Goal: Task Accomplishment & Management: Manage account settings

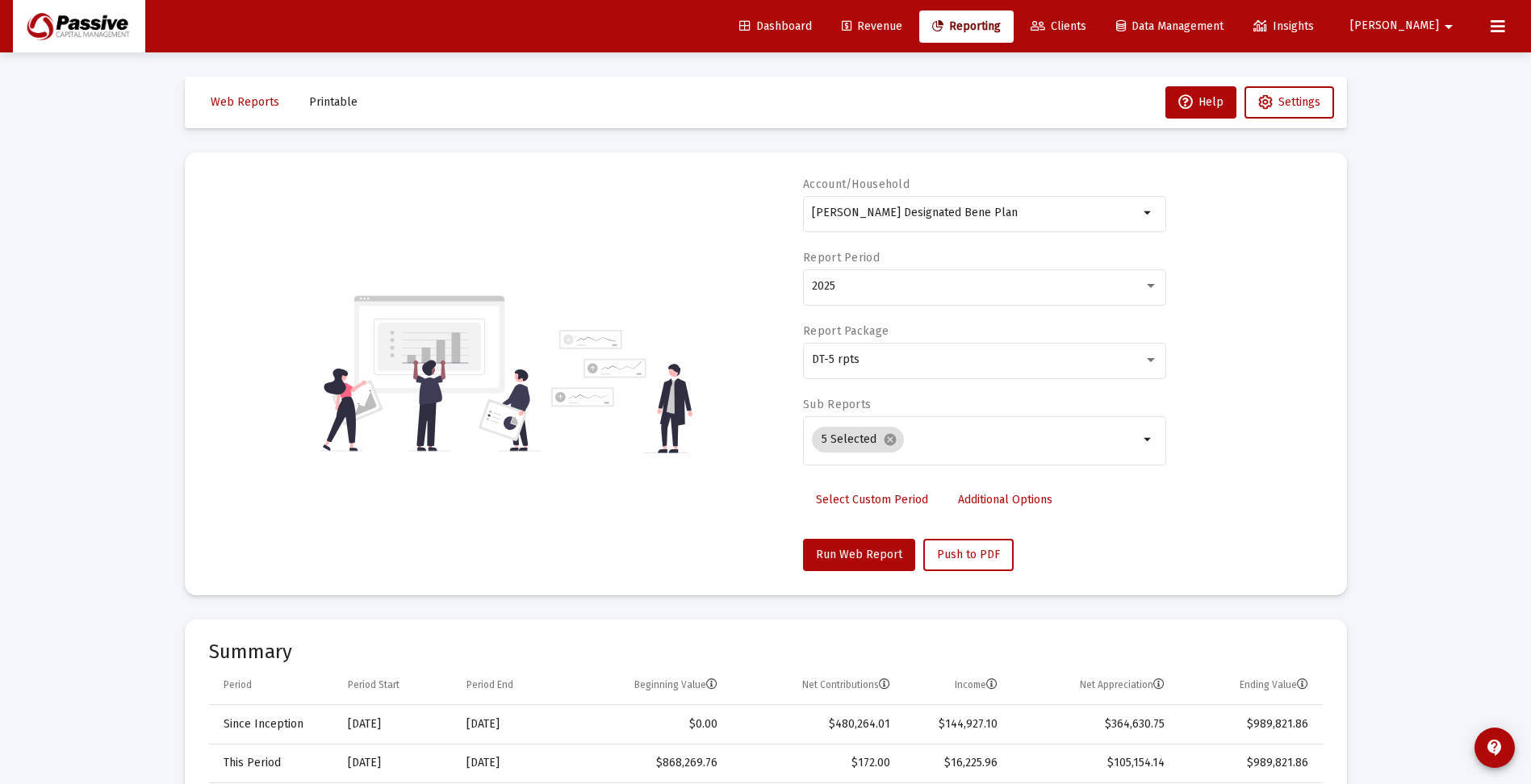
click at [902, 21] on span "Revenue" at bounding box center [872, 26] width 60 height 13
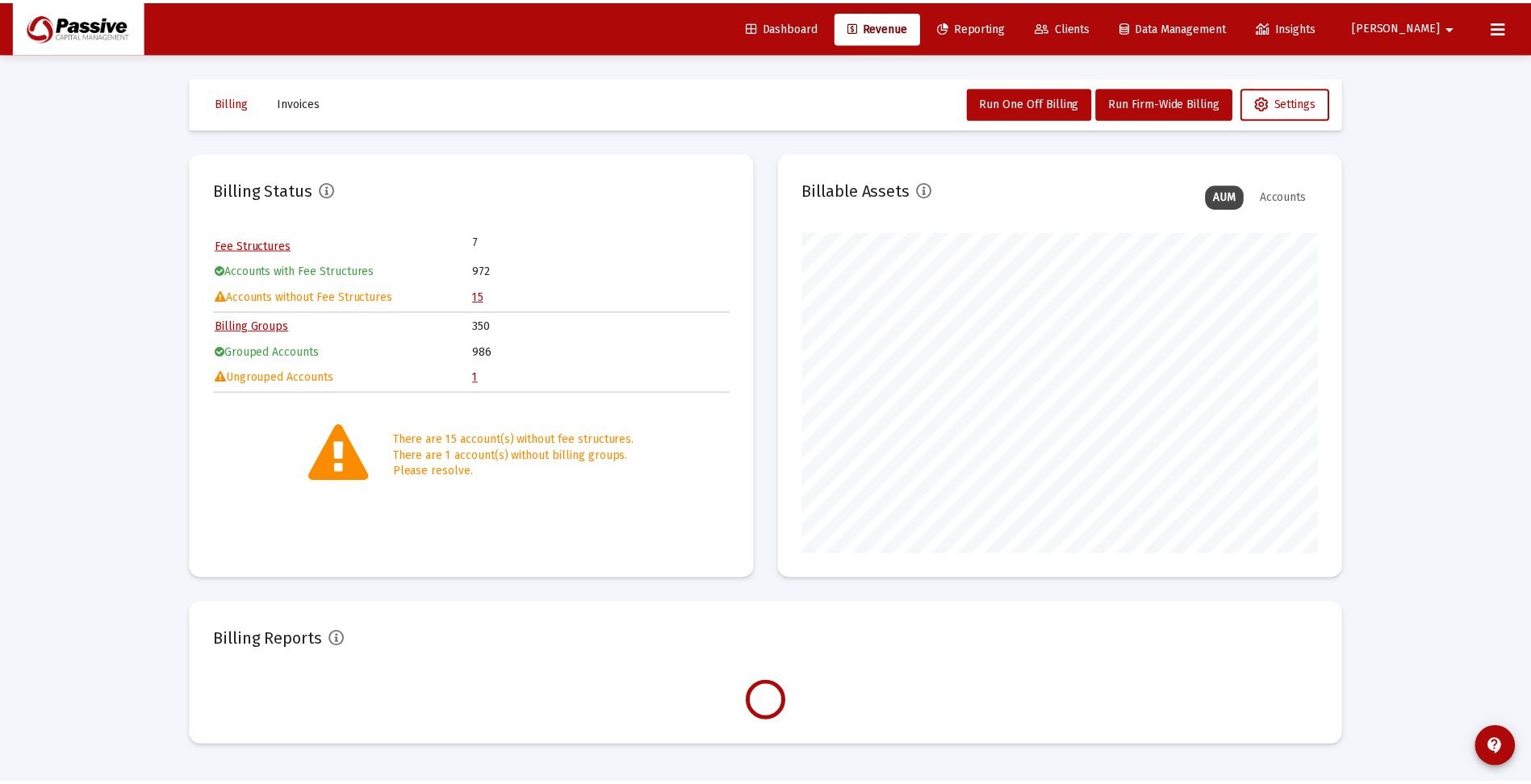
scroll to position [322, 520]
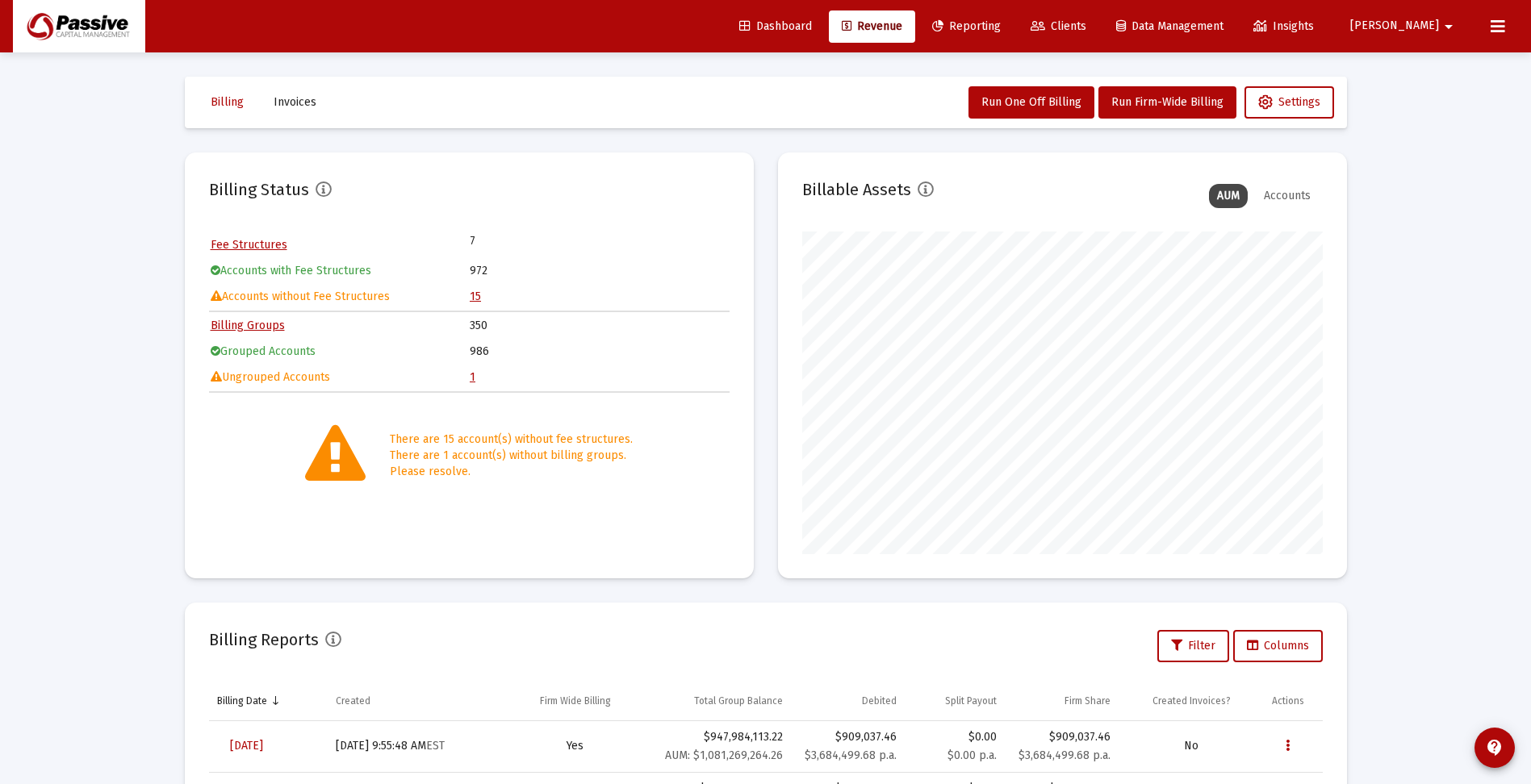
click at [476, 297] on link "15" at bounding box center [475, 297] width 12 height 13
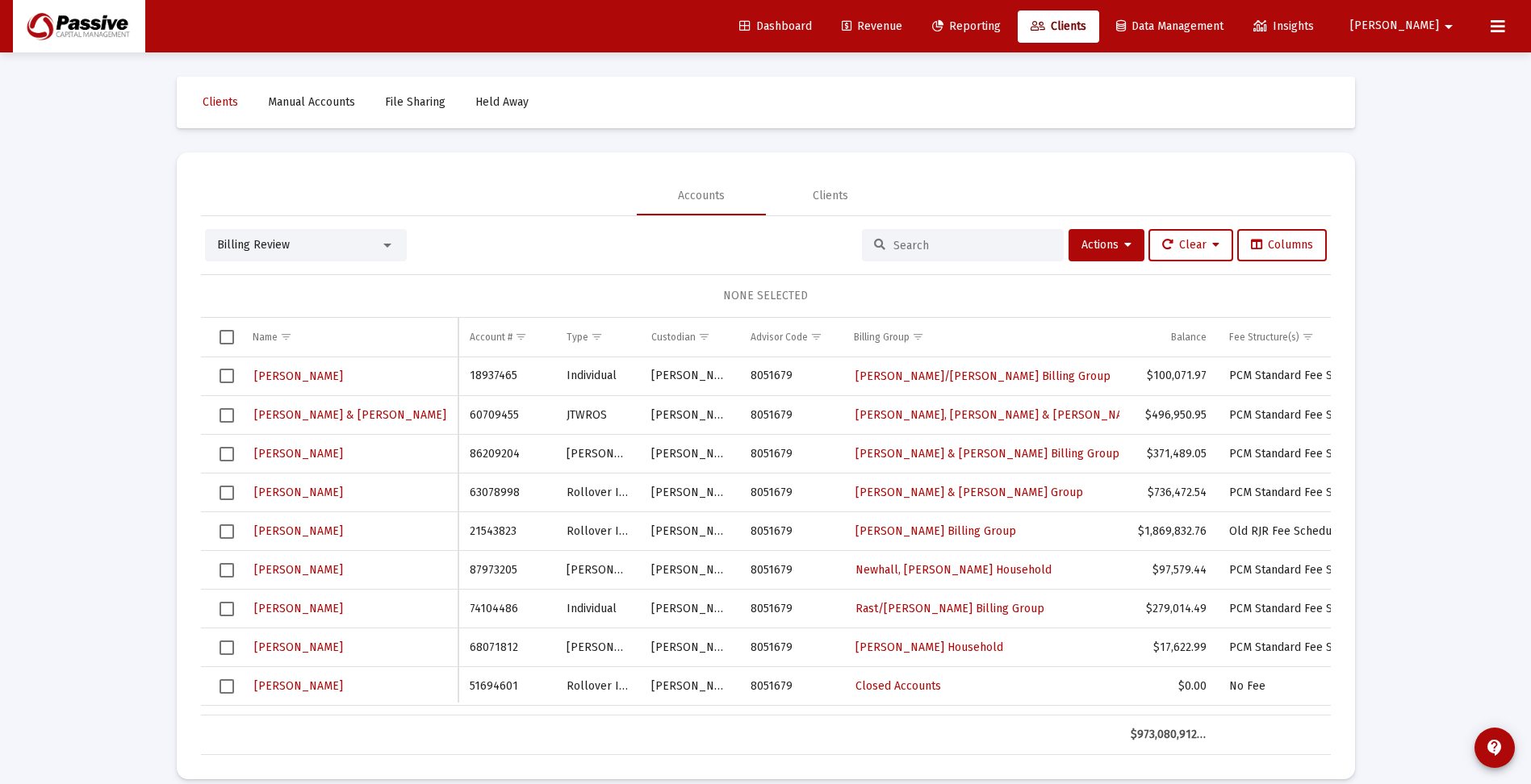
click at [902, 25] on span "Revenue" at bounding box center [872, 26] width 60 height 13
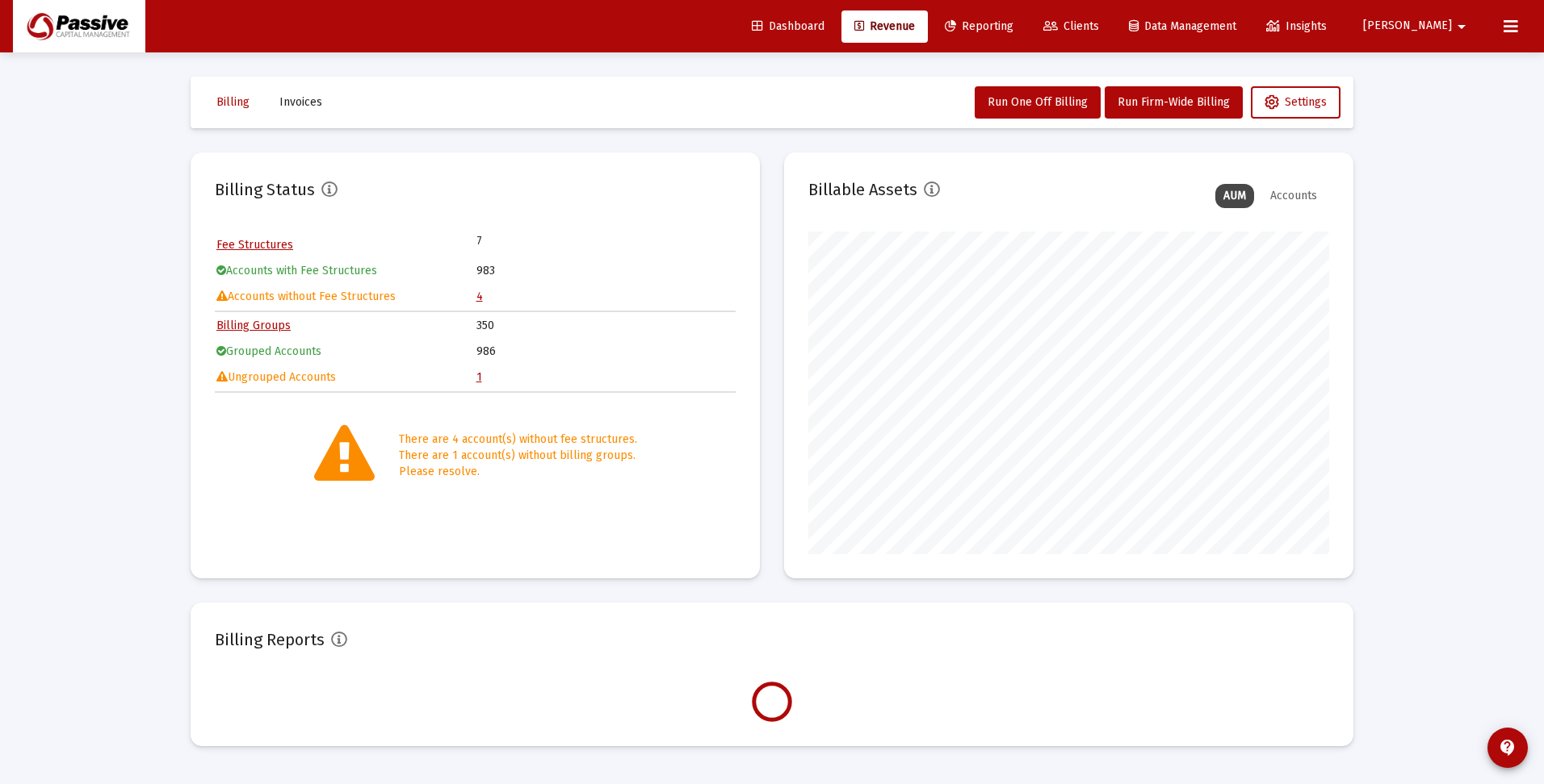
scroll to position [322, 520]
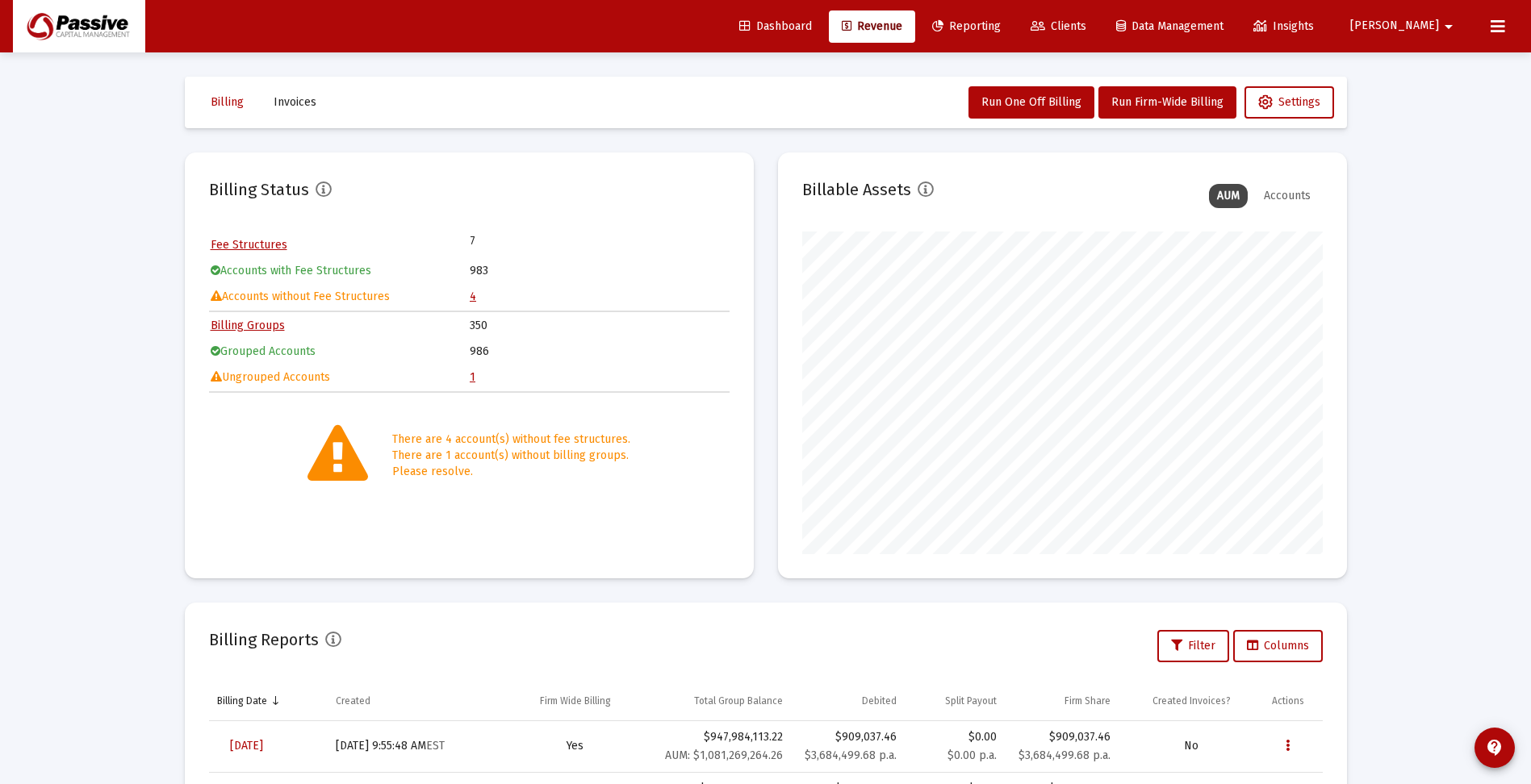
click at [470, 297] on link "4" at bounding box center [472, 297] width 7 height 13
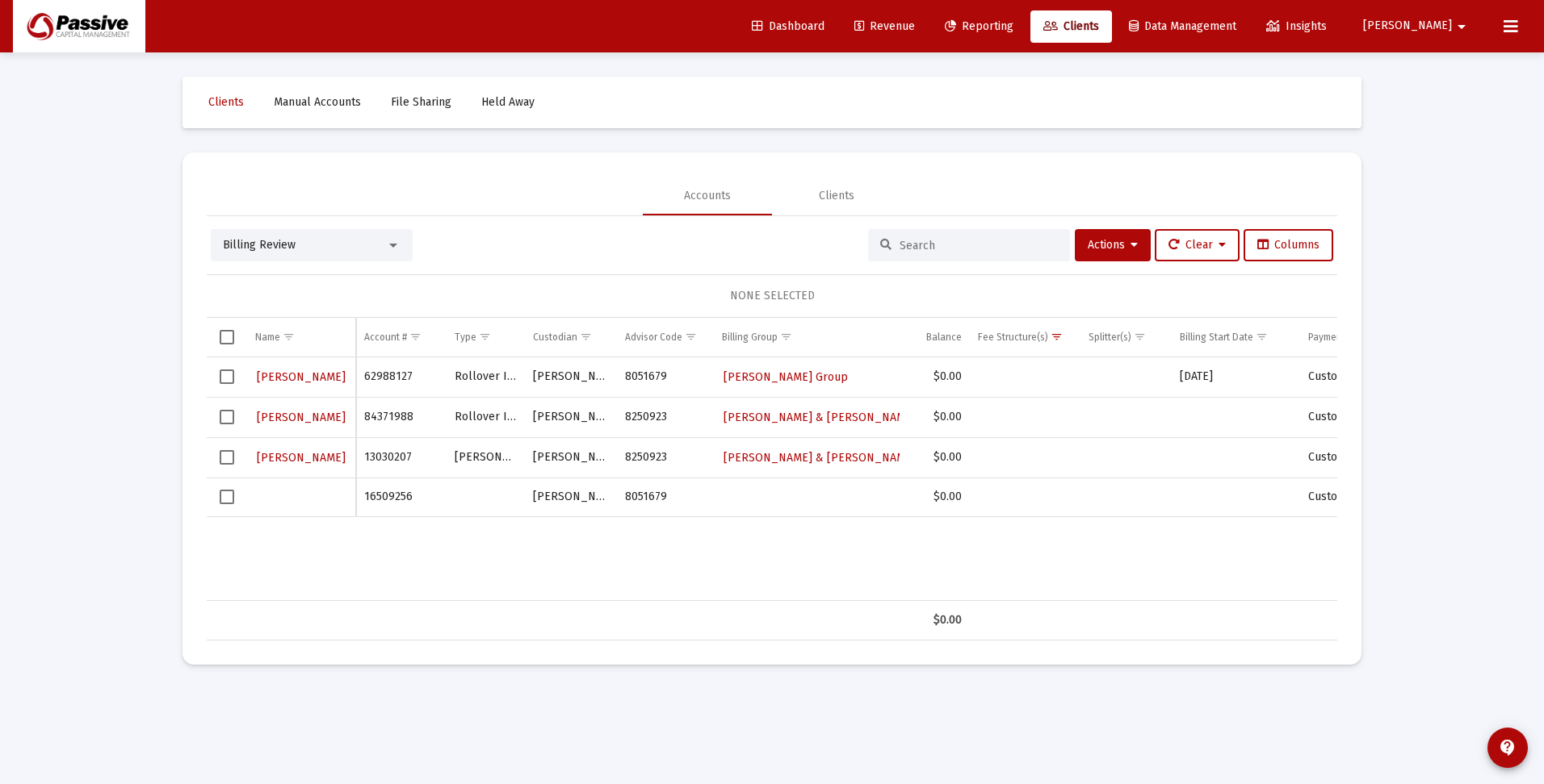
click at [379, 494] on td "16509256" at bounding box center [401, 497] width 90 height 38
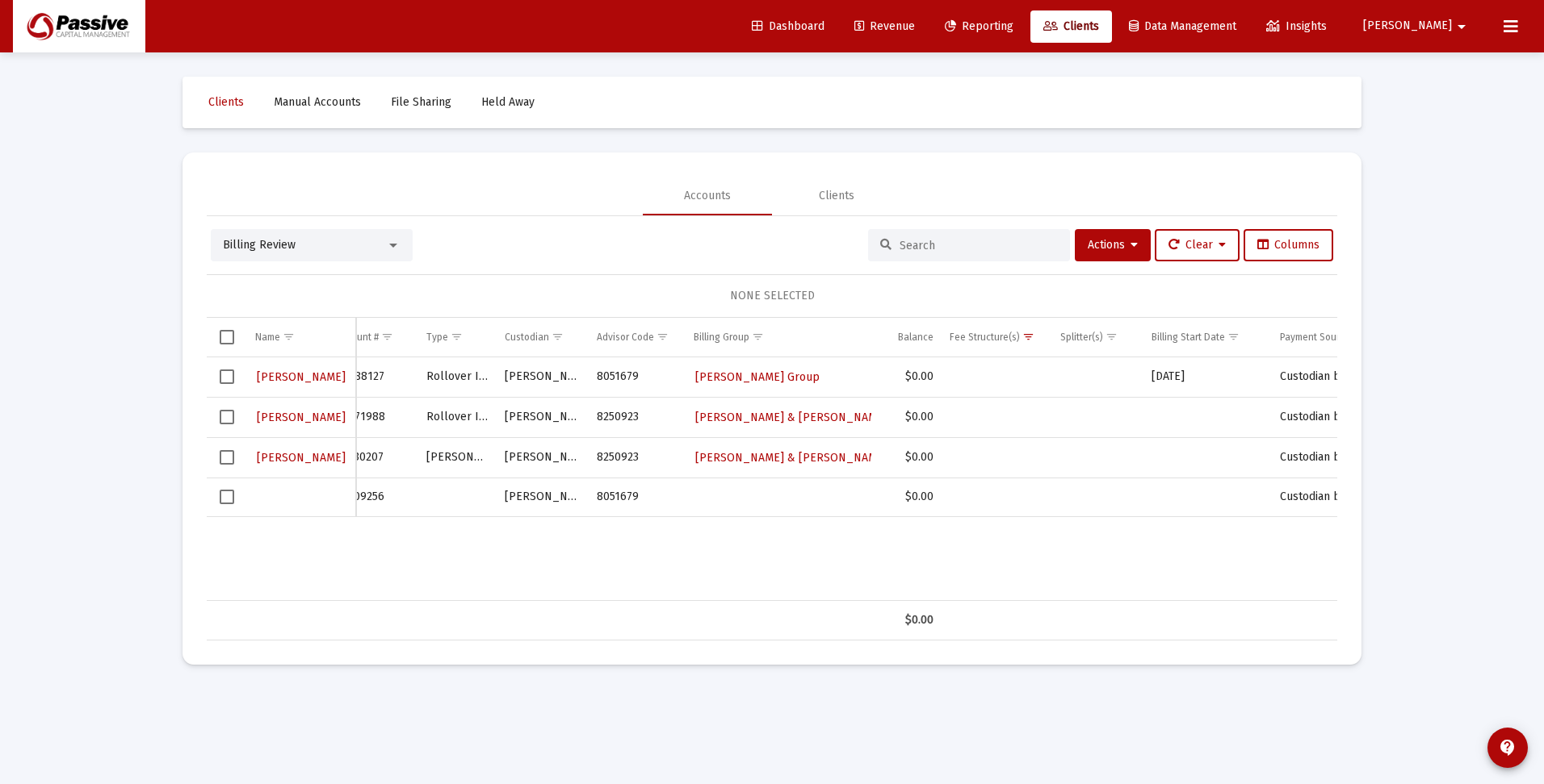
scroll to position [0, 23]
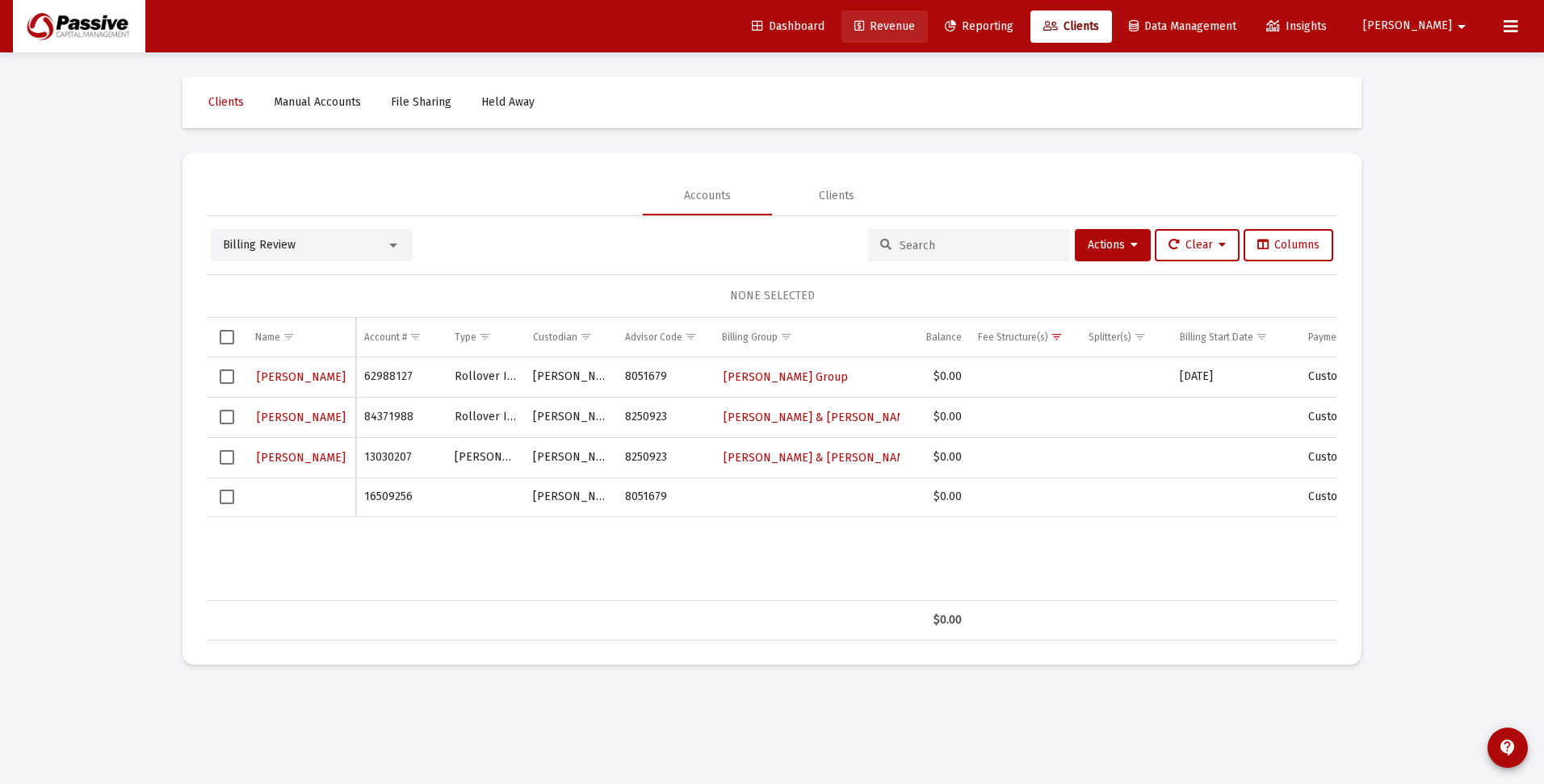
click at [915, 25] on span "Revenue" at bounding box center [884, 26] width 60 height 13
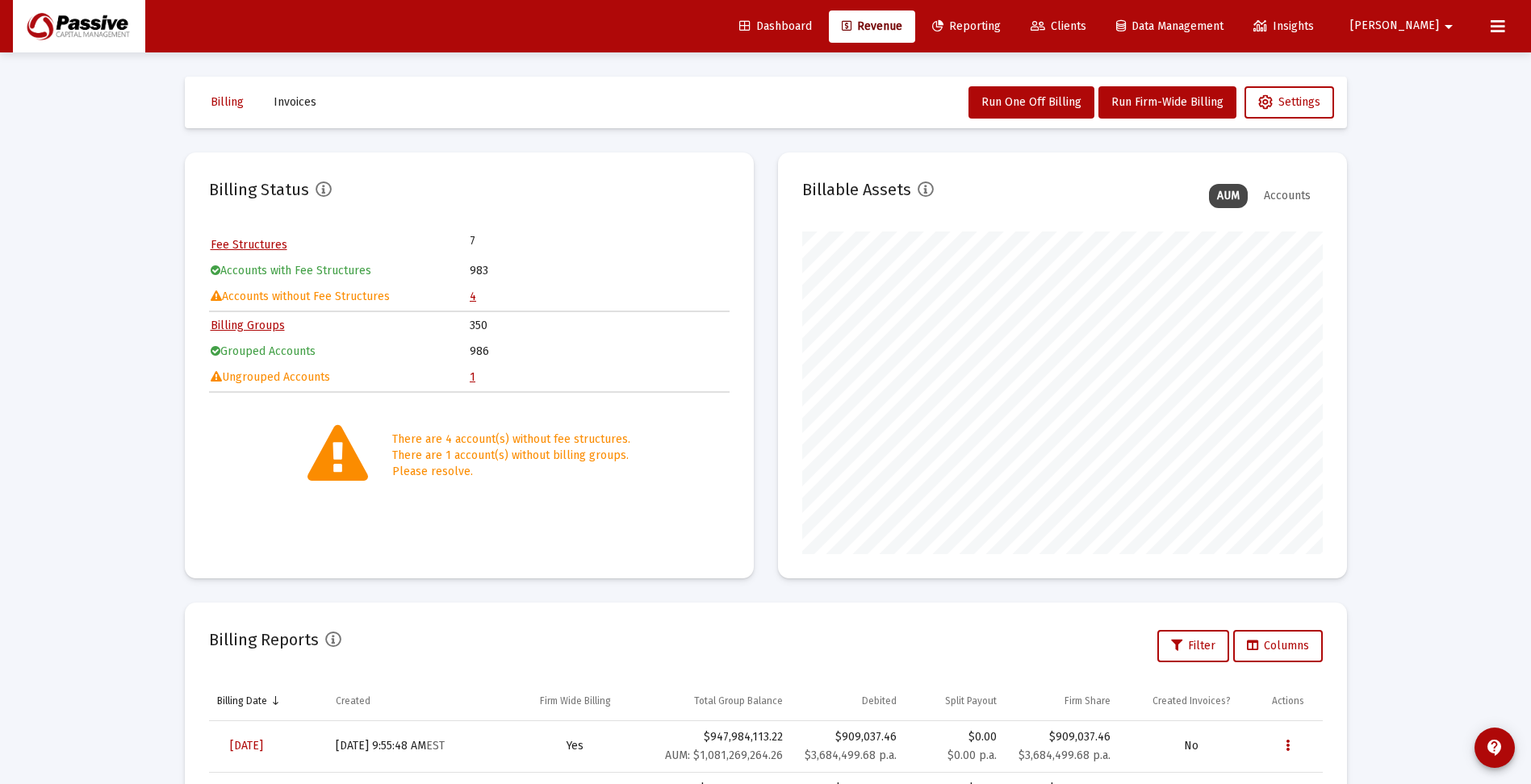
click at [473, 377] on link "1" at bounding box center [472, 377] width 6 height 13
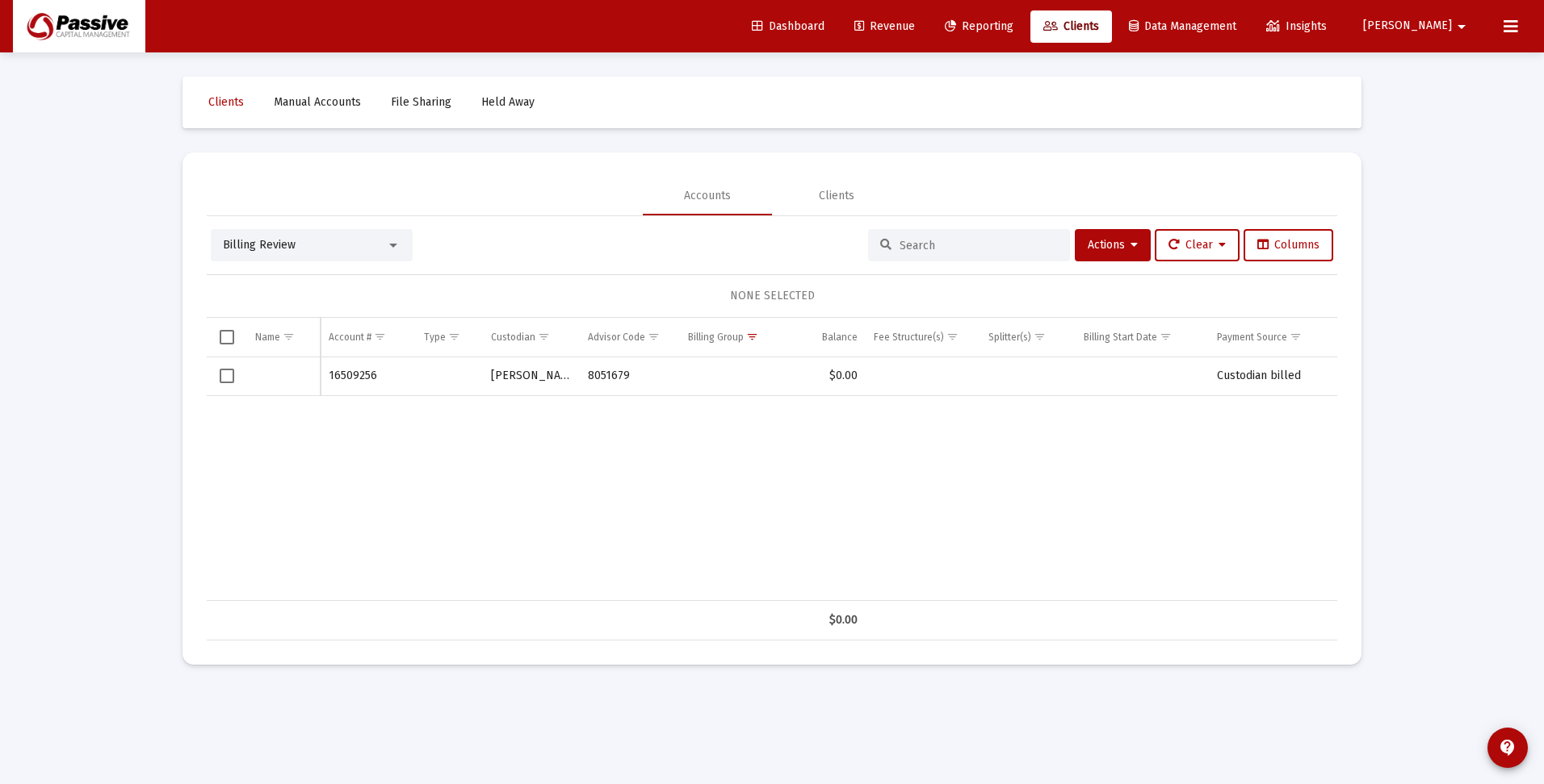
click at [385, 243] on div "Billing Review" at bounding box center [304, 245] width 163 height 16
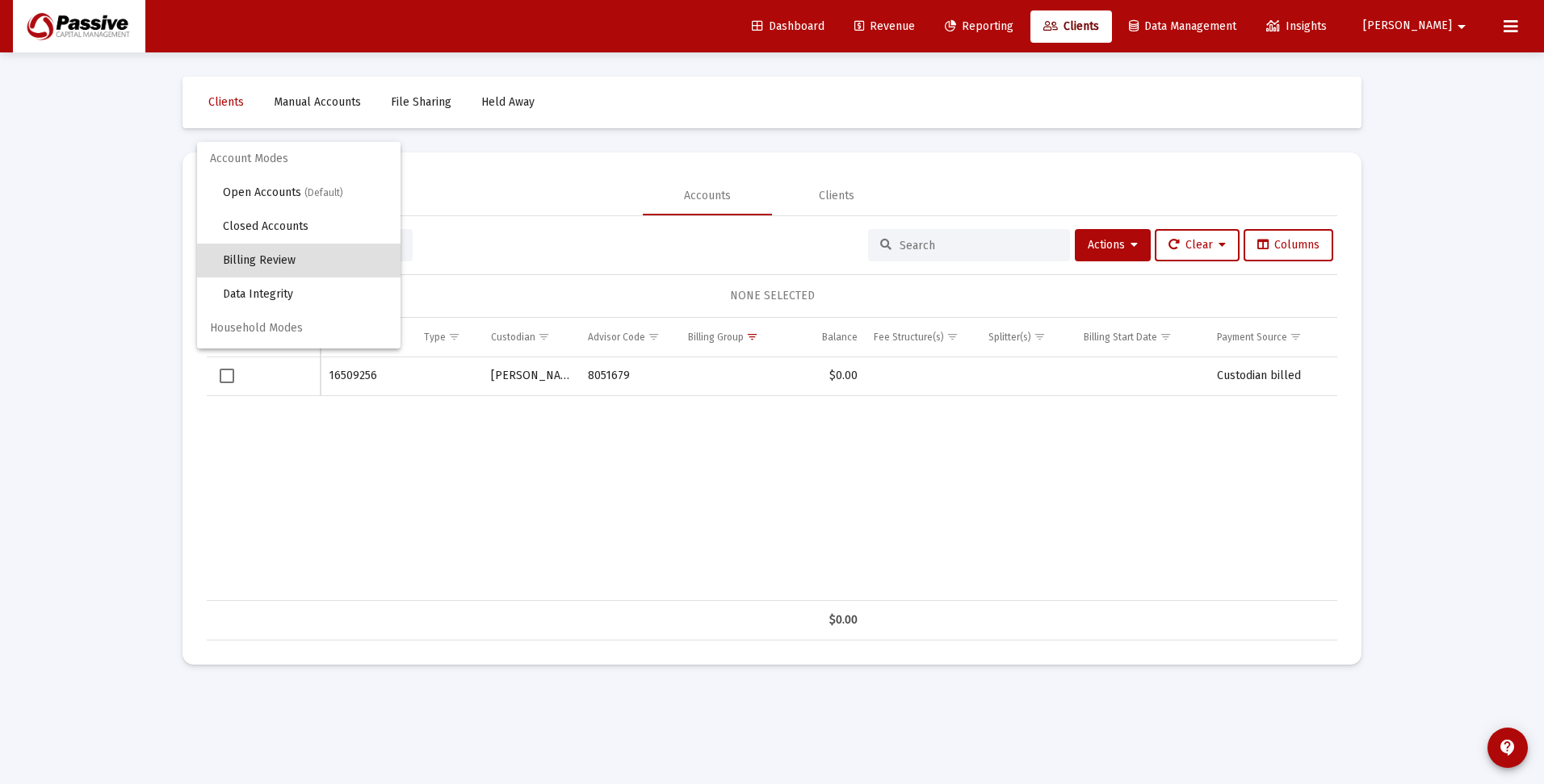
click at [494, 533] on div at bounding box center [772, 392] width 1544 height 784
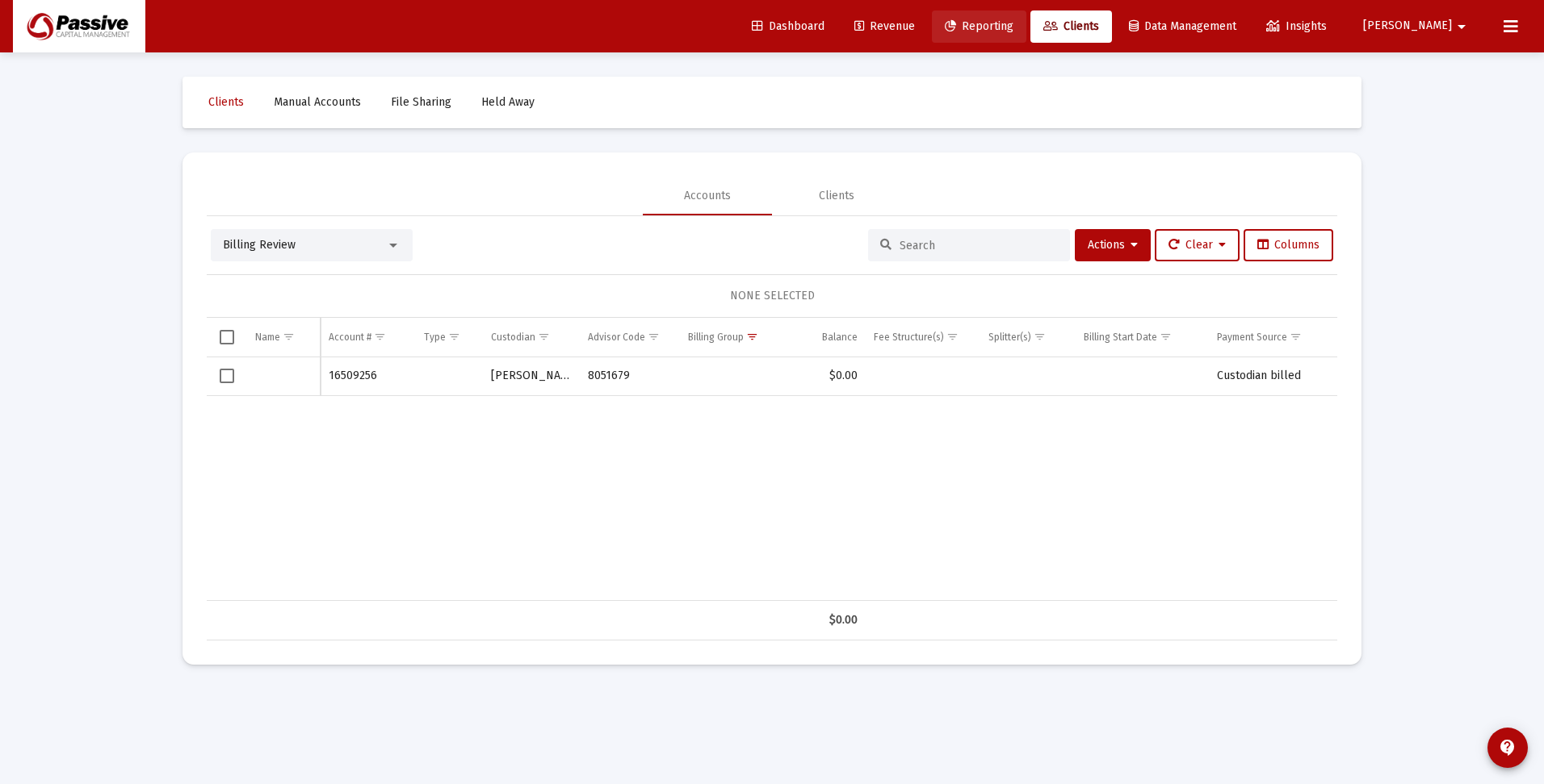
click at [1013, 28] on span "Reporting" at bounding box center [978, 26] width 68 height 13
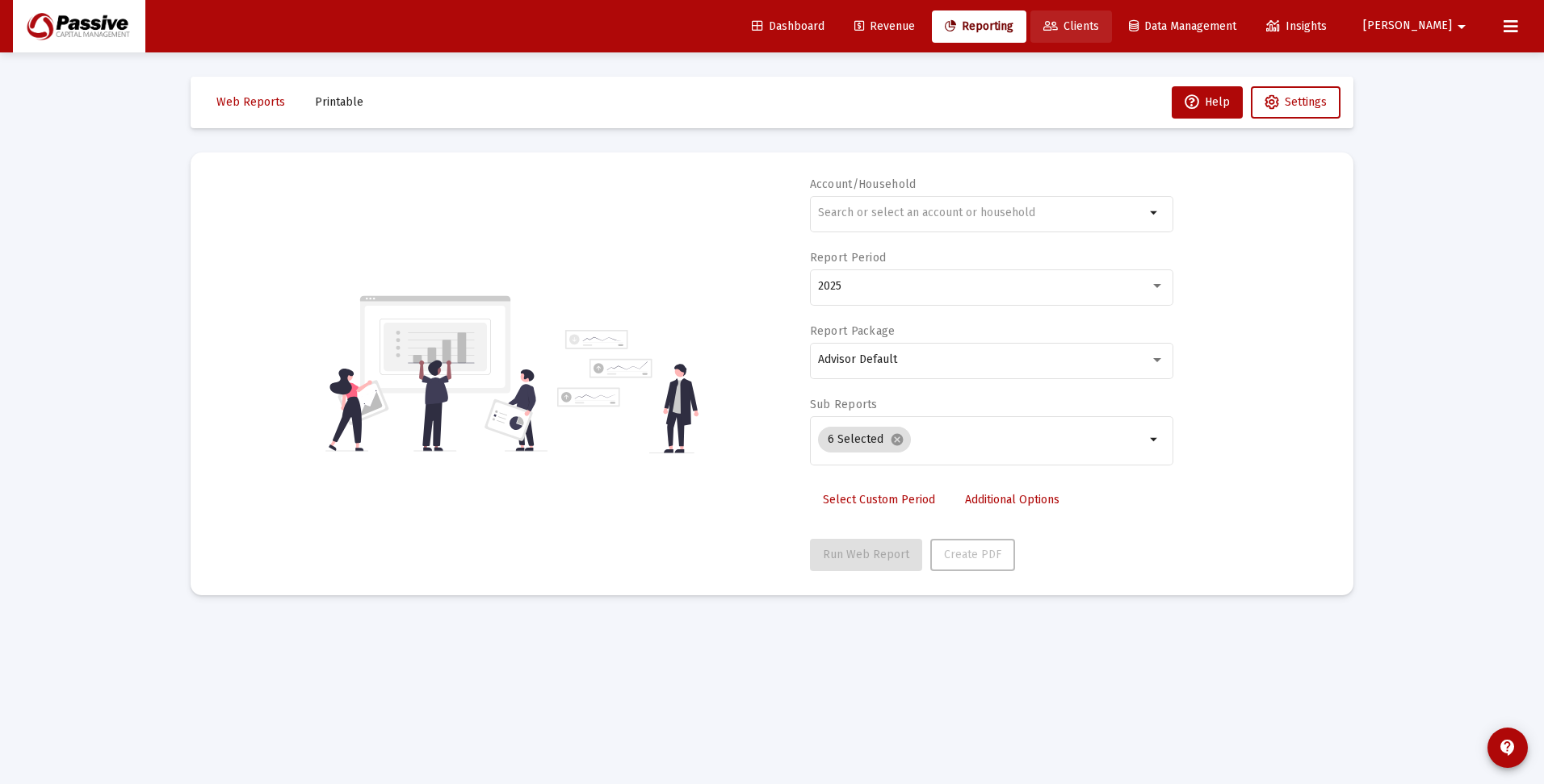
click at [1098, 27] on span "Clients" at bounding box center [1071, 26] width 56 height 13
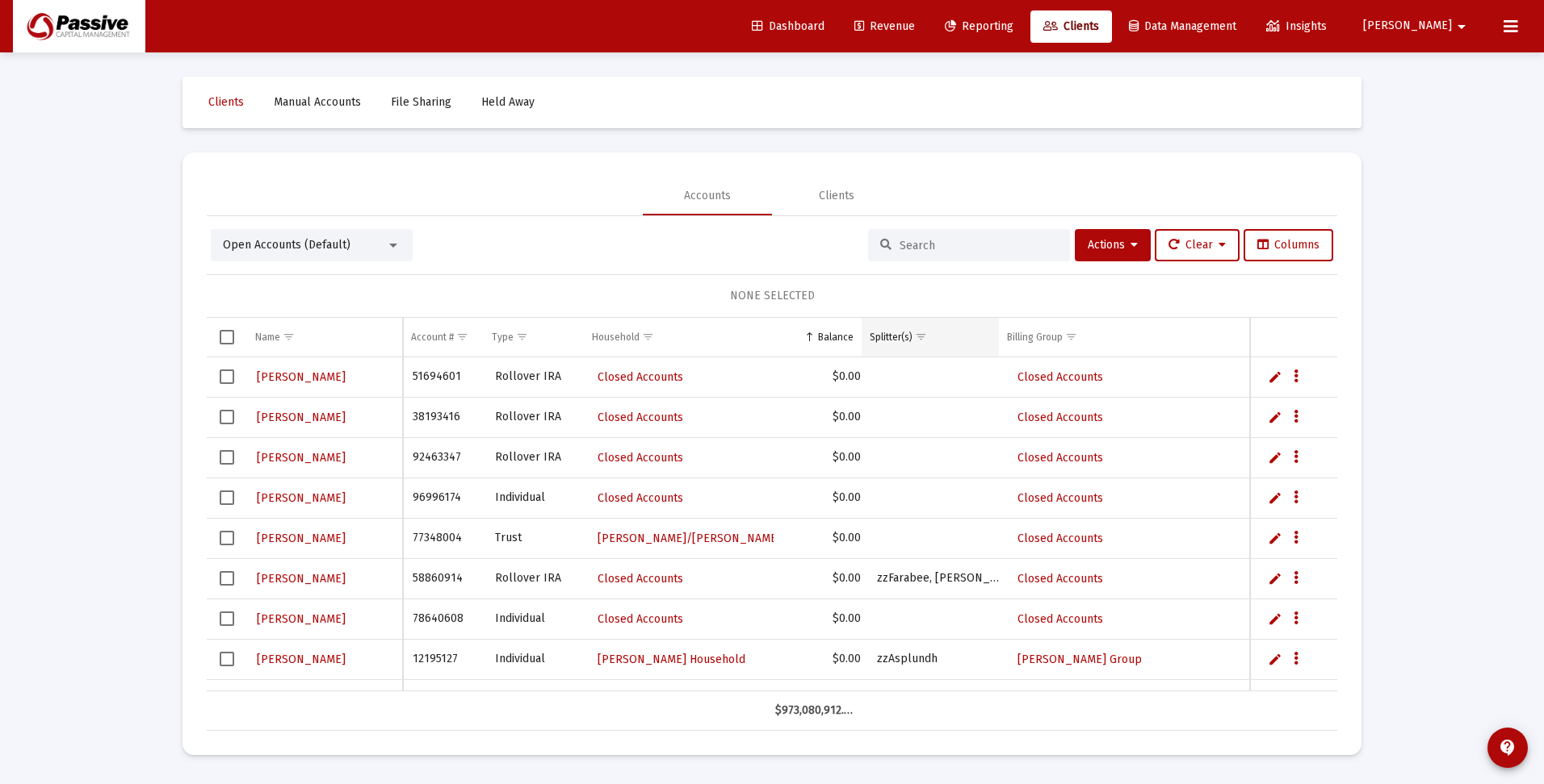
click at [883, 333] on div "Splitter(s)" at bounding box center [891, 337] width 43 height 12
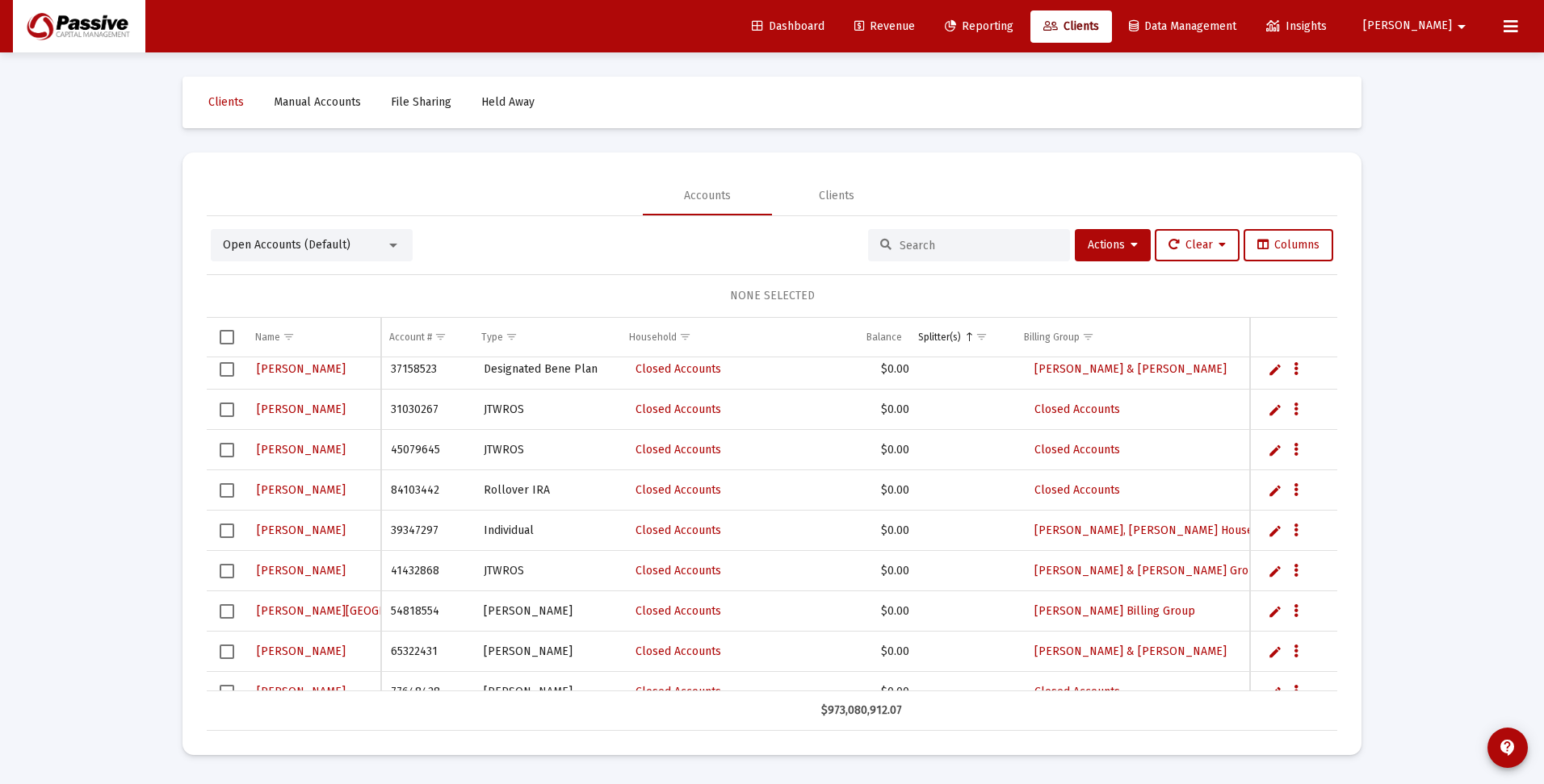
scroll to position [798, 0]
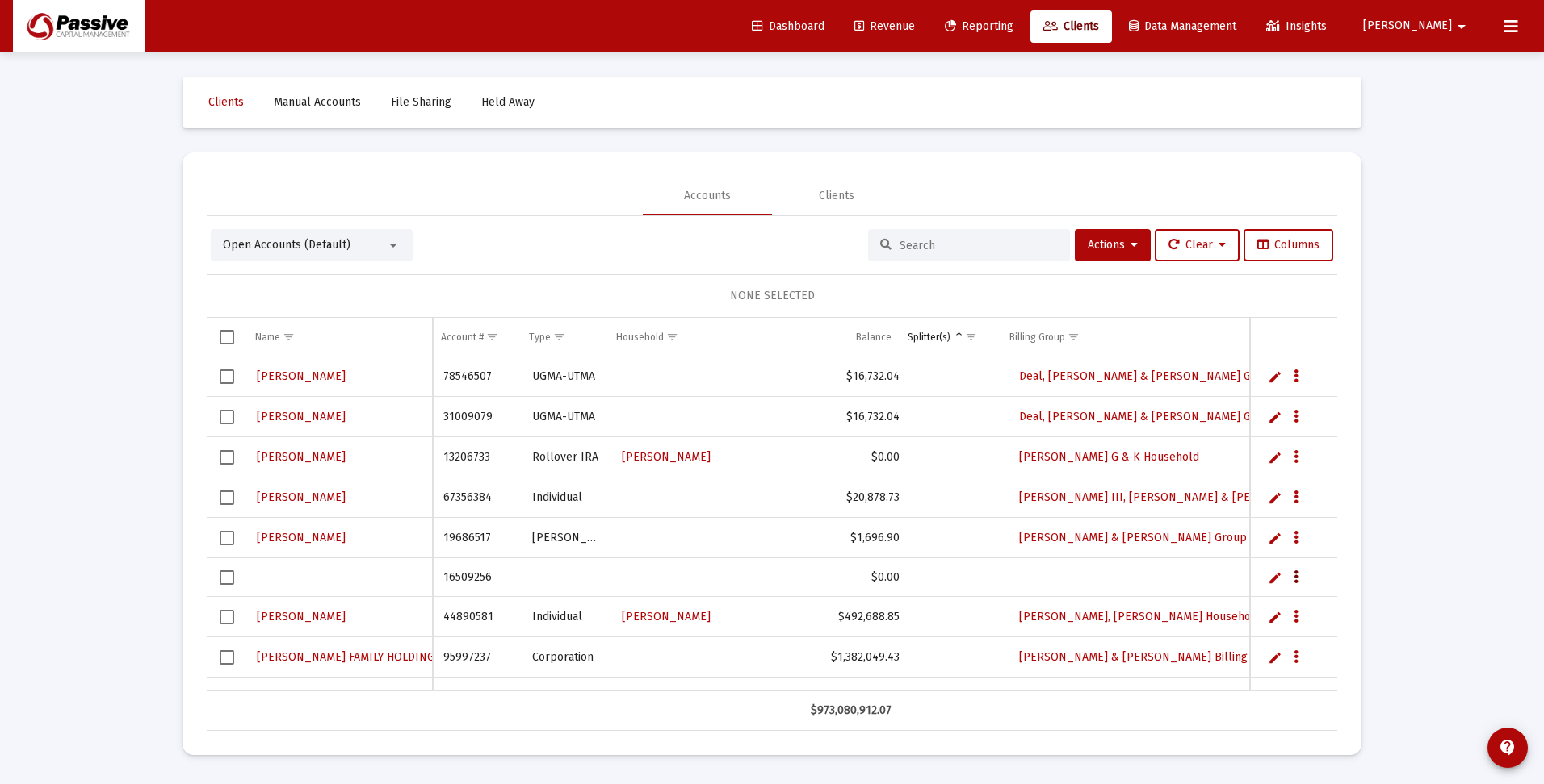
click at [1294, 575] on icon "Data grid" at bounding box center [1295, 578] width 5 height 19
click at [1293, 575] on div at bounding box center [772, 392] width 1544 height 784
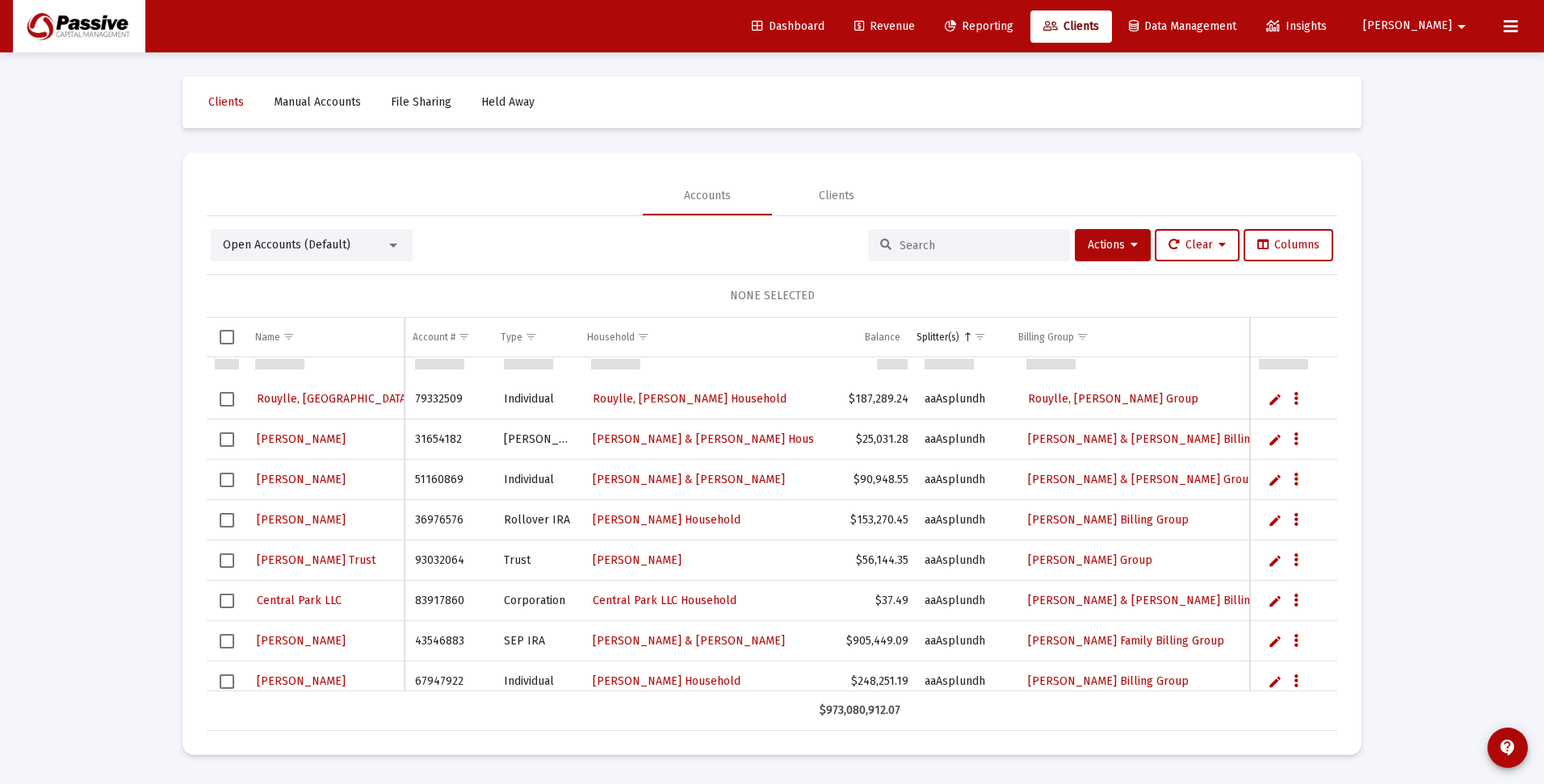
scroll to position [3139, 0]
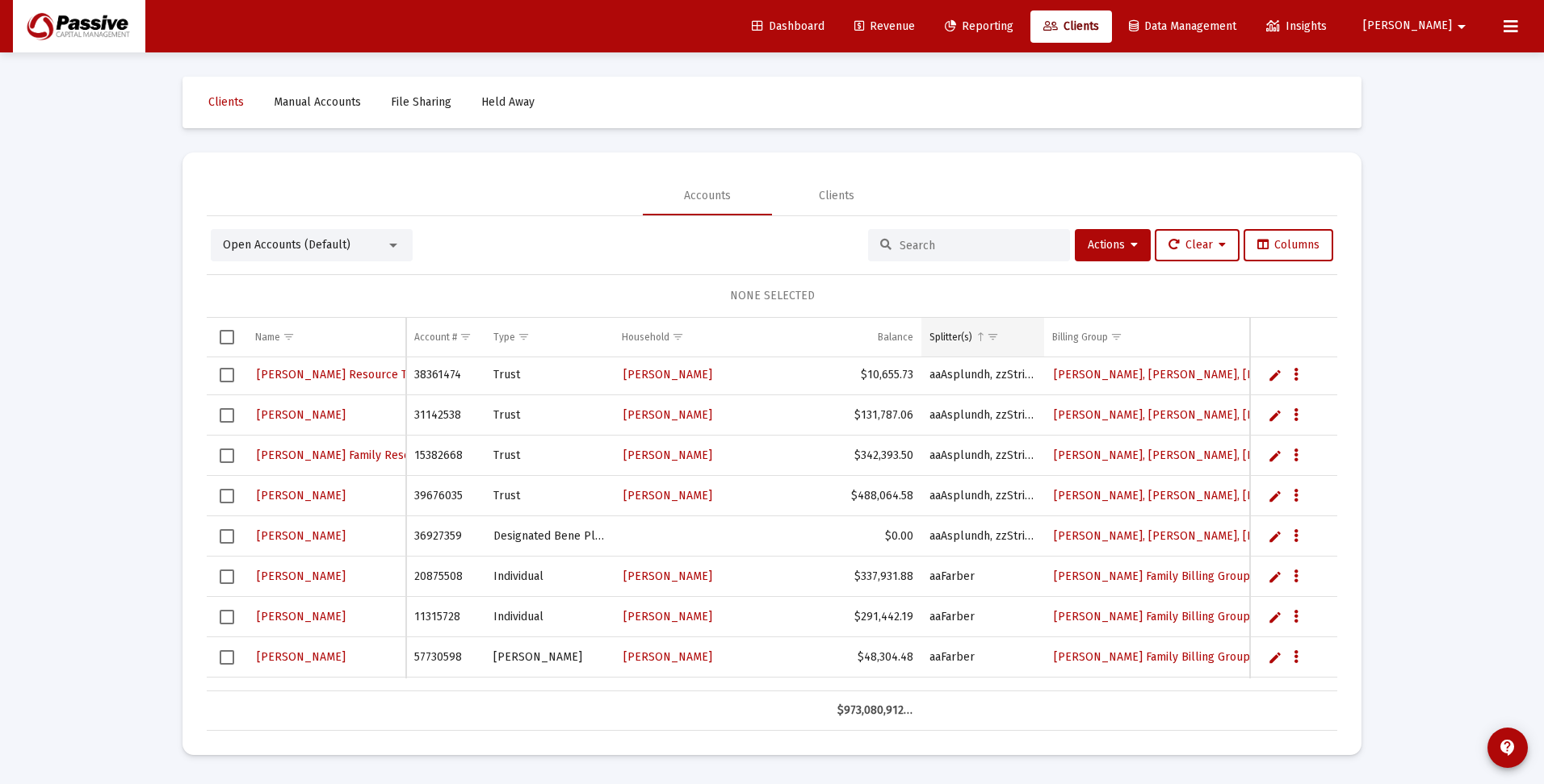
click at [995, 340] on span "Show filter options for column 'Splitter(s)'" at bounding box center [992, 337] width 12 height 12
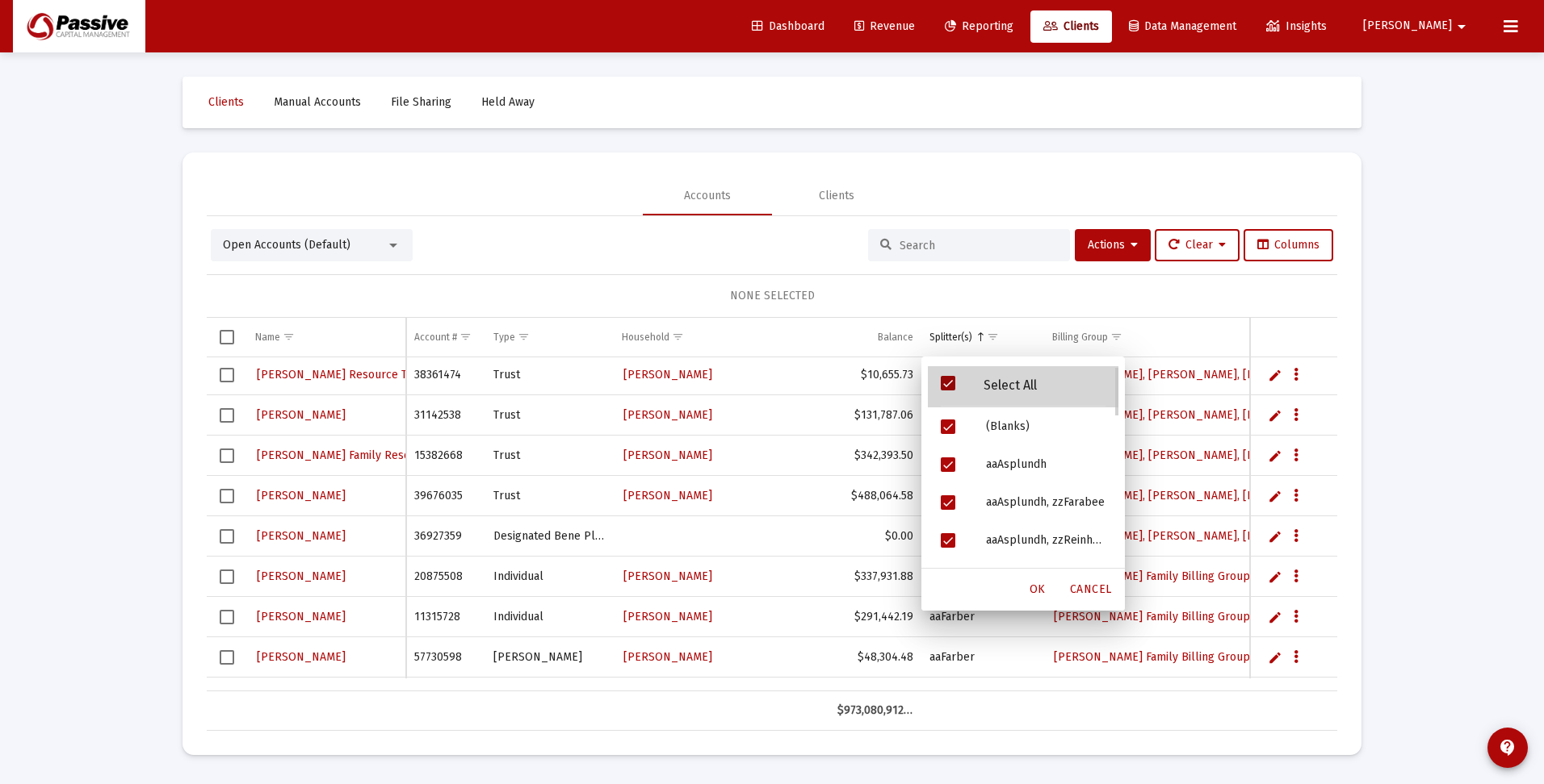
click at [941, 375] on div "Select All" at bounding box center [1023, 387] width 190 height 41
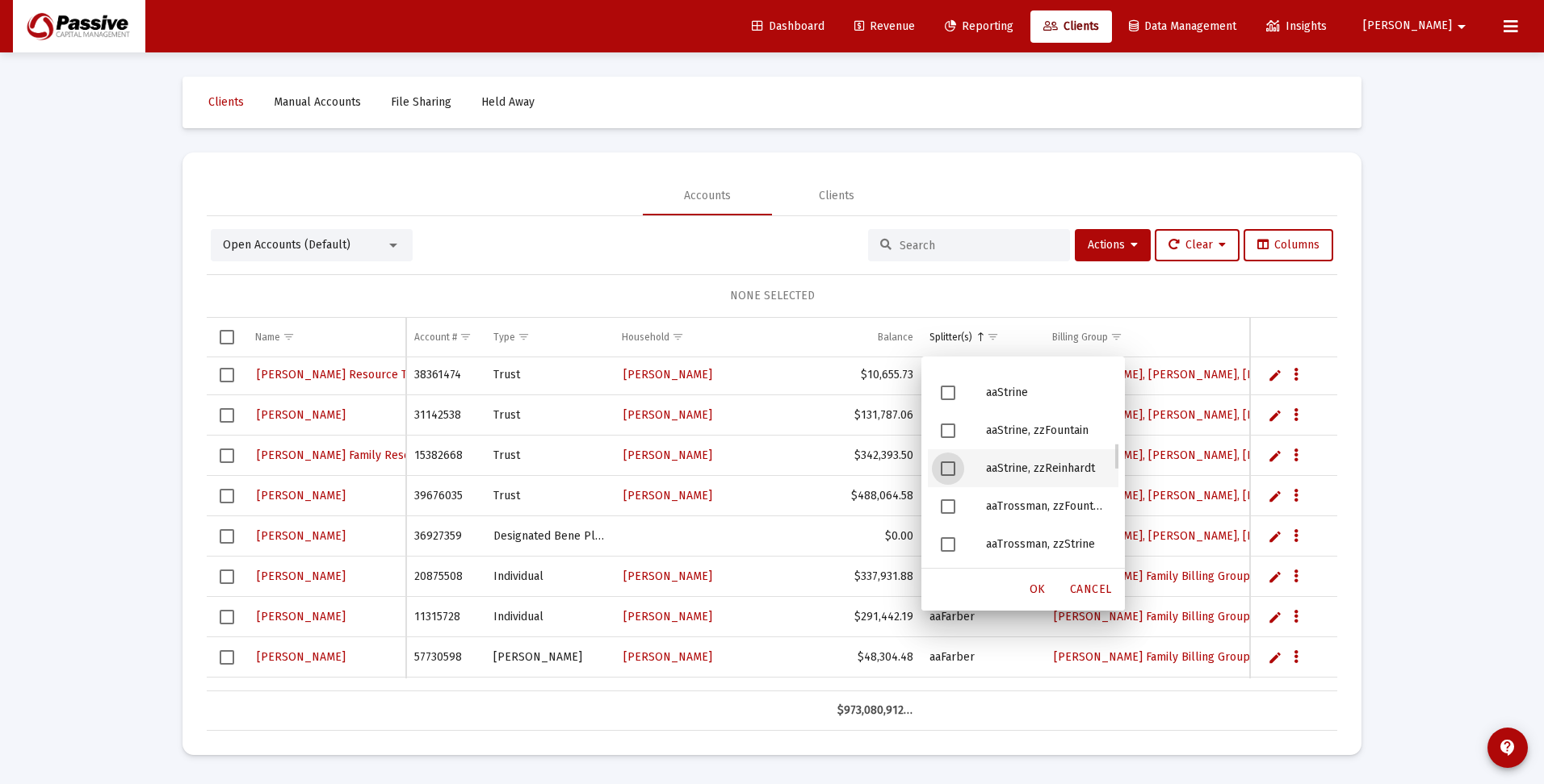
click at [944, 472] on span "Filter options" at bounding box center [948, 468] width 14 height 14
click at [947, 509] on span "Filter options" at bounding box center [948, 506] width 14 height 14
click at [949, 539] on span "Filter options" at bounding box center [948, 544] width 14 height 14
click at [946, 389] on span "Filter options" at bounding box center [948, 391] width 14 height 14
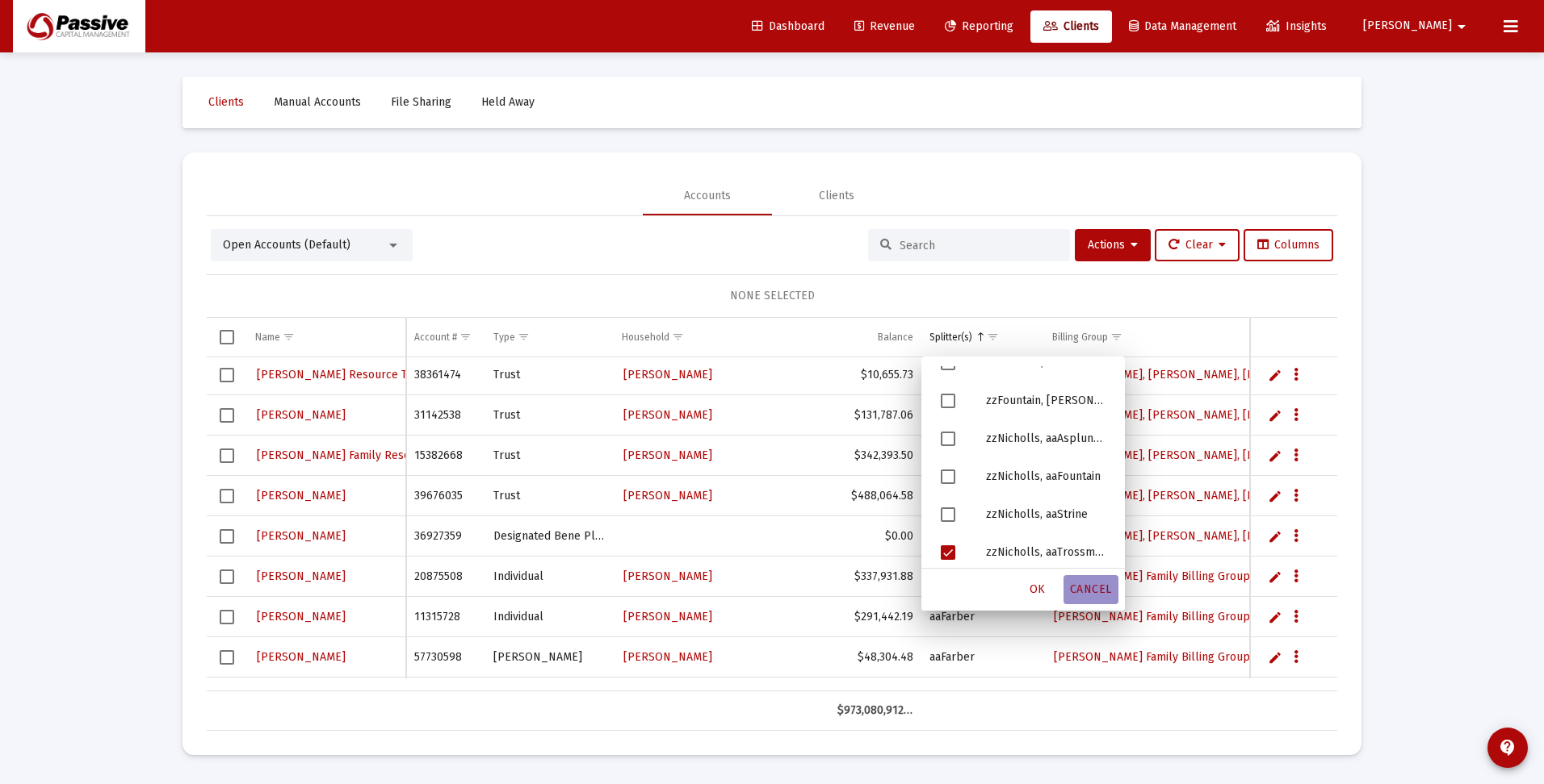
click at [1105, 585] on span "Cancel" at bounding box center [1091, 589] width 42 height 13
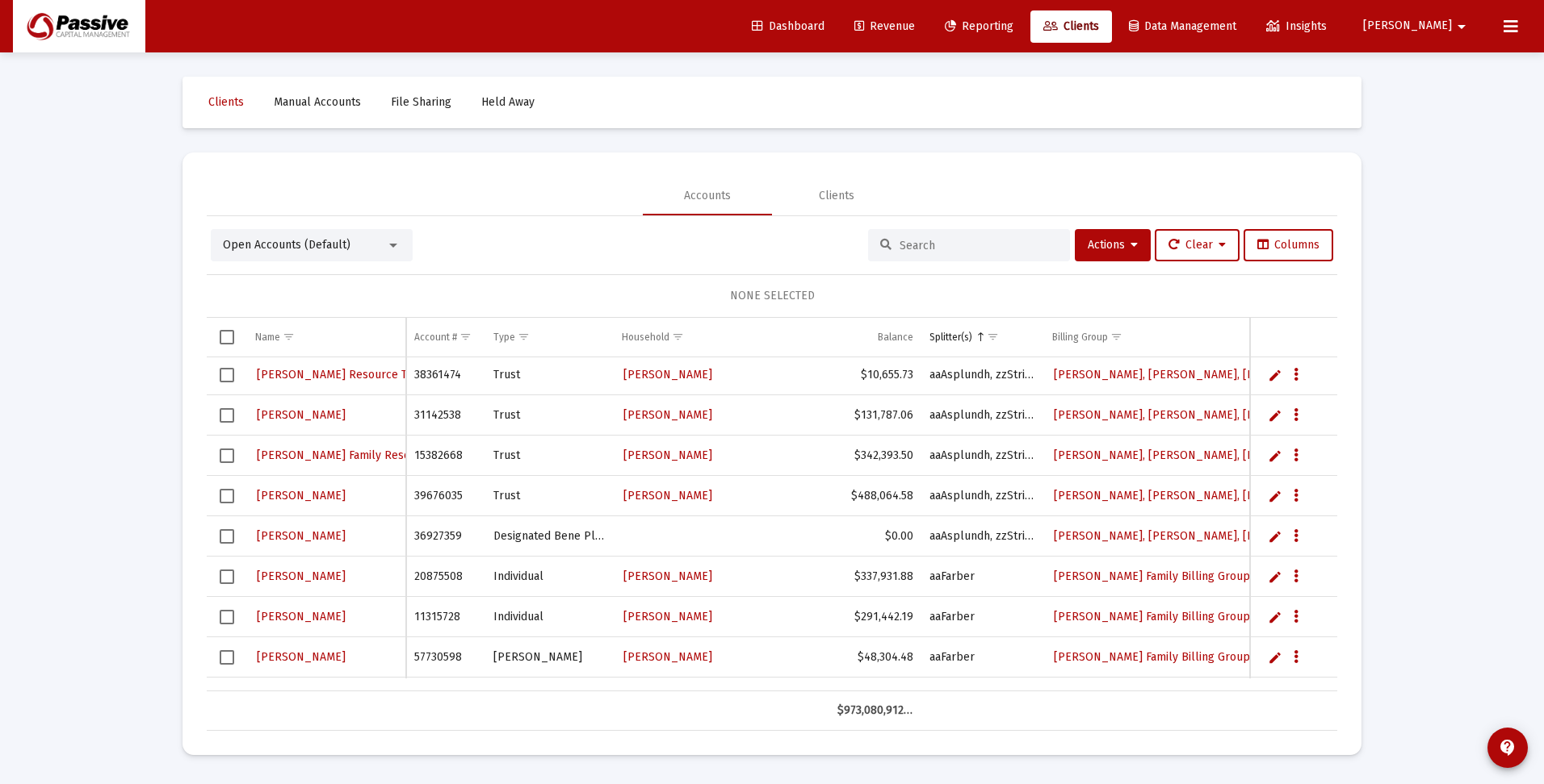
click at [927, 245] on input at bounding box center [978, 246] width 158 height 13
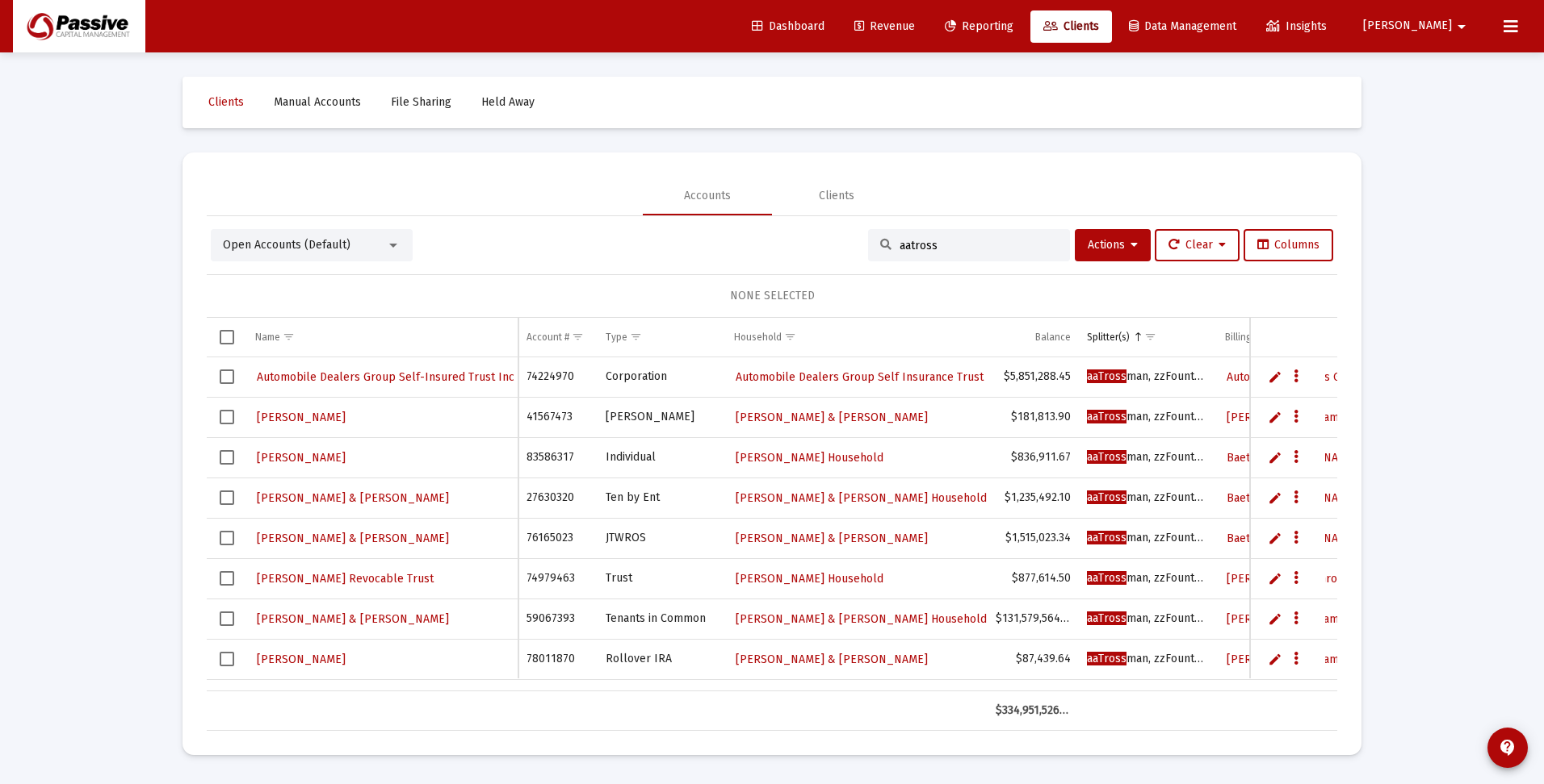
type input "aatross"
click at [225, 340] on span "Select all" at bounding box center [227, 337] width 14 height 14
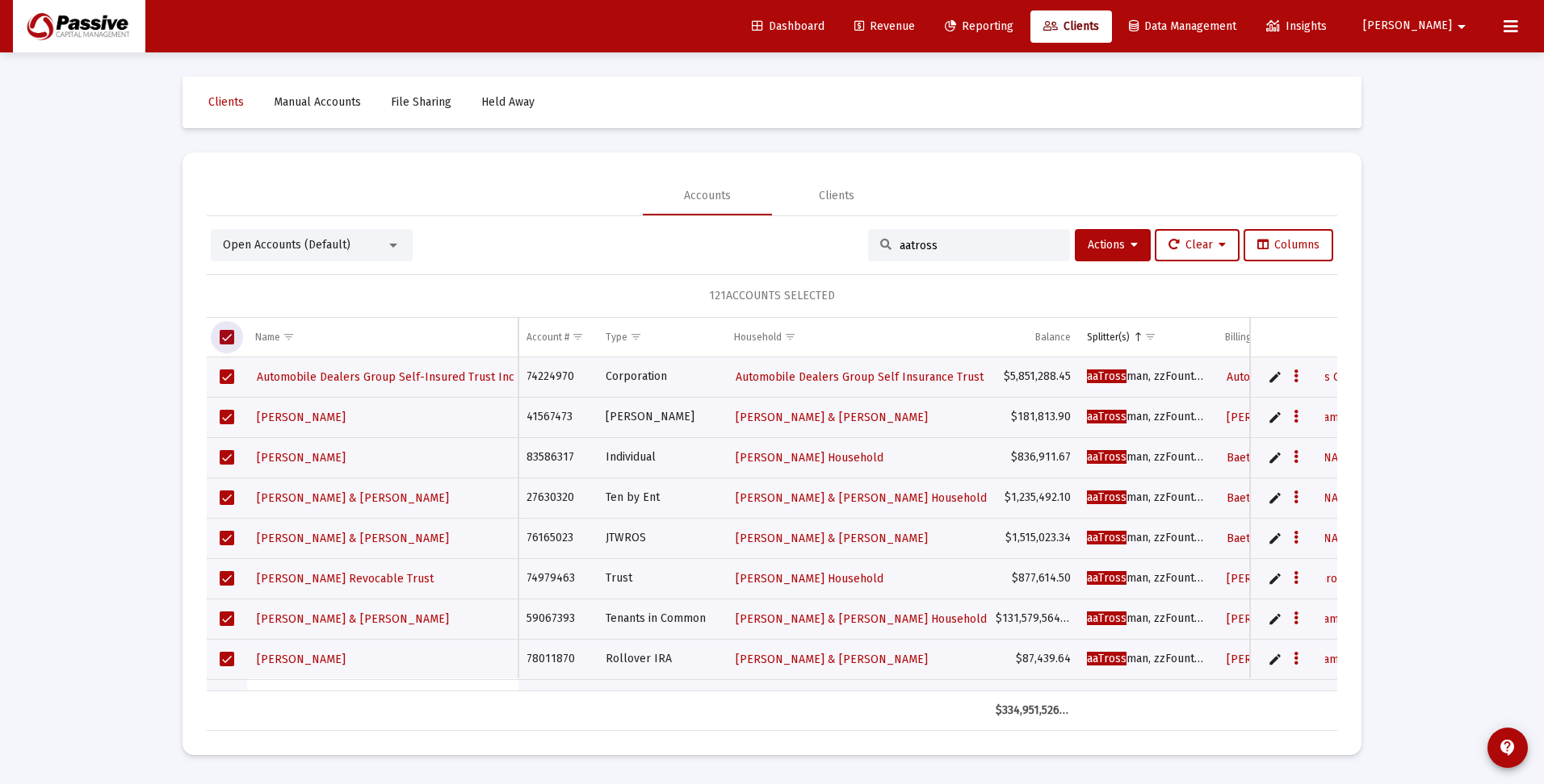
click at [225, 339] on span "Select all" at bounding box center [227, 337] width 14 height 14
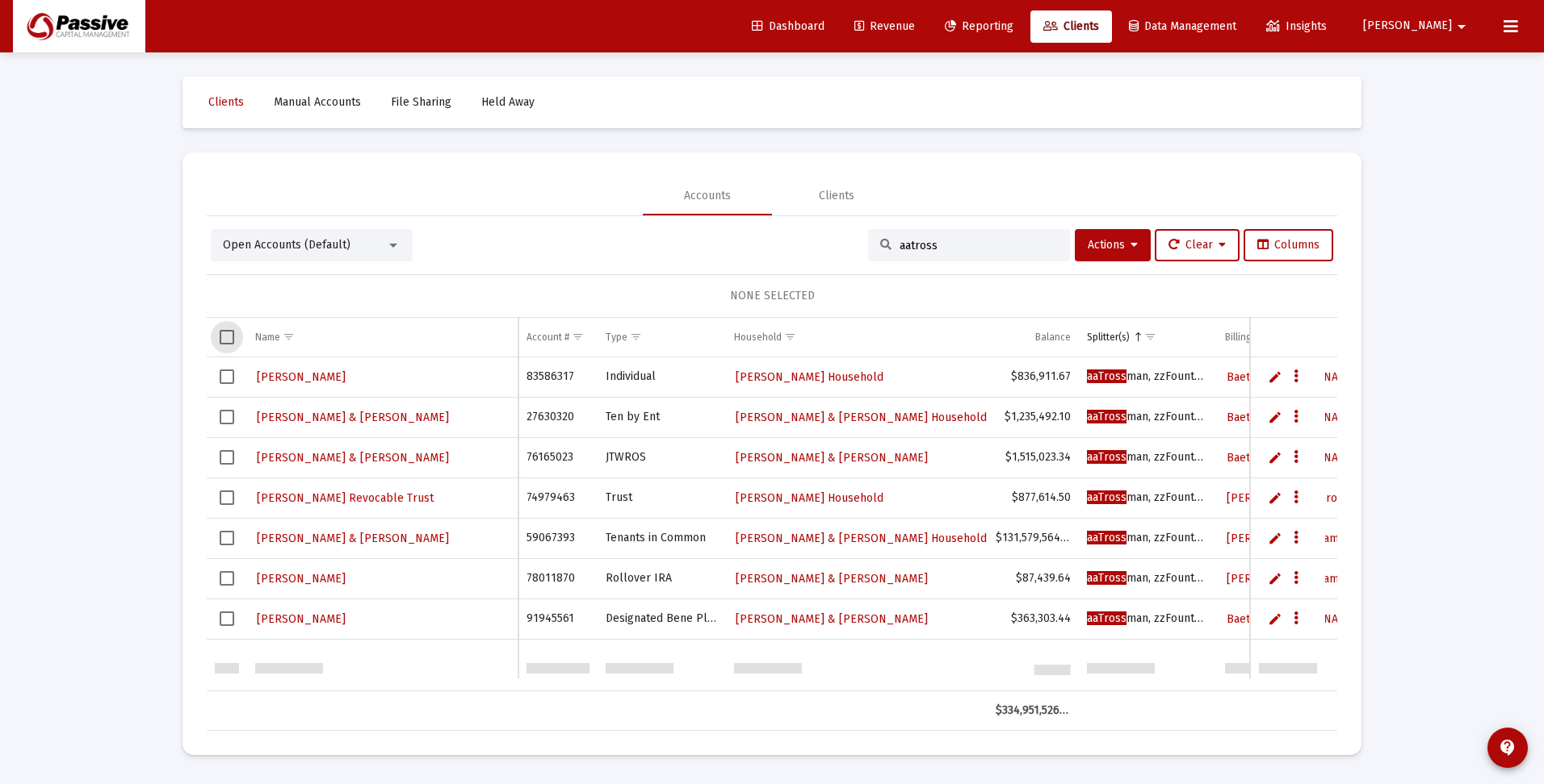
scroll to position [0, 0]
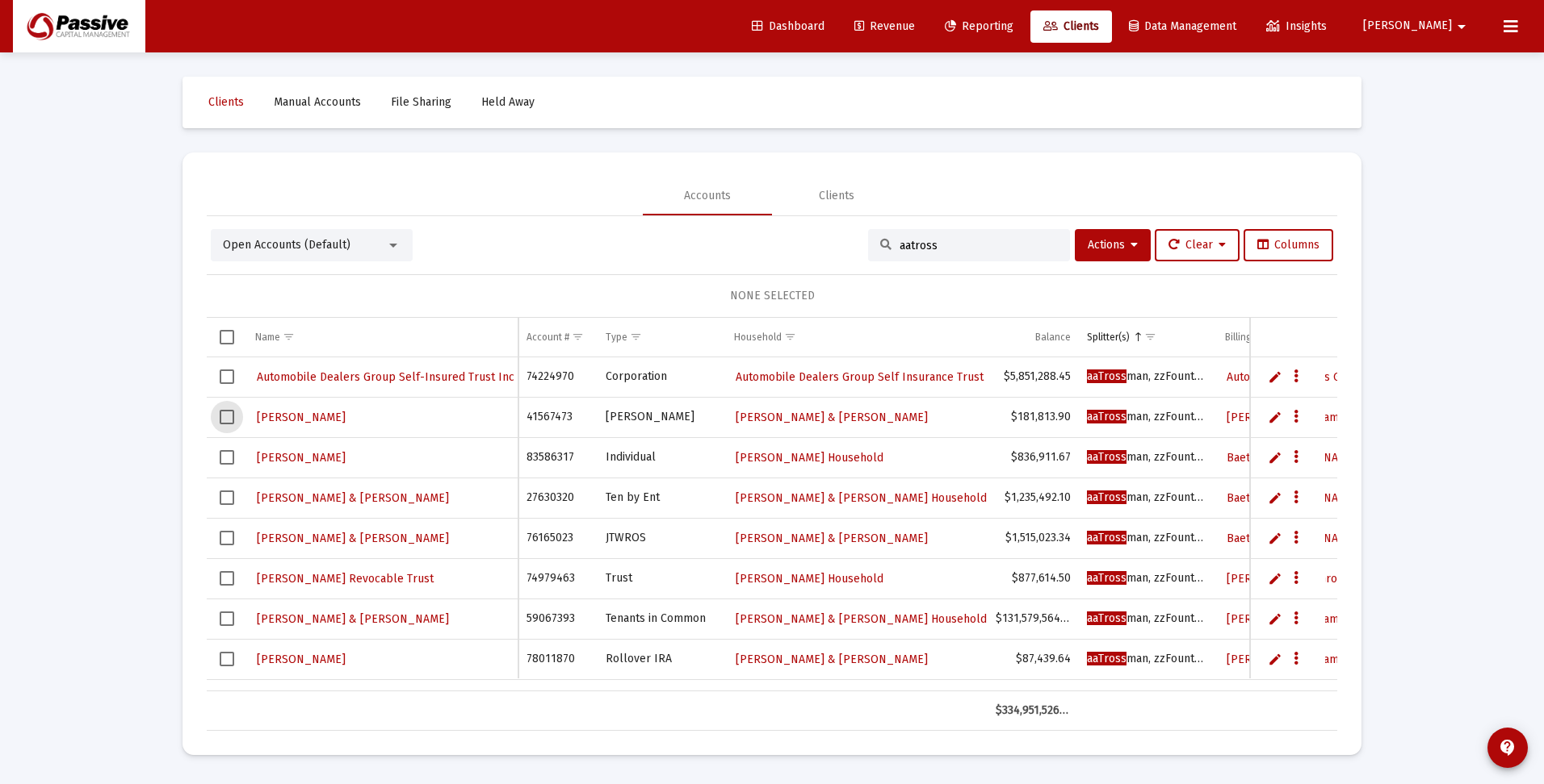
click at [227, 416] on span "Select row" at bounding box center [227, 416] width 14 height 14
click at [226, 502] on span "Select row" at bounding box center [227, 497] width 14 height 14
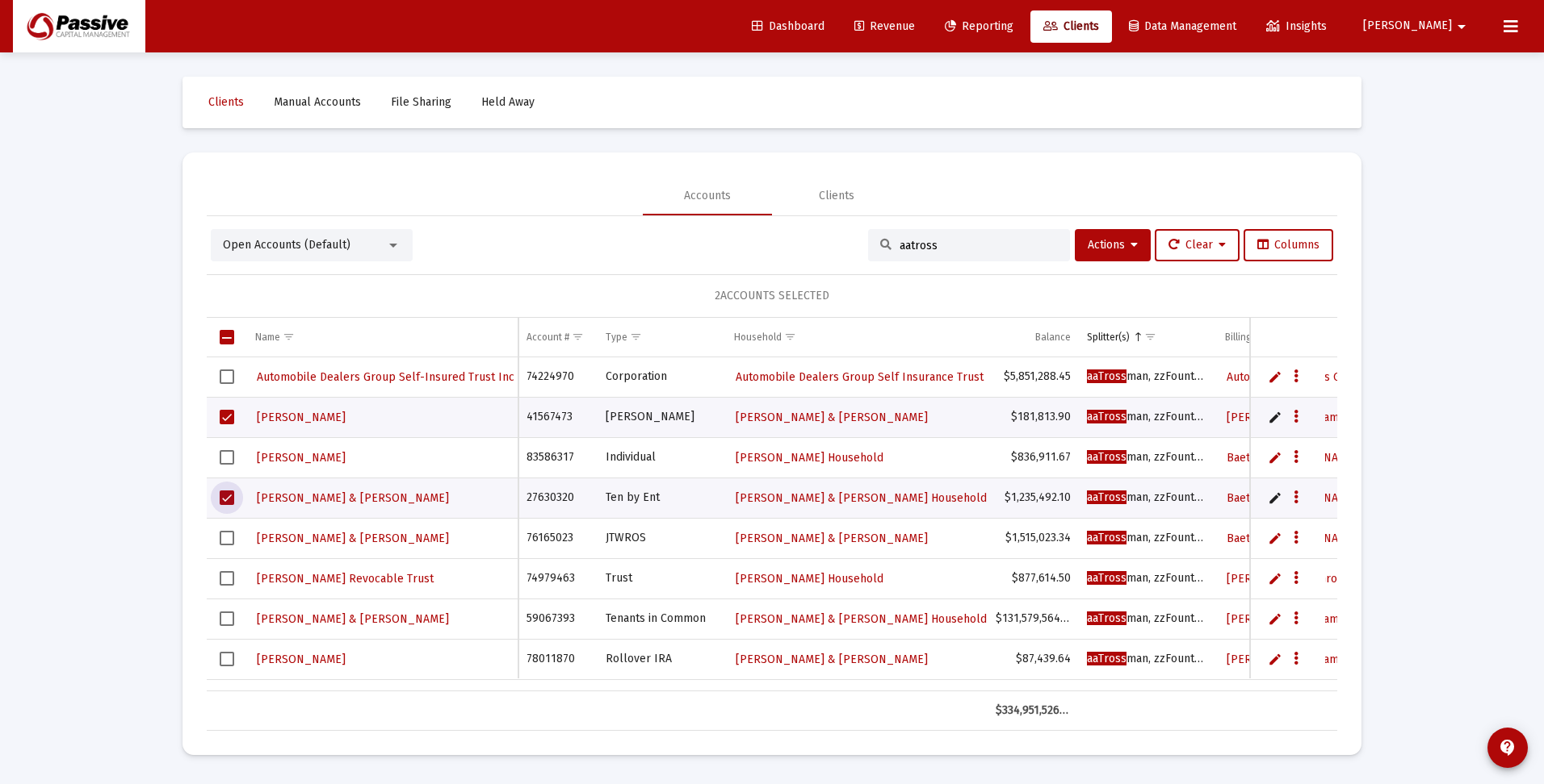
scroll to position [81, 0]
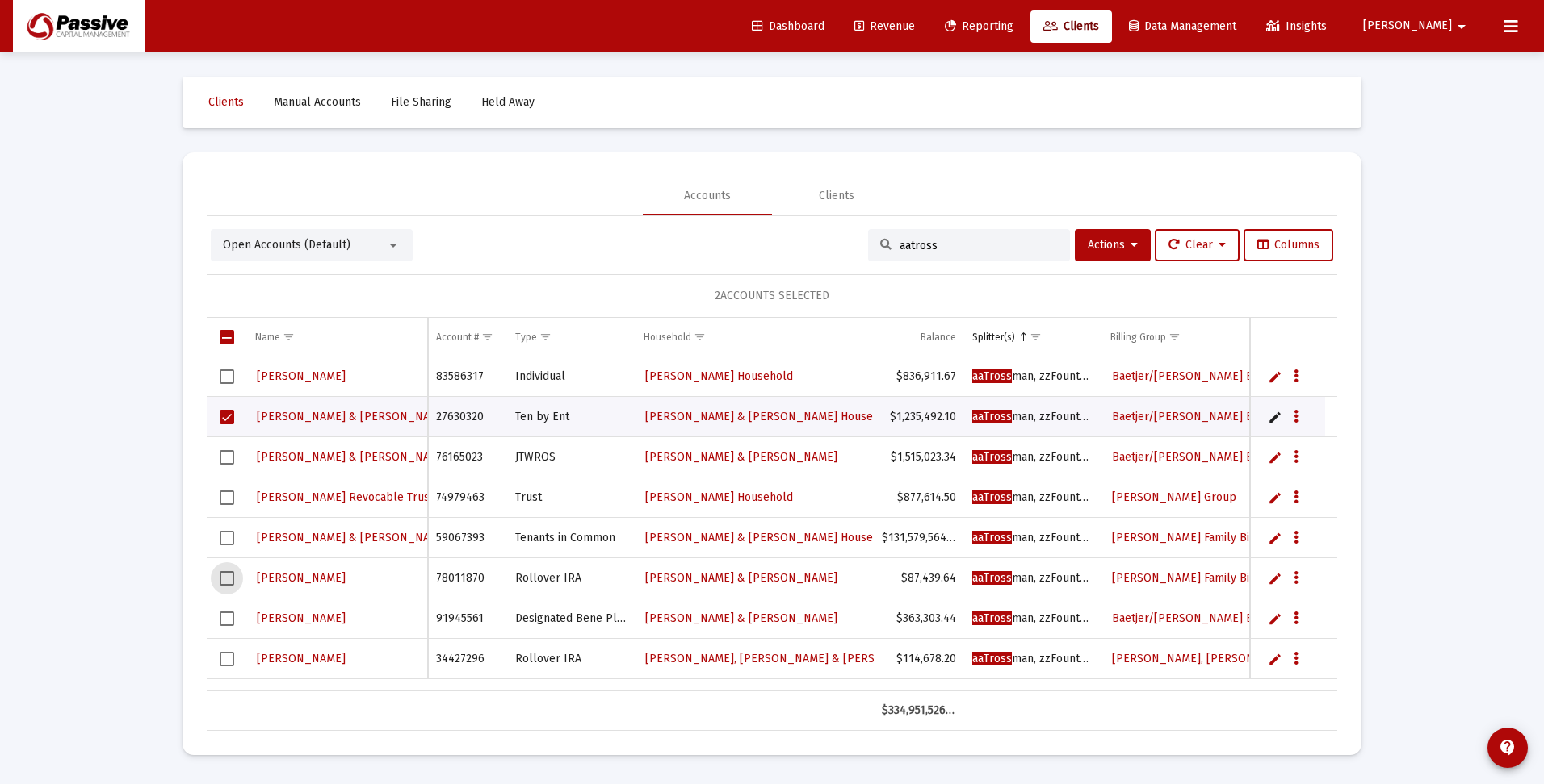
click at [225, 581] on span "Select row" at bounding box center [227, 578] width 14 height 14
click at [229, 618] on span "Select row" at bounding box center [227, 618] width 14 height 14
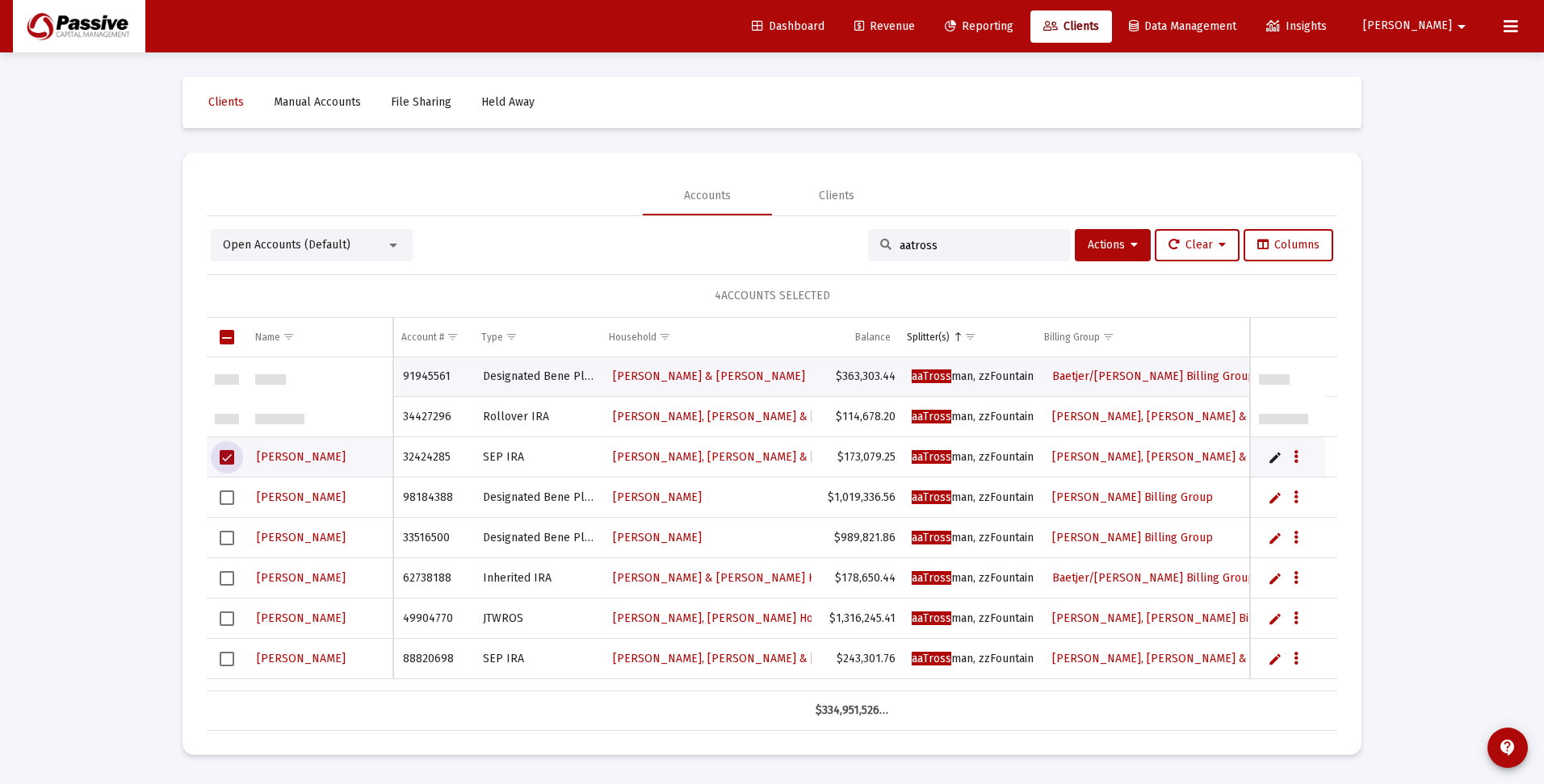
scroll to position [322, 0]
click at [230, 576] on span "Select row" at bounding box center [227, 578] width 14 height 14
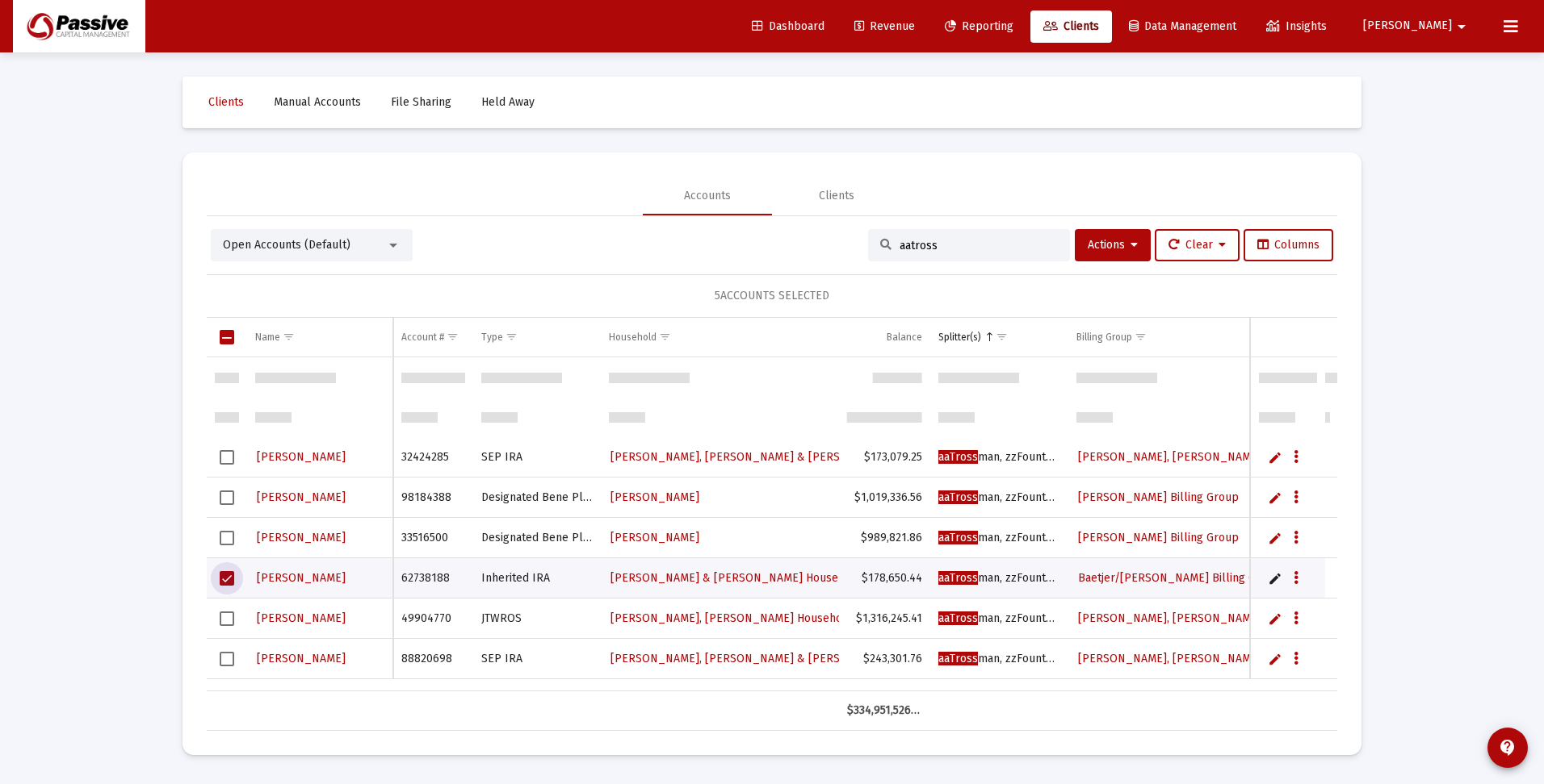
scroll to position [403, 0]
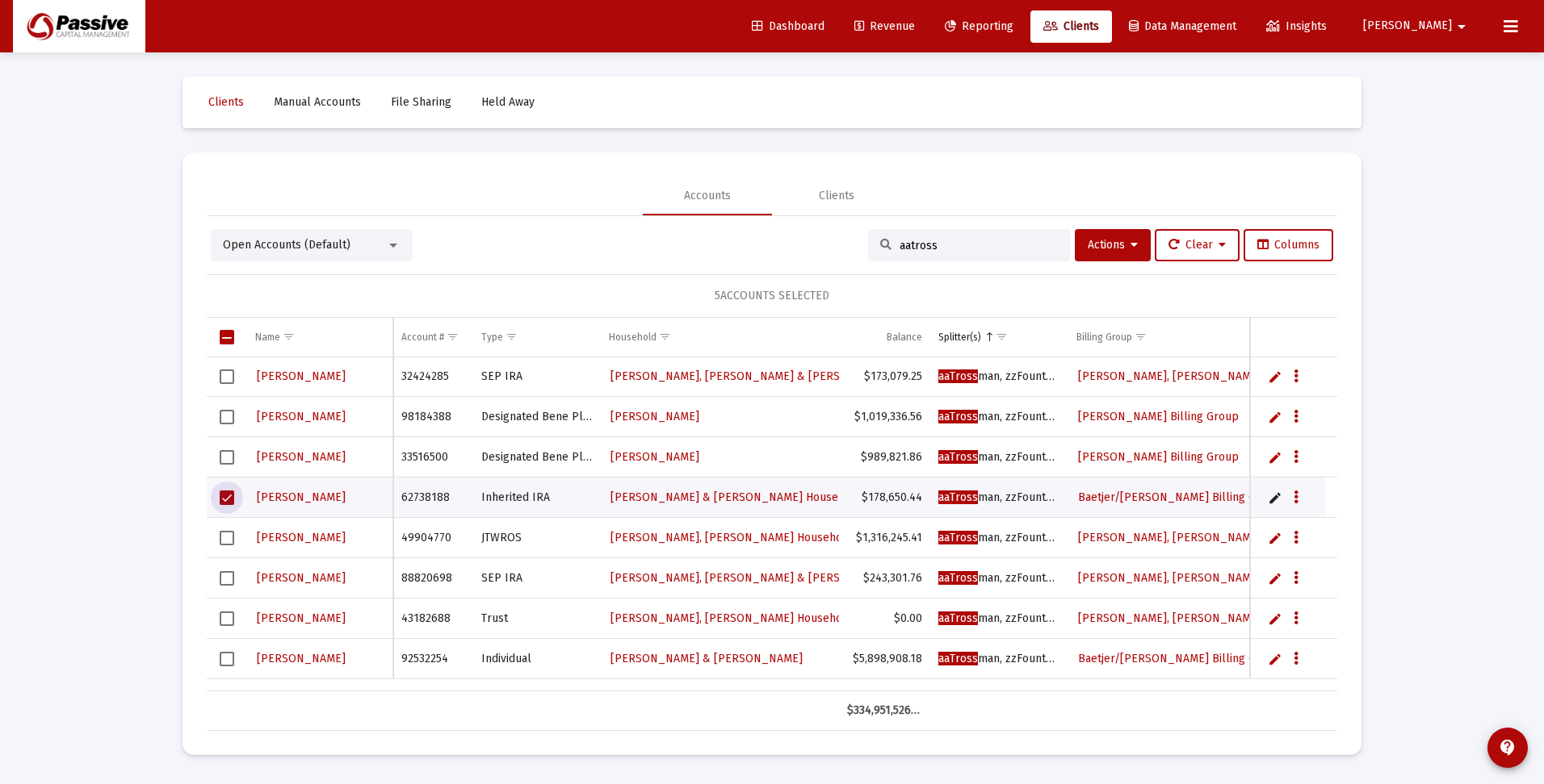
click at [226, 536] on span "Select row" at bounding box center [227, 537] width 14 height 14
click at [227, 619] on span "Select row" at bounding box center [227, 618] width 14 height 14
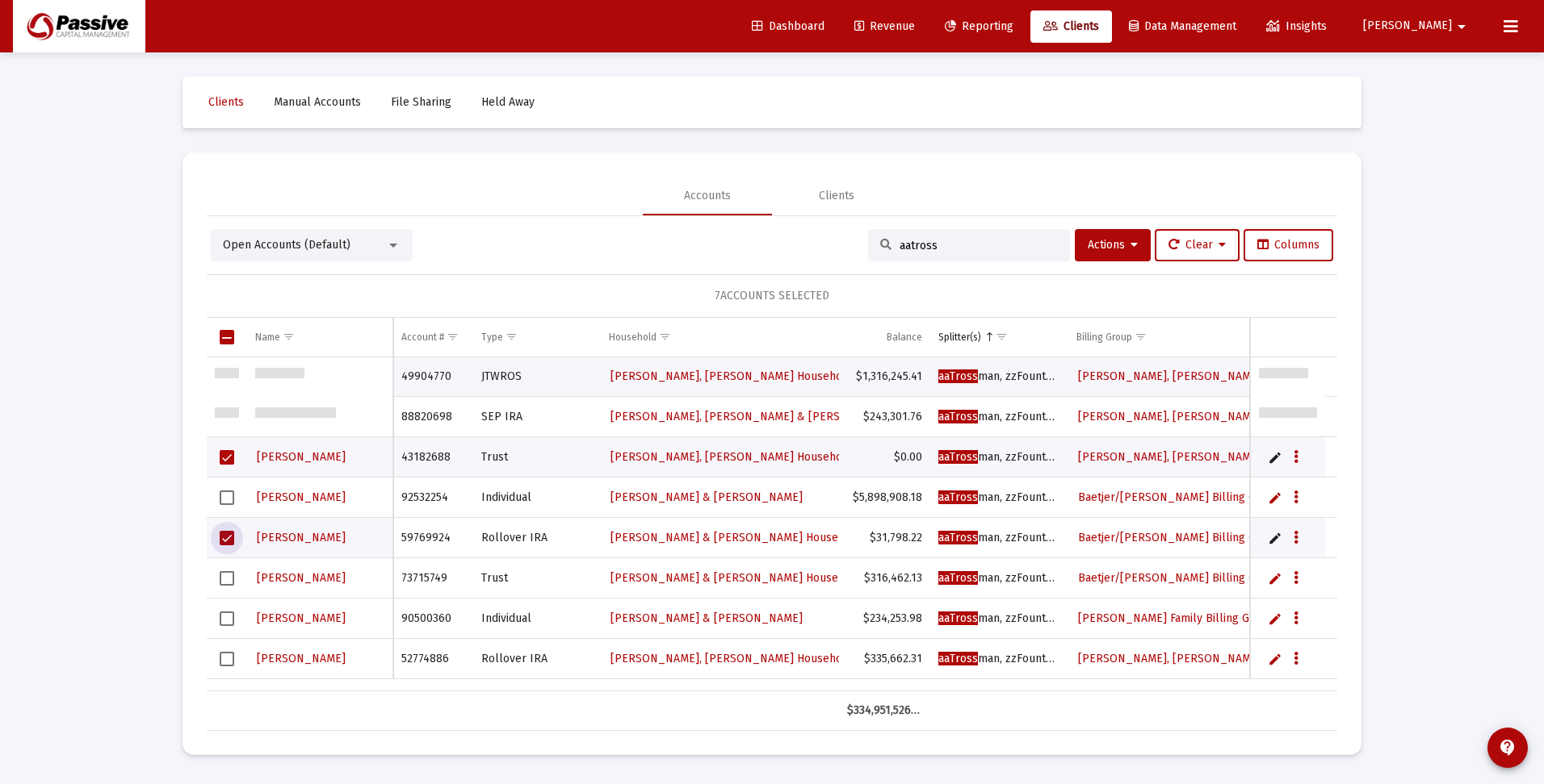
scroll to position [565, 0]
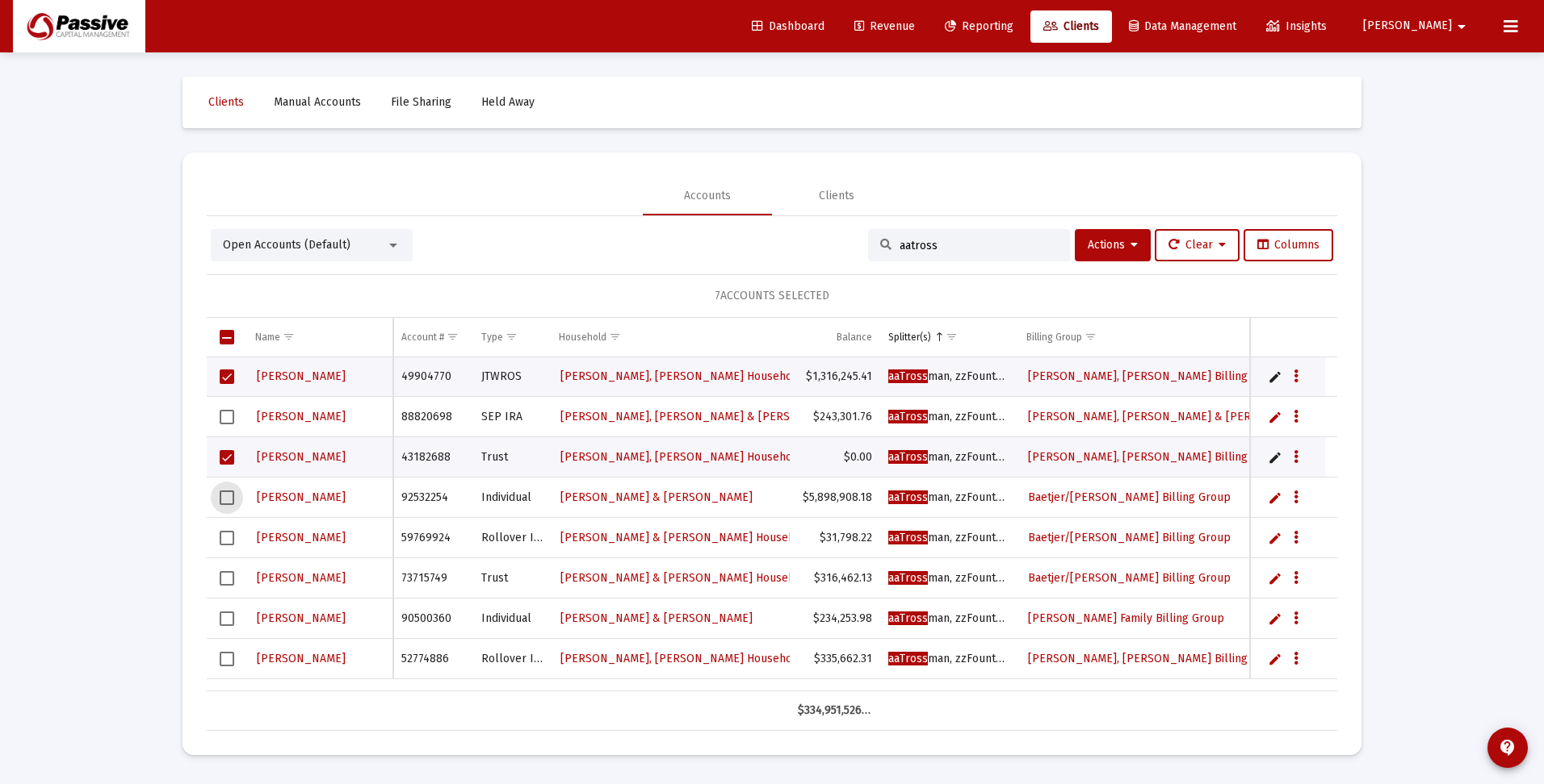
click at [226, 499] on span "Select row" at bounding box center [227, 497] width 14 height 14
click at [226, 533] on span "Select row" at bounding box center [227, 537] width 14 height 14
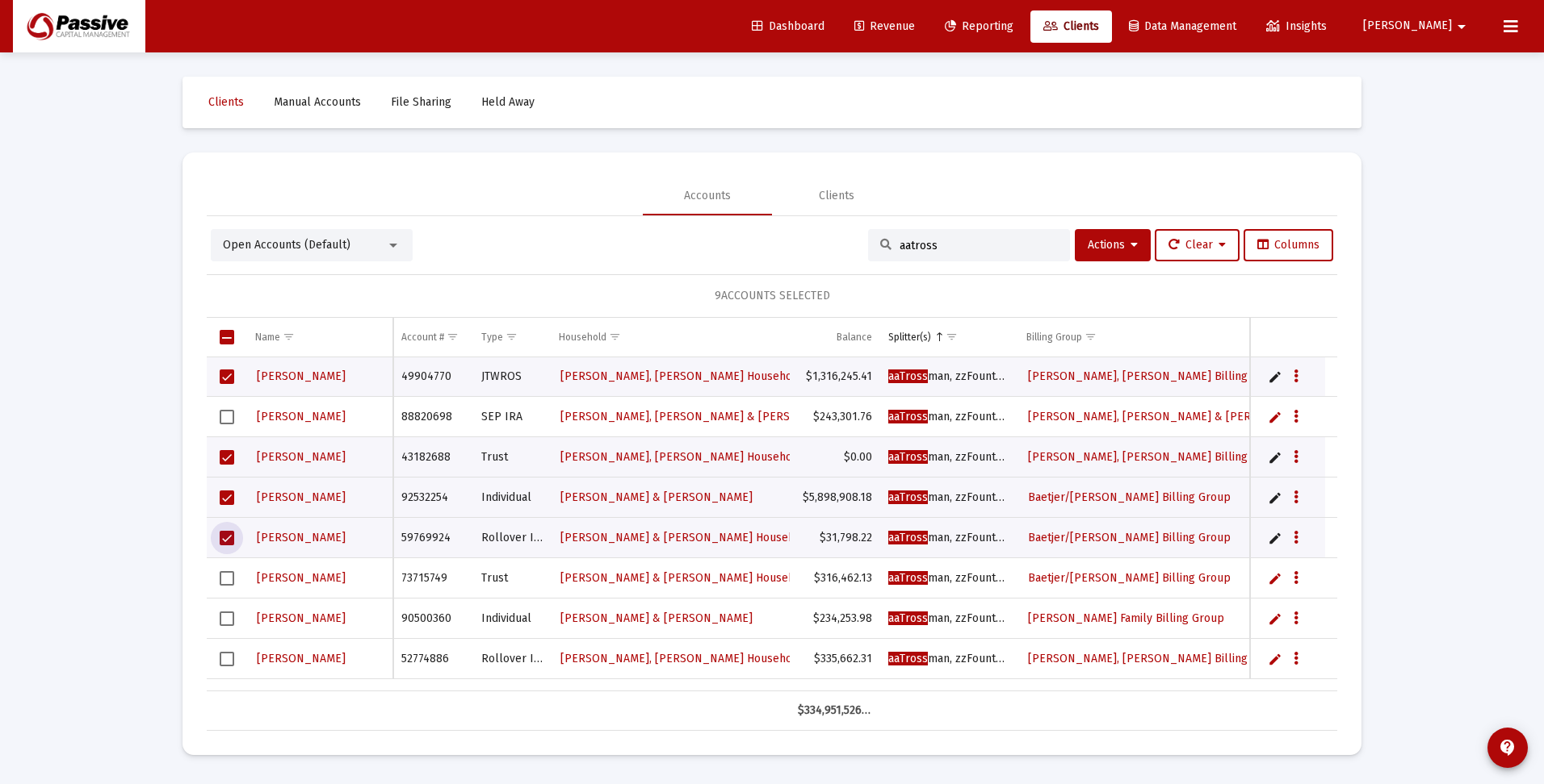
click at [224, 581] on span "Select row" at bounding box center [227, 578] width 14 height 14
drag, startPoint x: 229, startPoint y: 612, endPoint x: 227, endPoint y: 628, distance: 16.1
click at [229, 613] on span "Select row" at bounding box center [227, 618] width 14 height 14
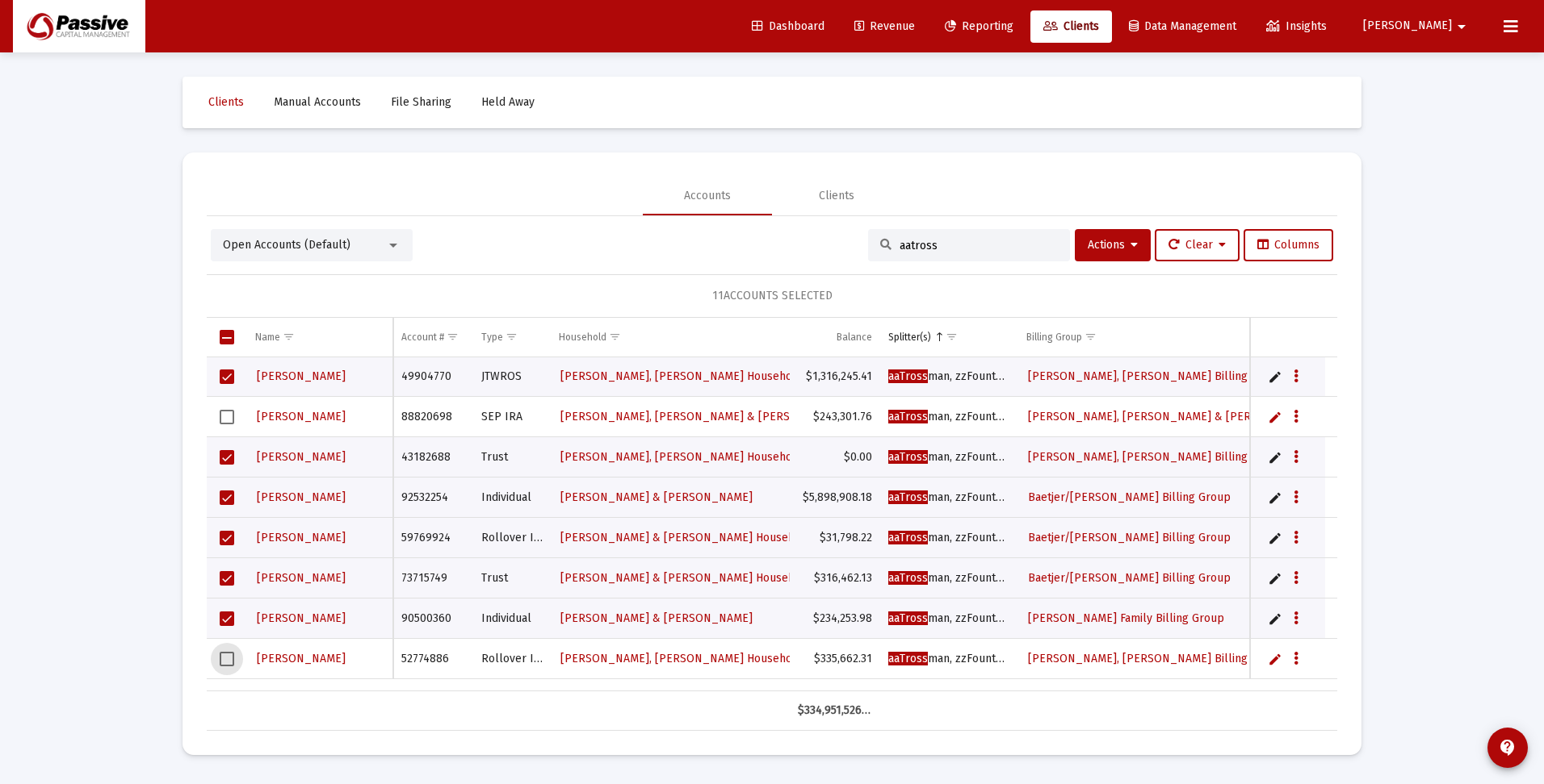
click at [229, 659] on span "Select row" at bounding box center [227, 658] width 14 height 14
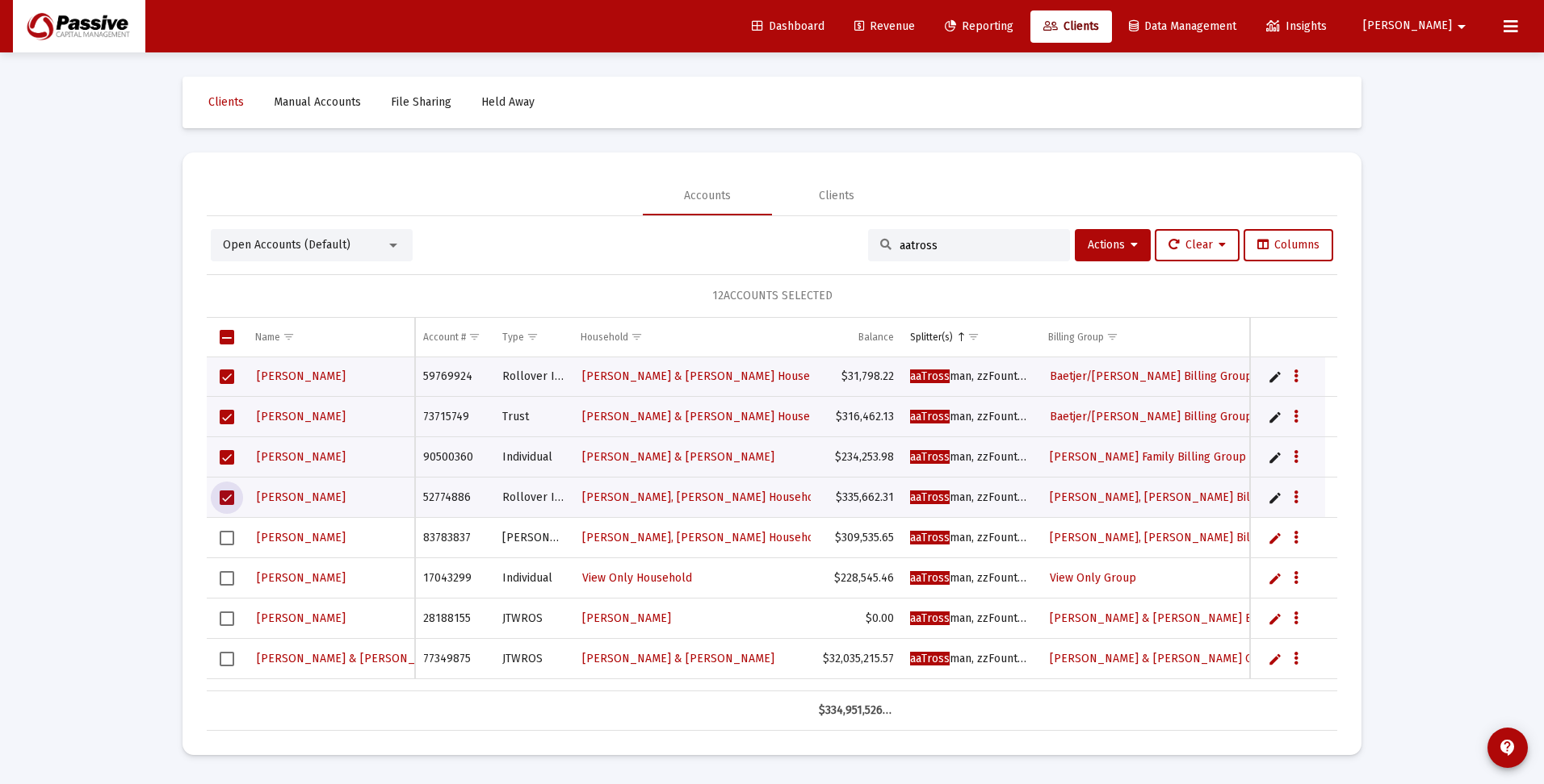
scroll to position [807, 0]
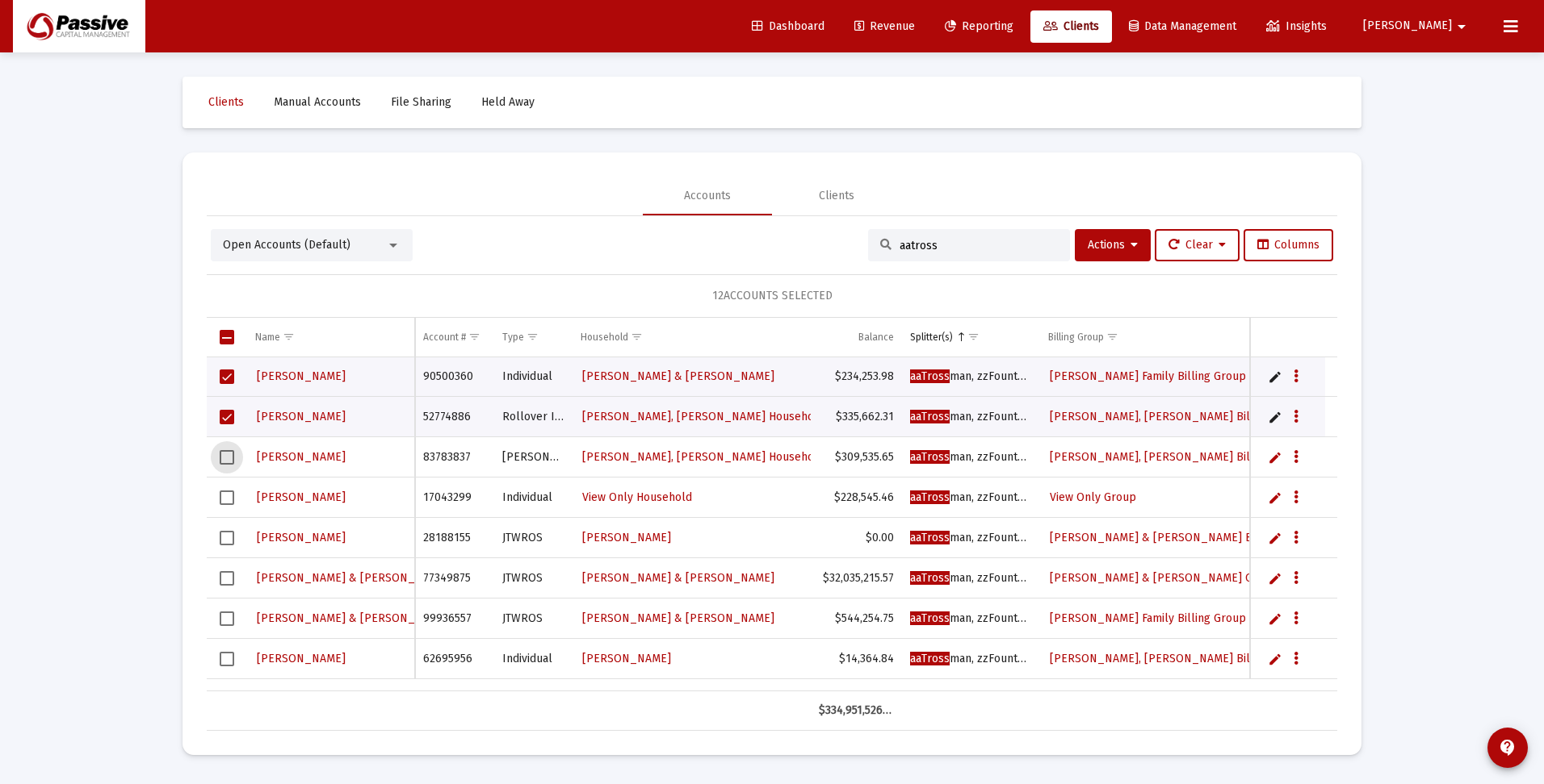
drag, startPoint x: 228, startPoint y: 455, endPoint x: 228, endPoint y: 463, distance: 8.0
click at [228, 457] on span "Select row" at bounding box center [227, 457] width 14 height 14
click at [229, 497] on span "Select row" at bounding box center [227, 497] width 14 height 14
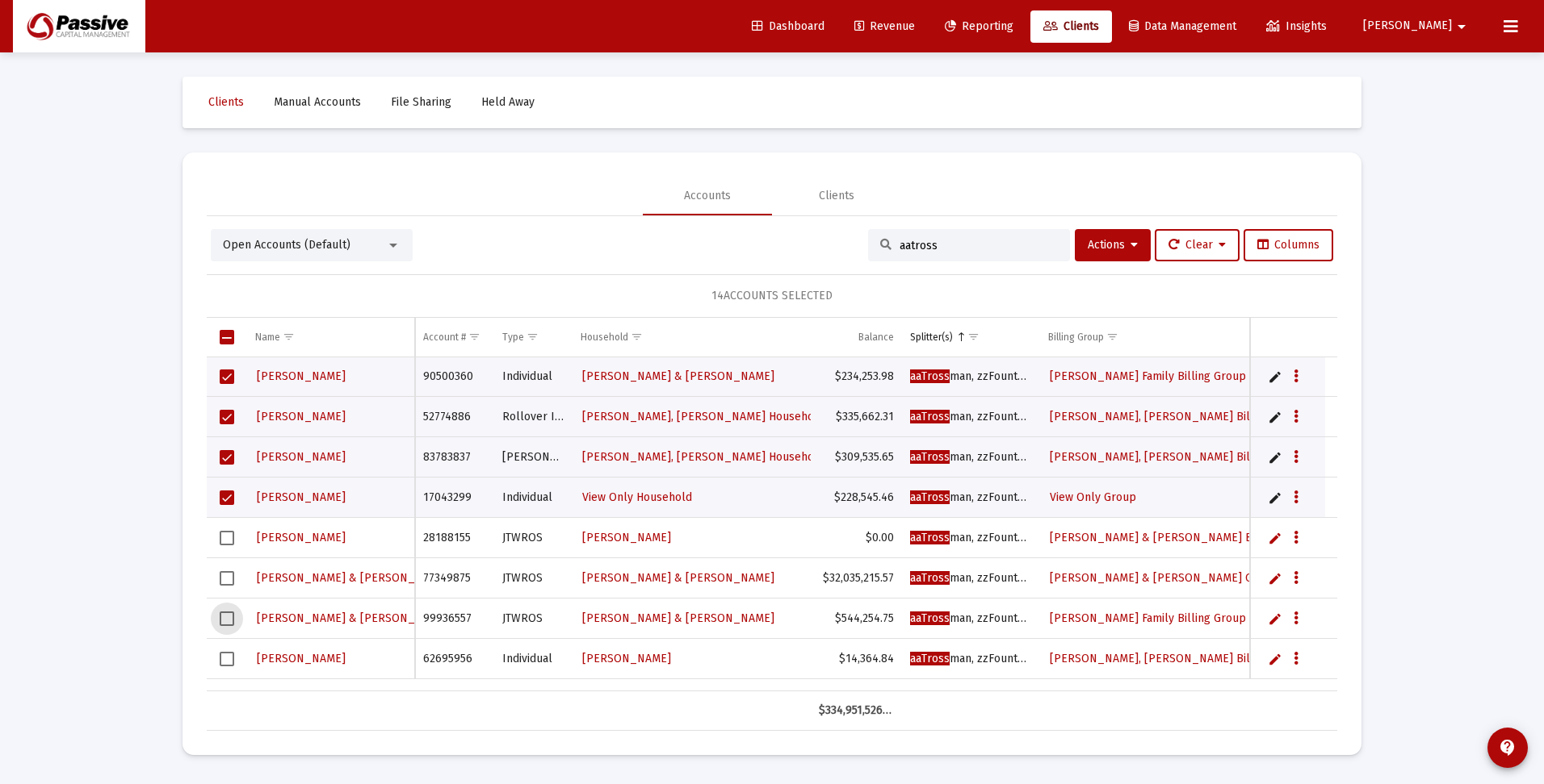
click at [227, 623] on span "Select row" at bounding box center [227, 618] width 14 height 14
drag, startPoint x: 226, startPoint y: 660, endPoint x: 281, endPoint y: 646, distance: 56.8
click at [227, 660] on span "Select row" at bounding box center [227, 658] width 14 height 14
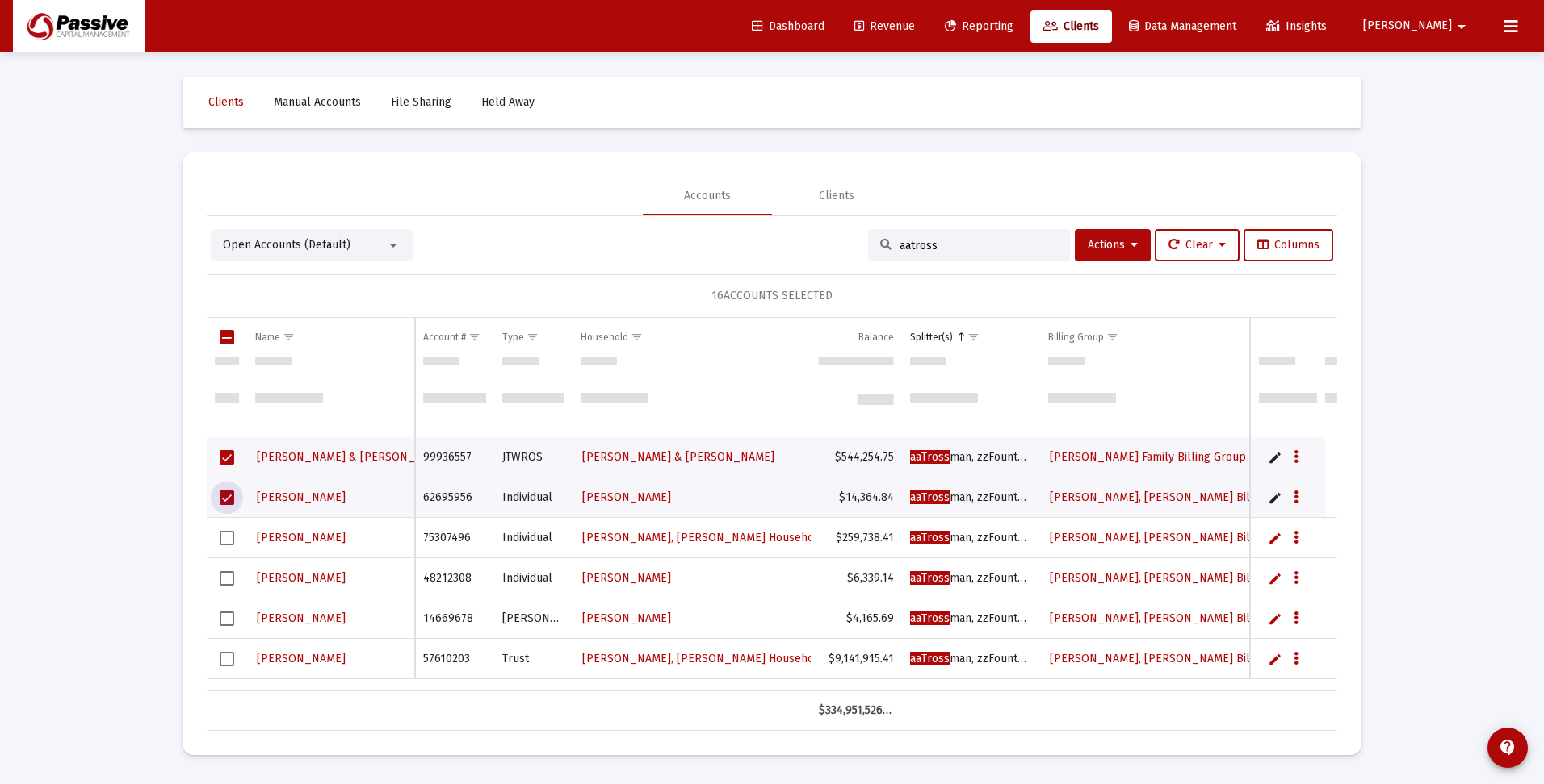
scroll to position [1049, 0]
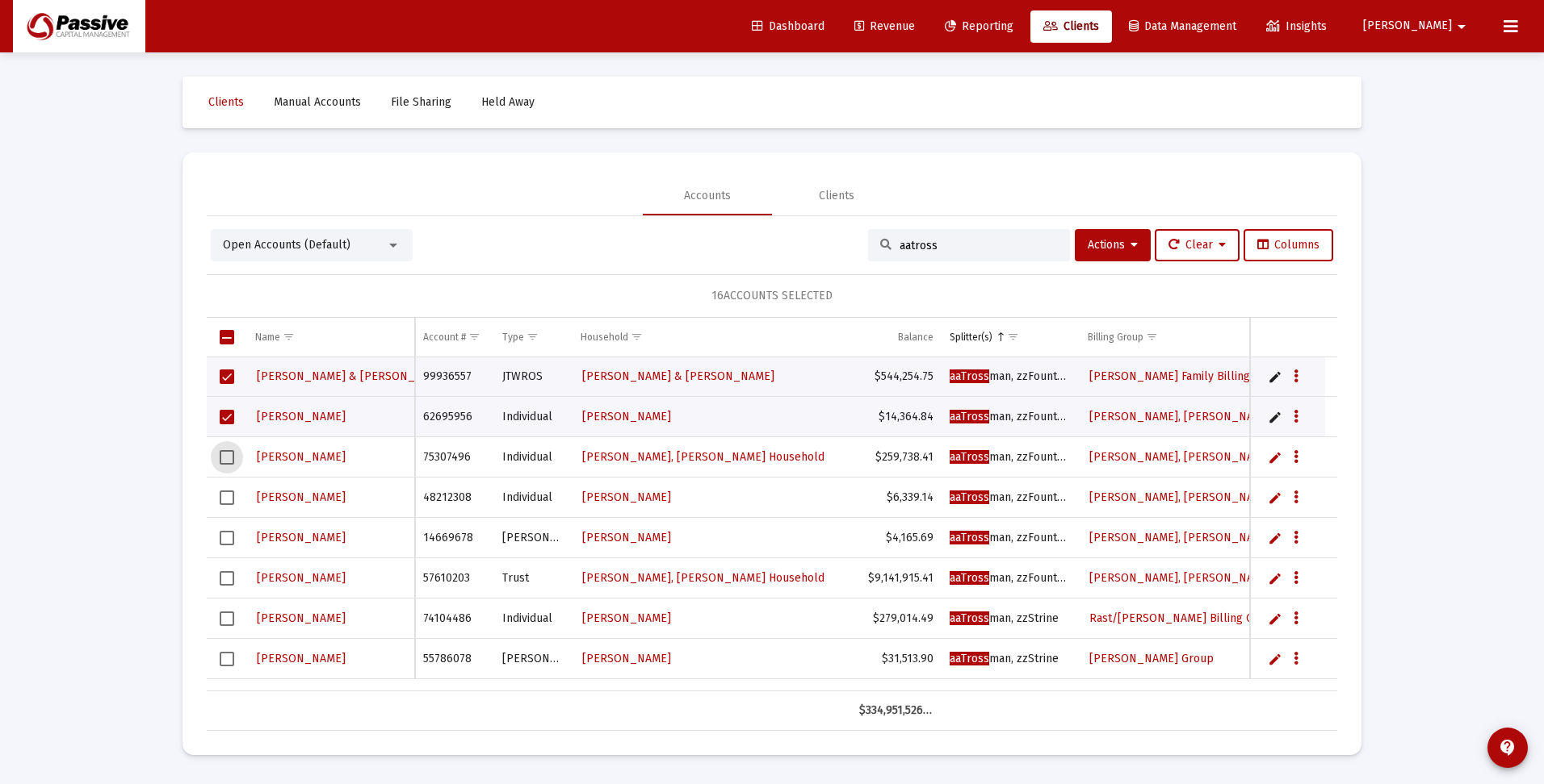
click at [229, 454] on span "Select row" at bounding box center [227, 457] width 14 height 14
click at [229, 502] on span "Select row" at bounding box center [227, 497] width 14 height 14
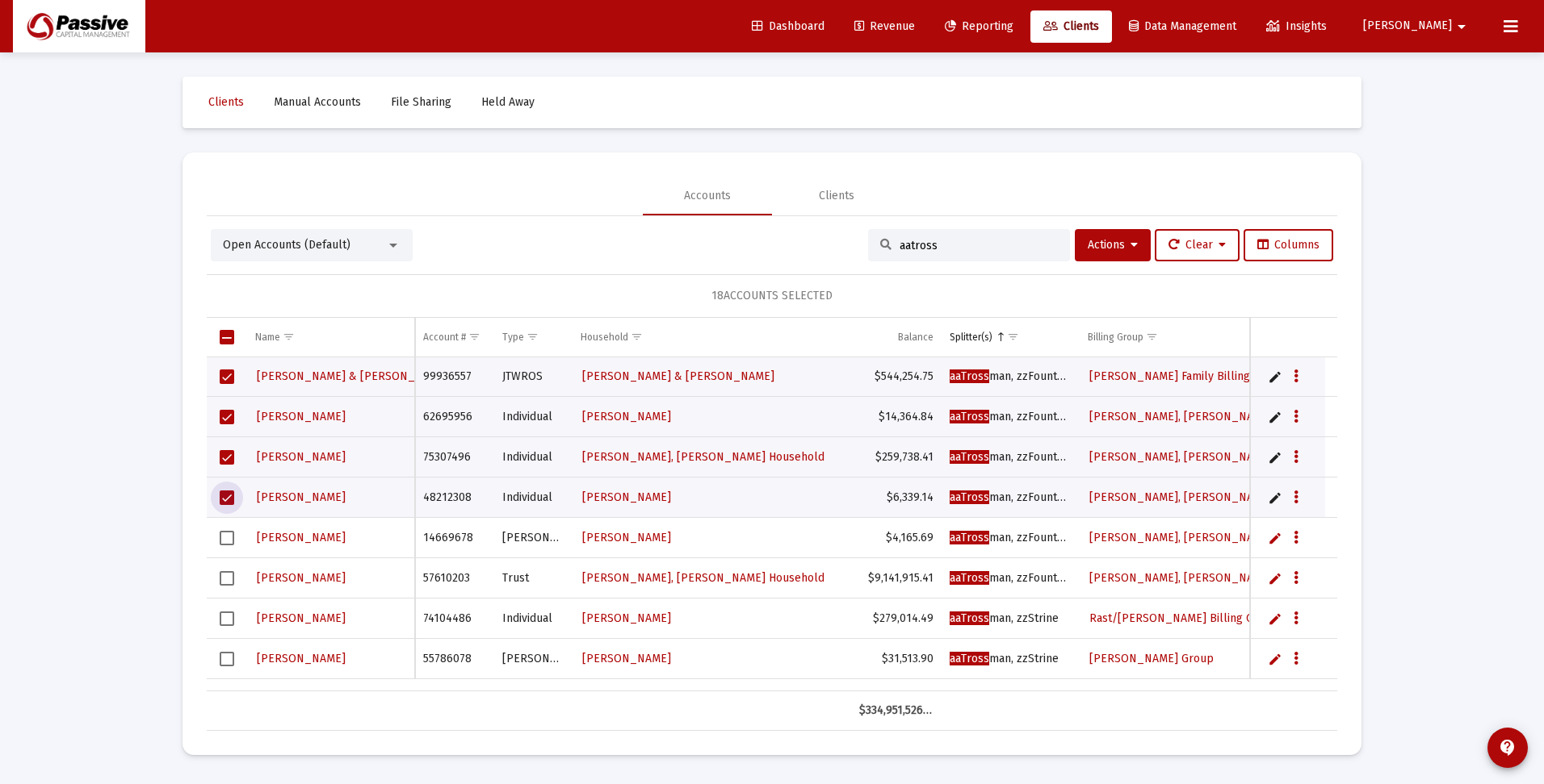
click at [225, 545] on span "Select row" at bounding box center [227, 537] width 14 height 14
click at [229, 579] on span "Select row" at bounding box center [227, 578] width 14 height 14
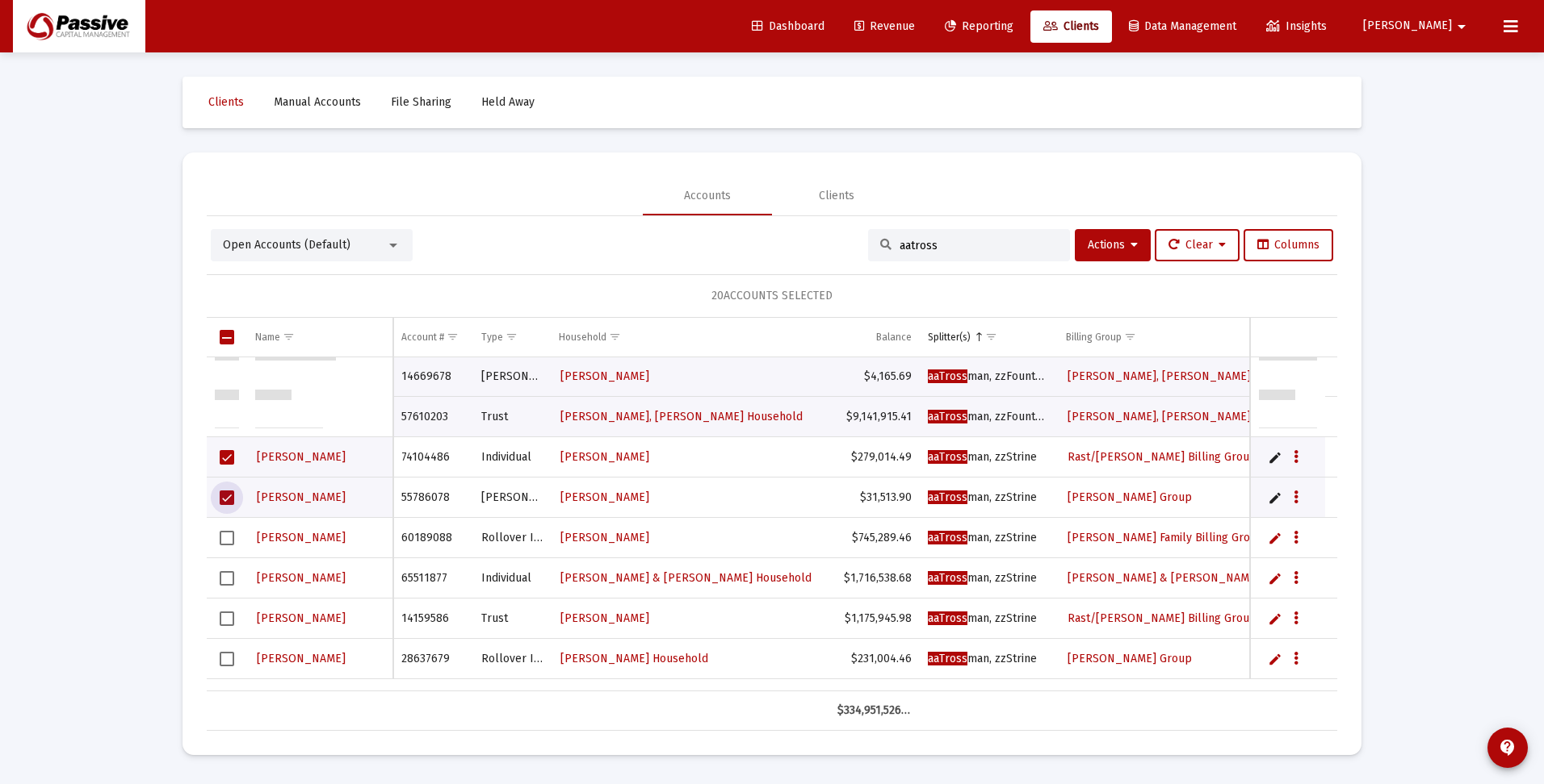
scroll to position [1210, 0]
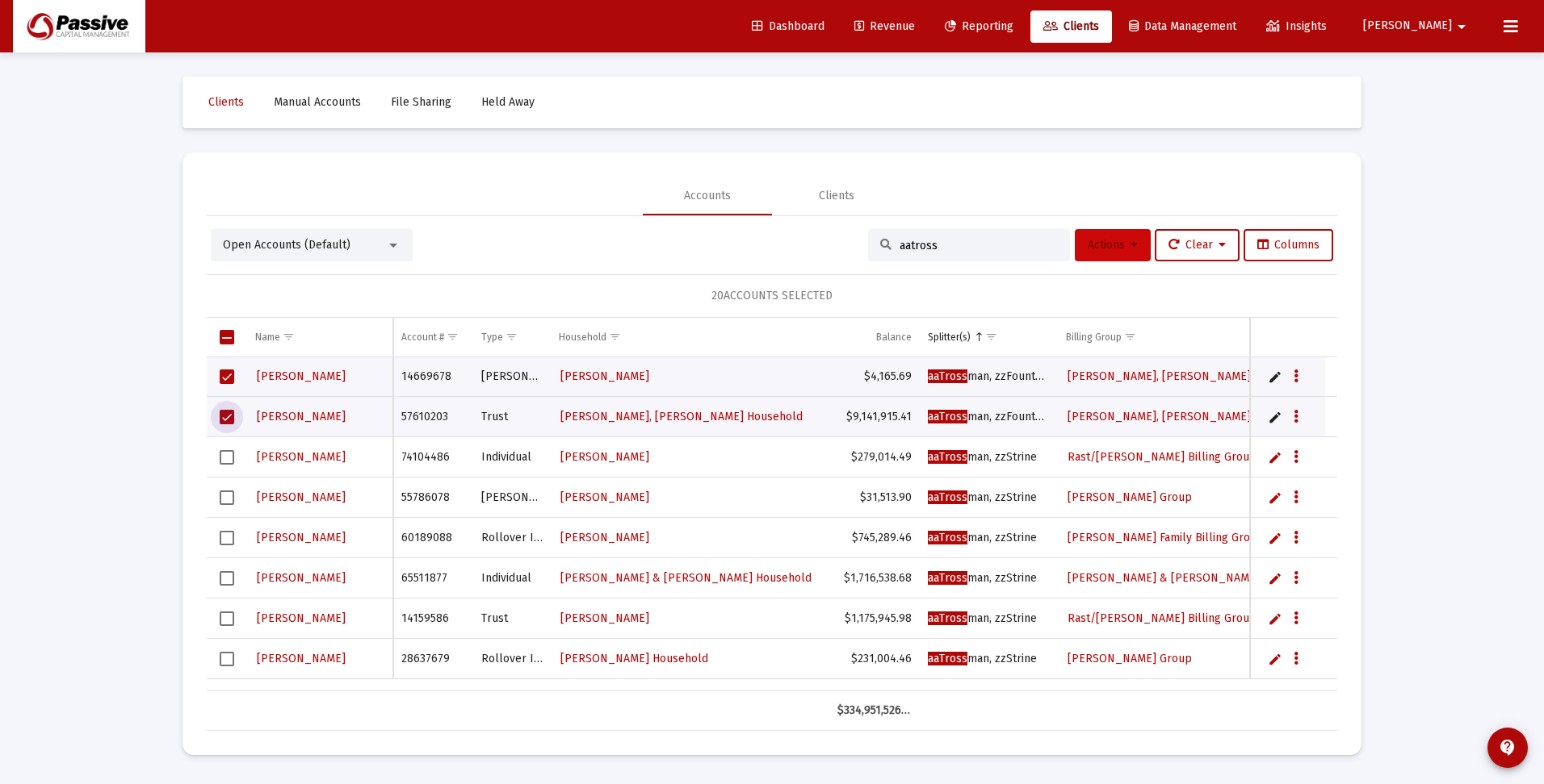
click at [1122, 256] on button "Actions" at bounding box center [1112, 246] width 76 height 33
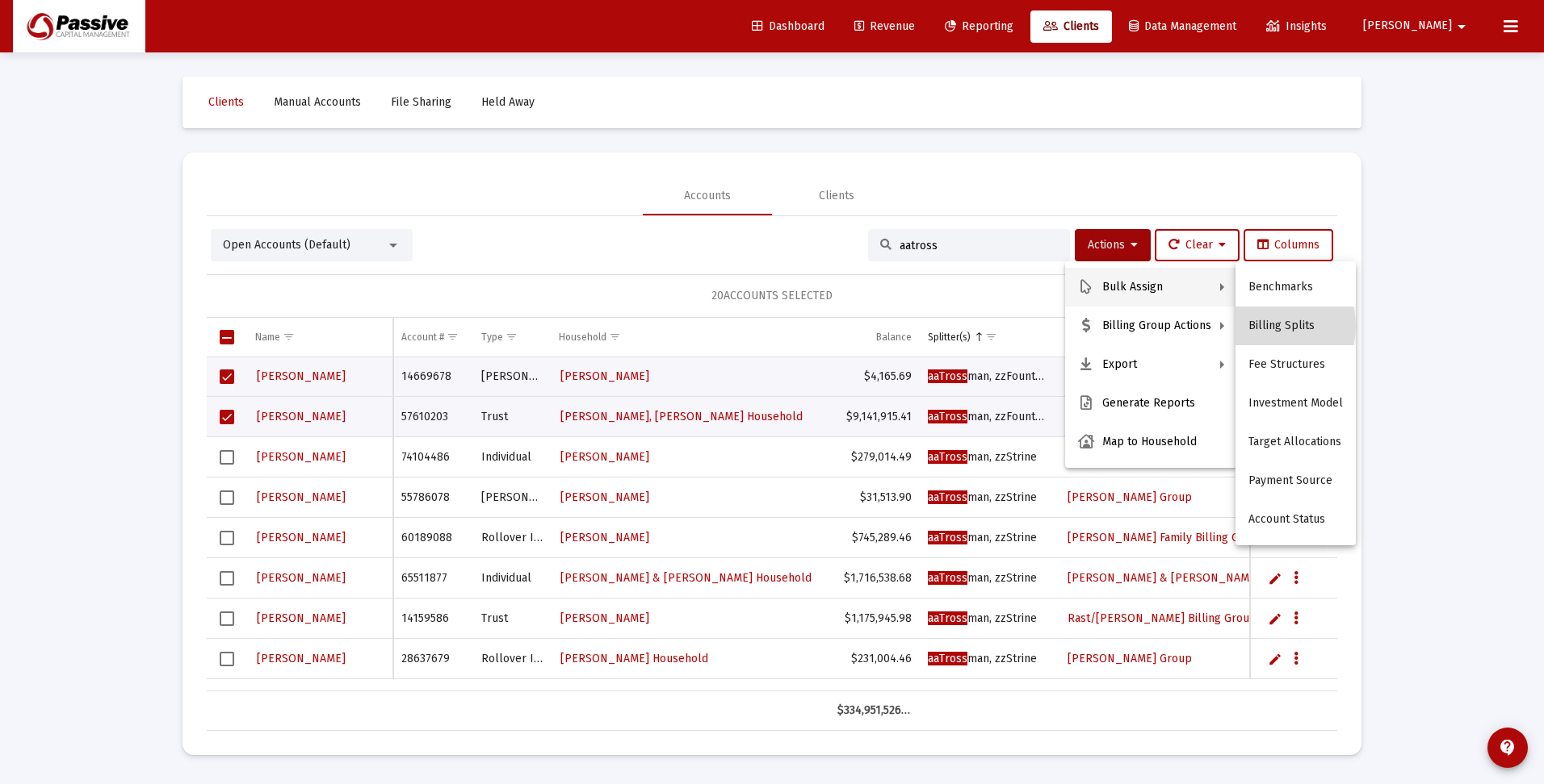
click at [1272, 326] on button "Billing Splits" at bounding box center [1294, 326] width 120 height 38
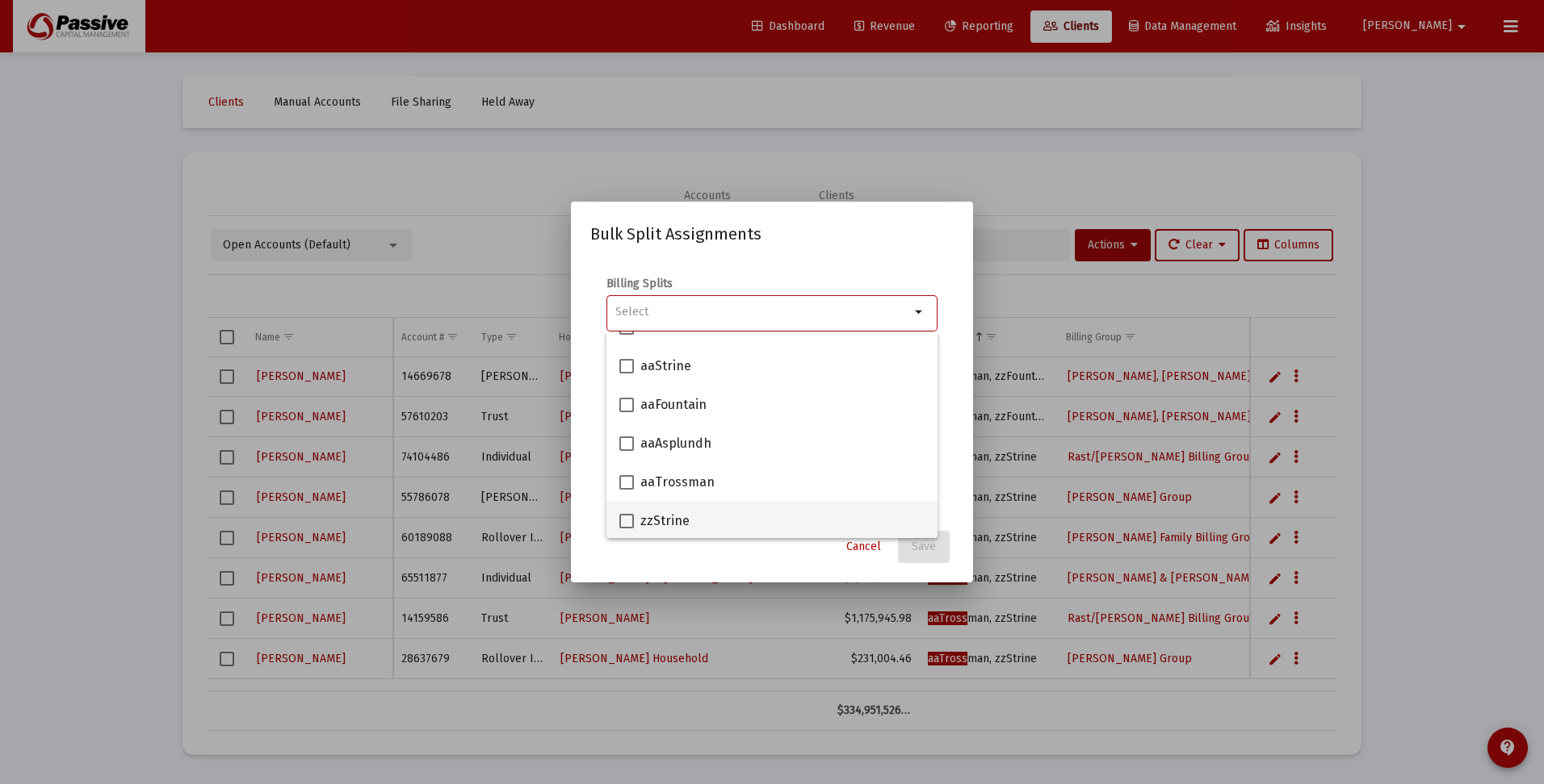
scroll to position [161, 0]
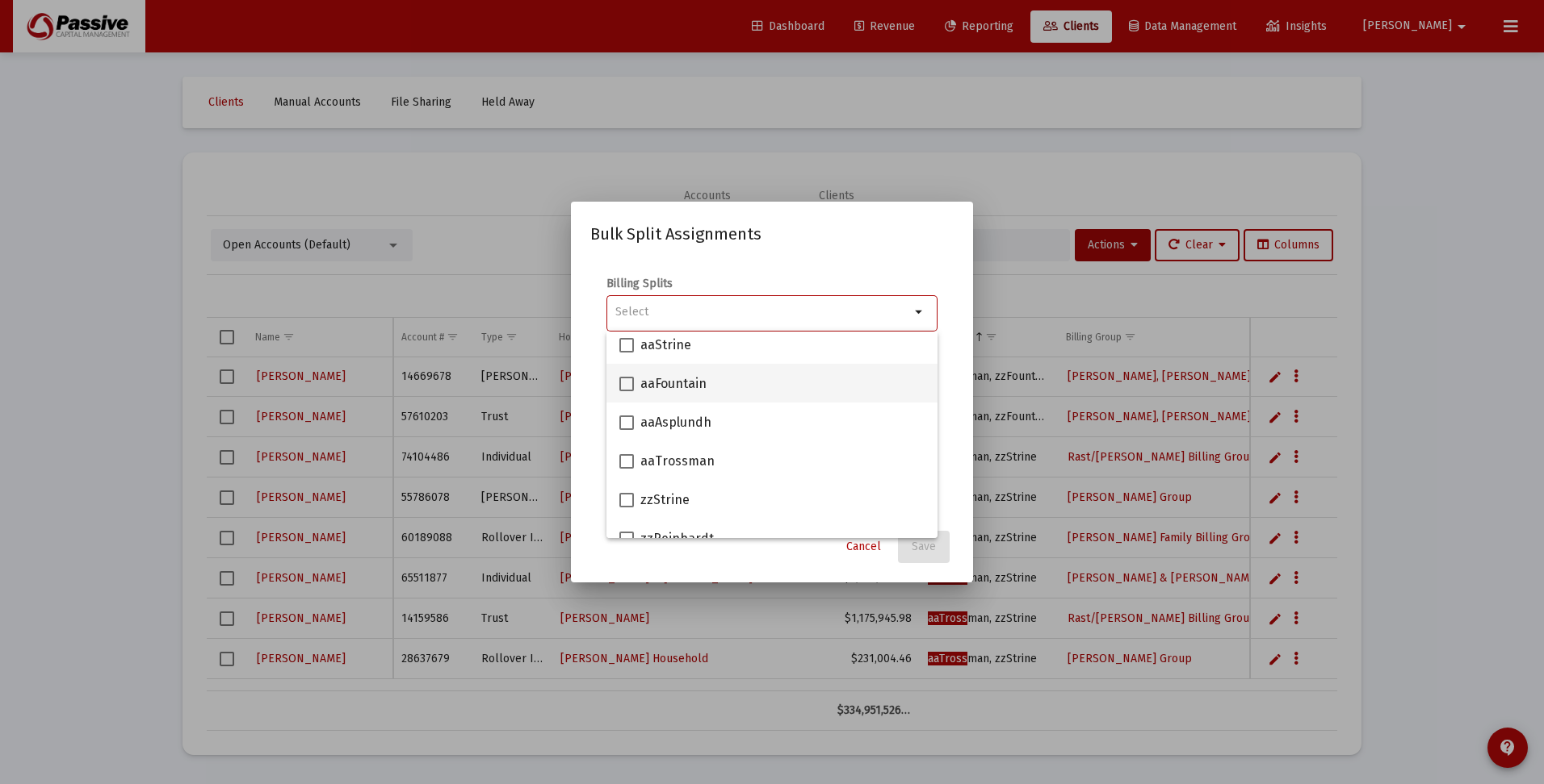
click at [627, 382] on span at bounding box center [626, 384] width 14 height 14
click at [626, 392] on input "aaFountain" at bounding box center [626, 392] width 1 height 1
checkbox input "true"
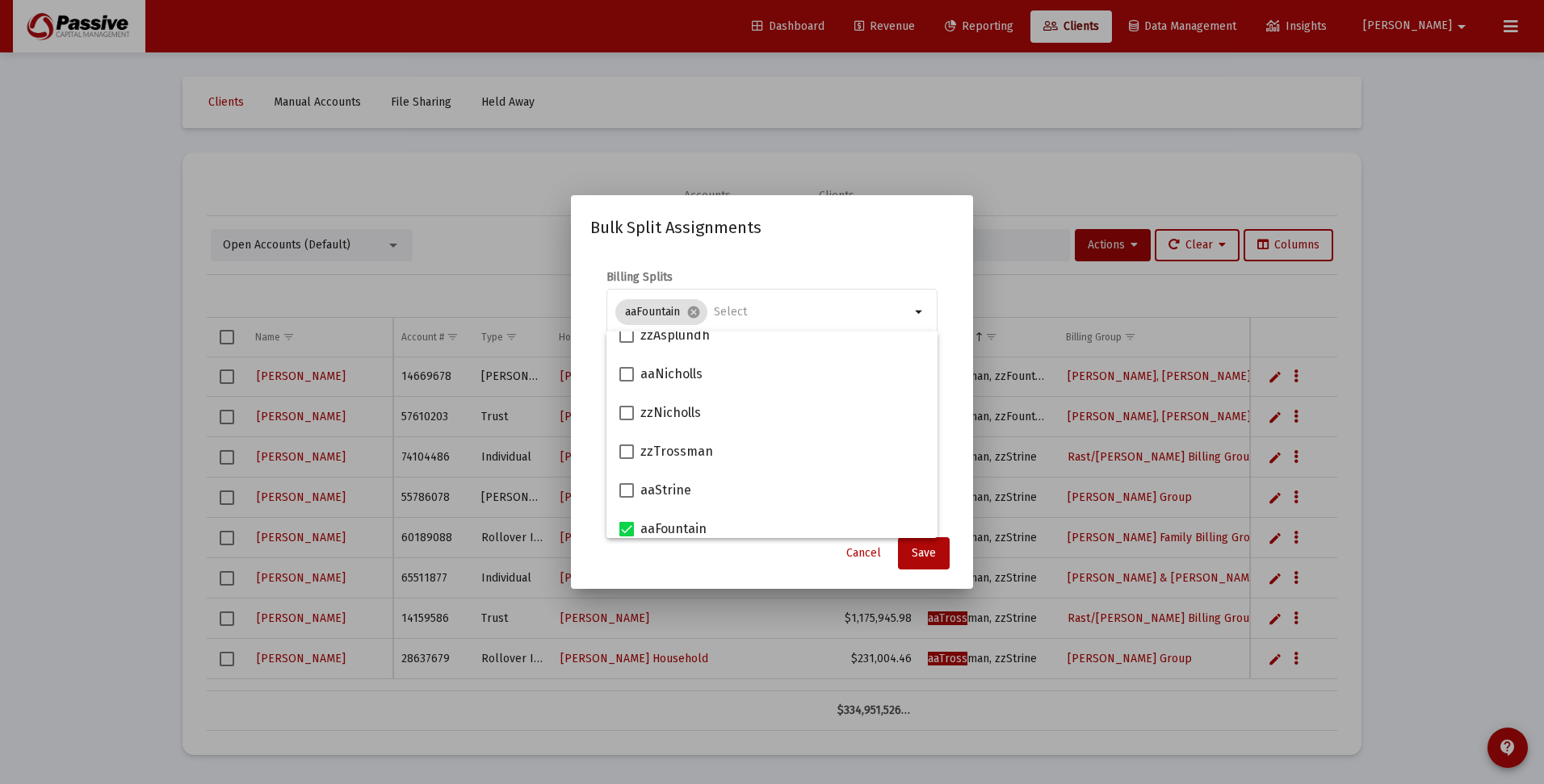
scroll to position [0, 0]
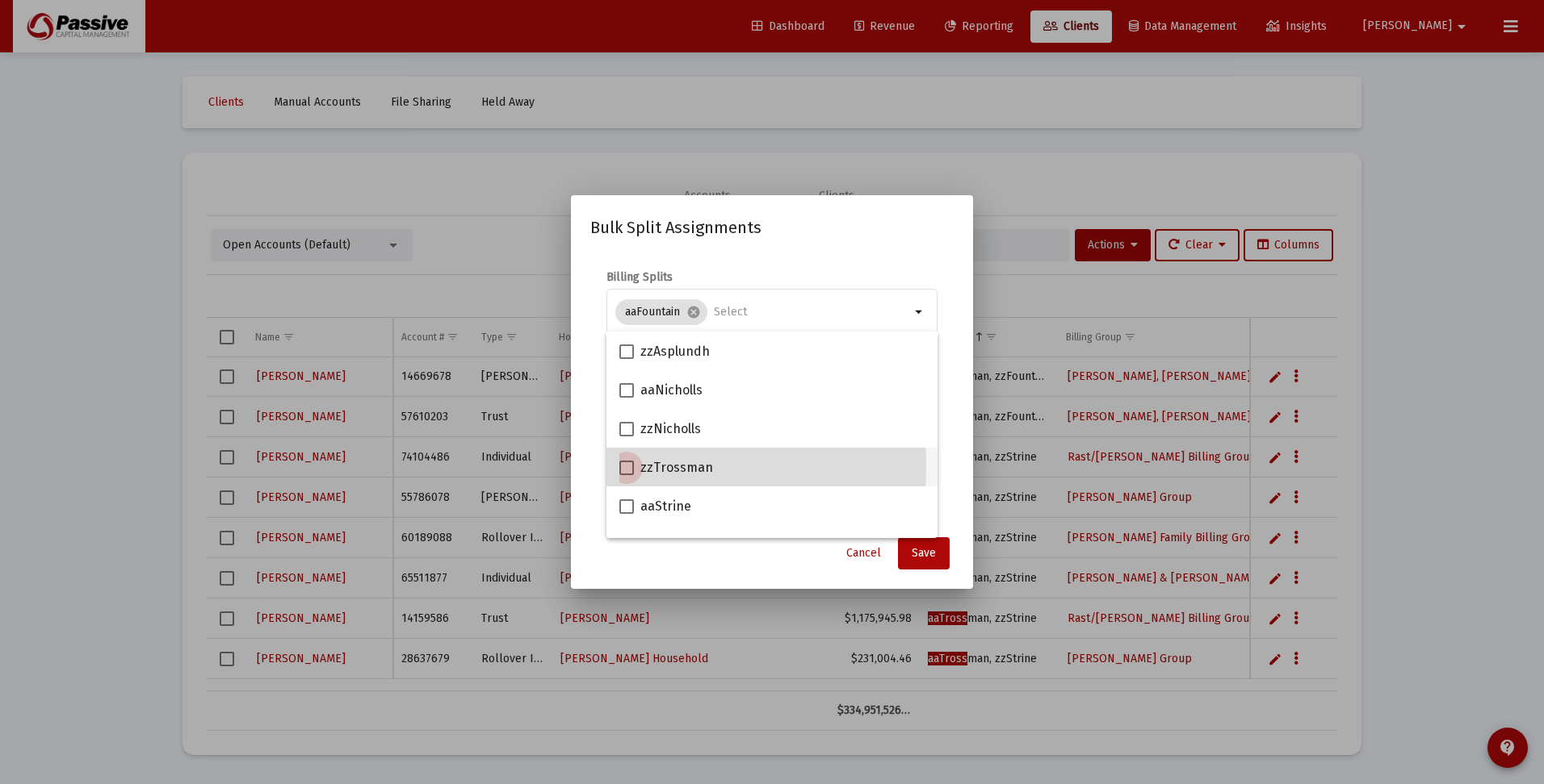
click at [631, 466] on span at bounding box center [626, 467] width 14 height 14
click at [626, 475] on input "zzTrossman" at bounding box center [626, 475] width 1 height 1
checkbox input "true"
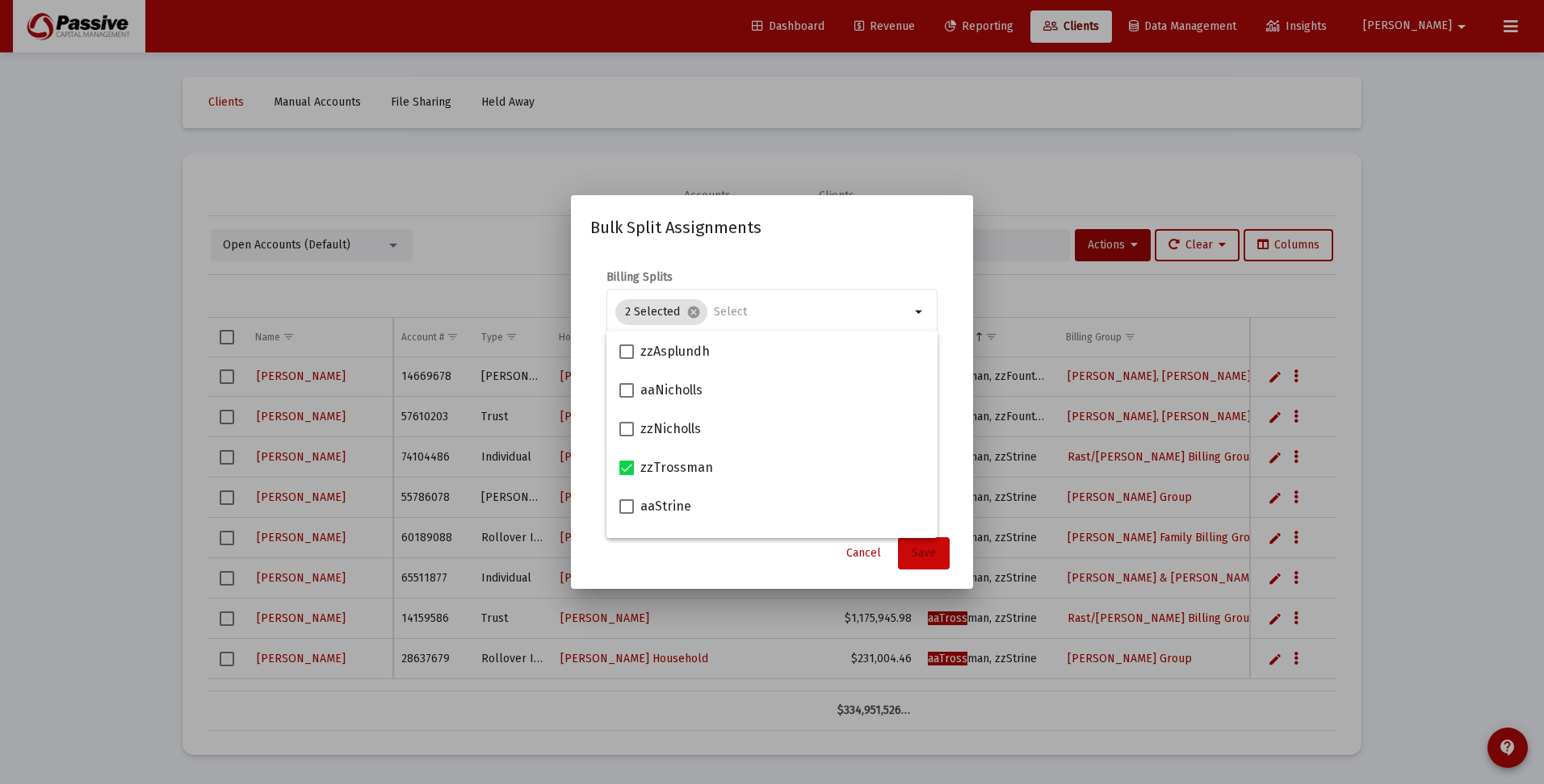
click at [923, 552] on span "Save" at bounding box center [923, 553] width 24 height 13
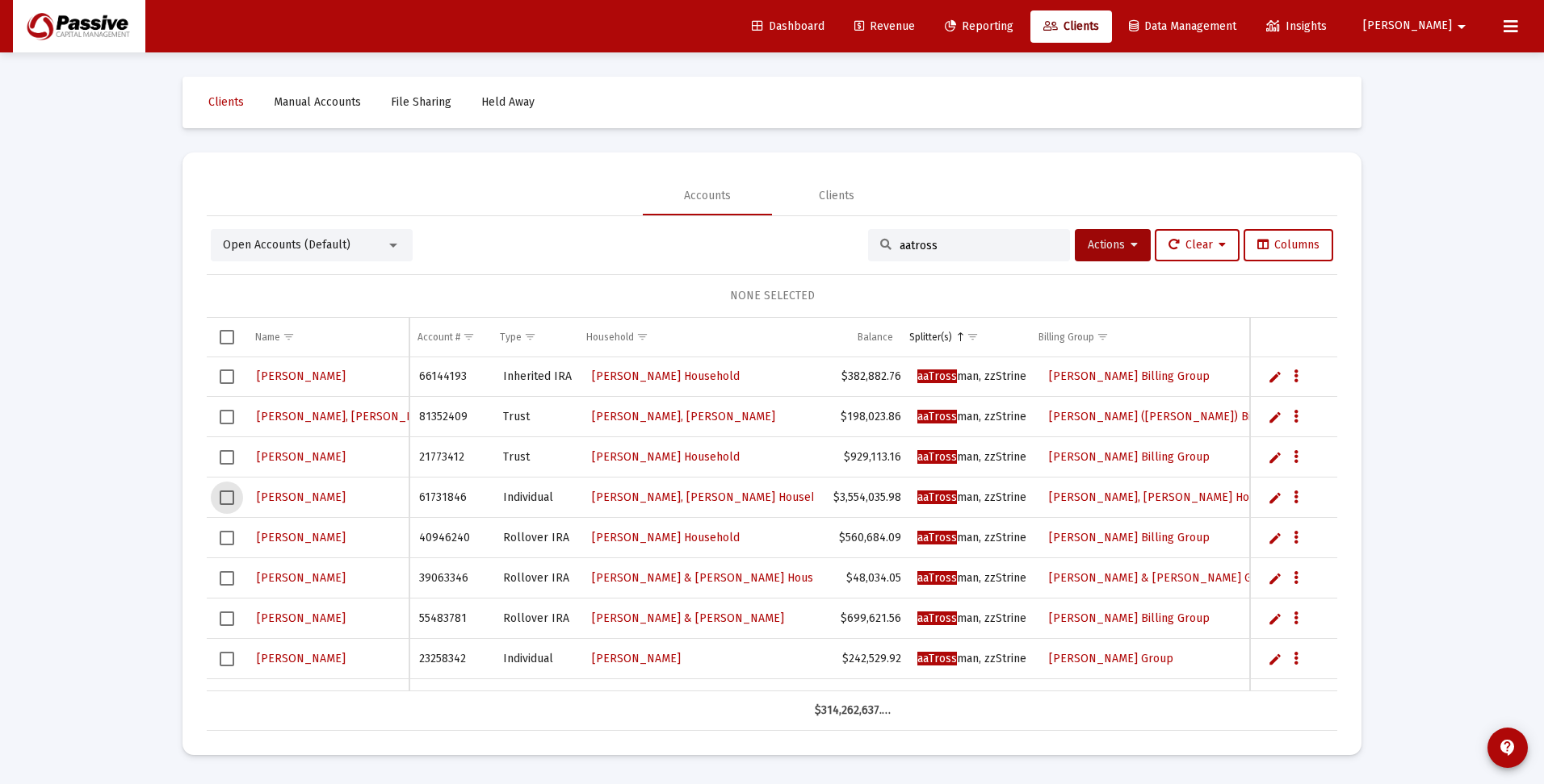
click at [228, 494] on span "Select row" at bounding box center [227, 497] width 14 height 14
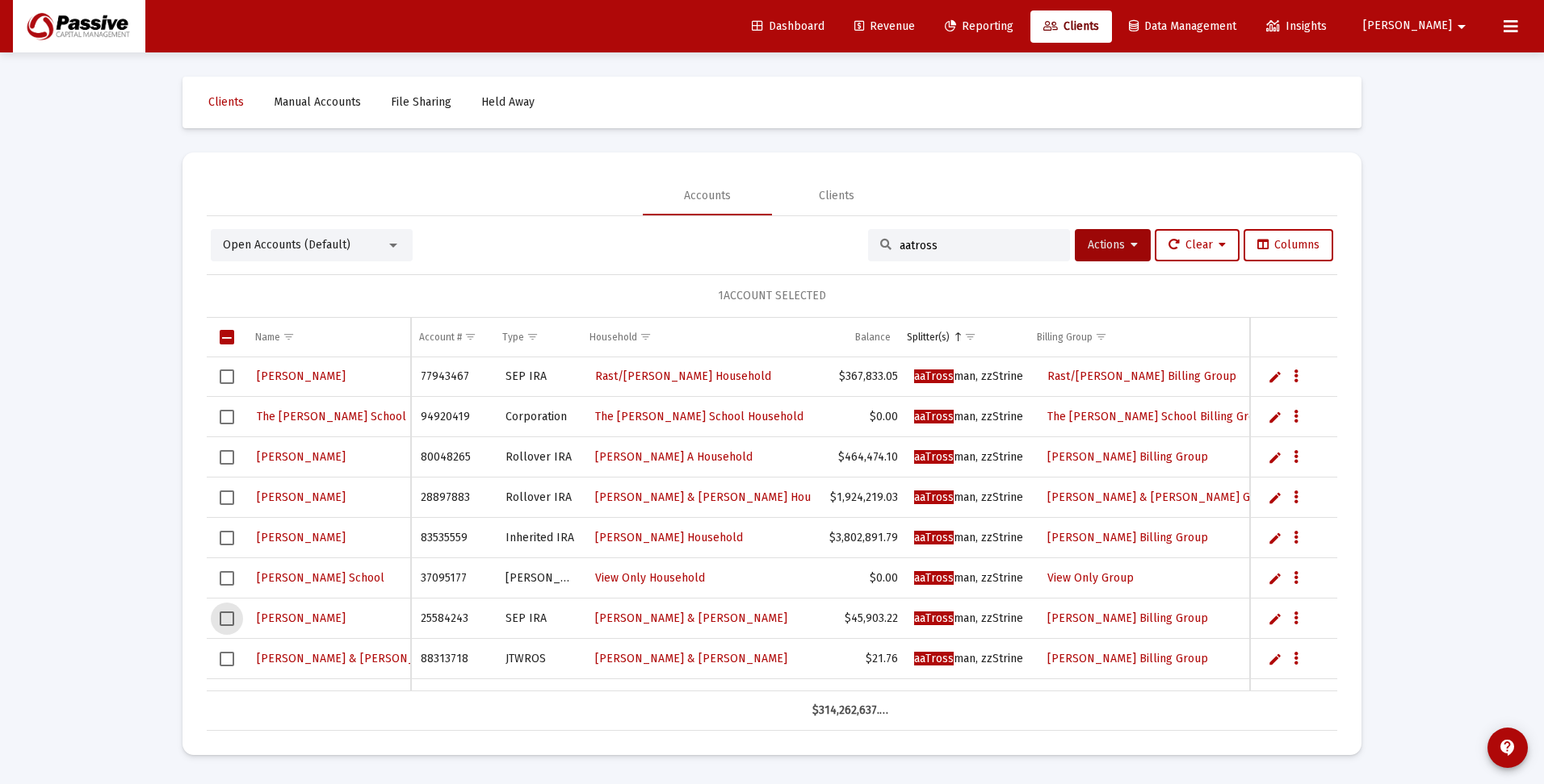
click at [225, 621] on span "Select row" at bounding box center [227, 618] width 14 height 14
click at [230, 657] on span "Select row" at bounding box center [227, 658] width 14 height 14
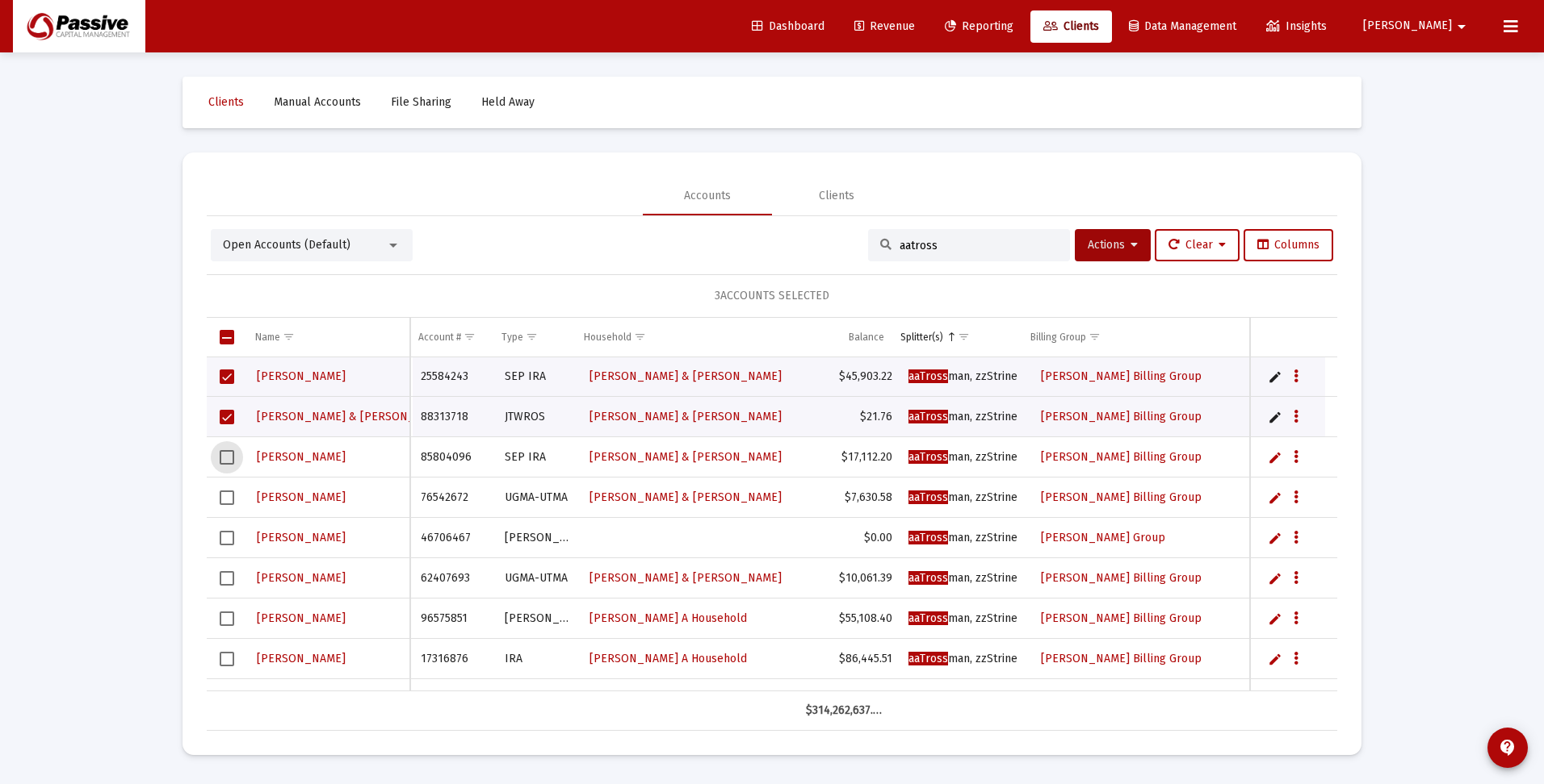
drag, startPoint x: 232, startPoint y: 457, endPoint x: 227, endPoint y: 469, distance: 13.0
click at [231, 456] on span "Select row" at bounding box center [227, 457] width 14 height 14
click at [224, 498] on span "Select row" at bounding box center [227, 497] width 14 height 14
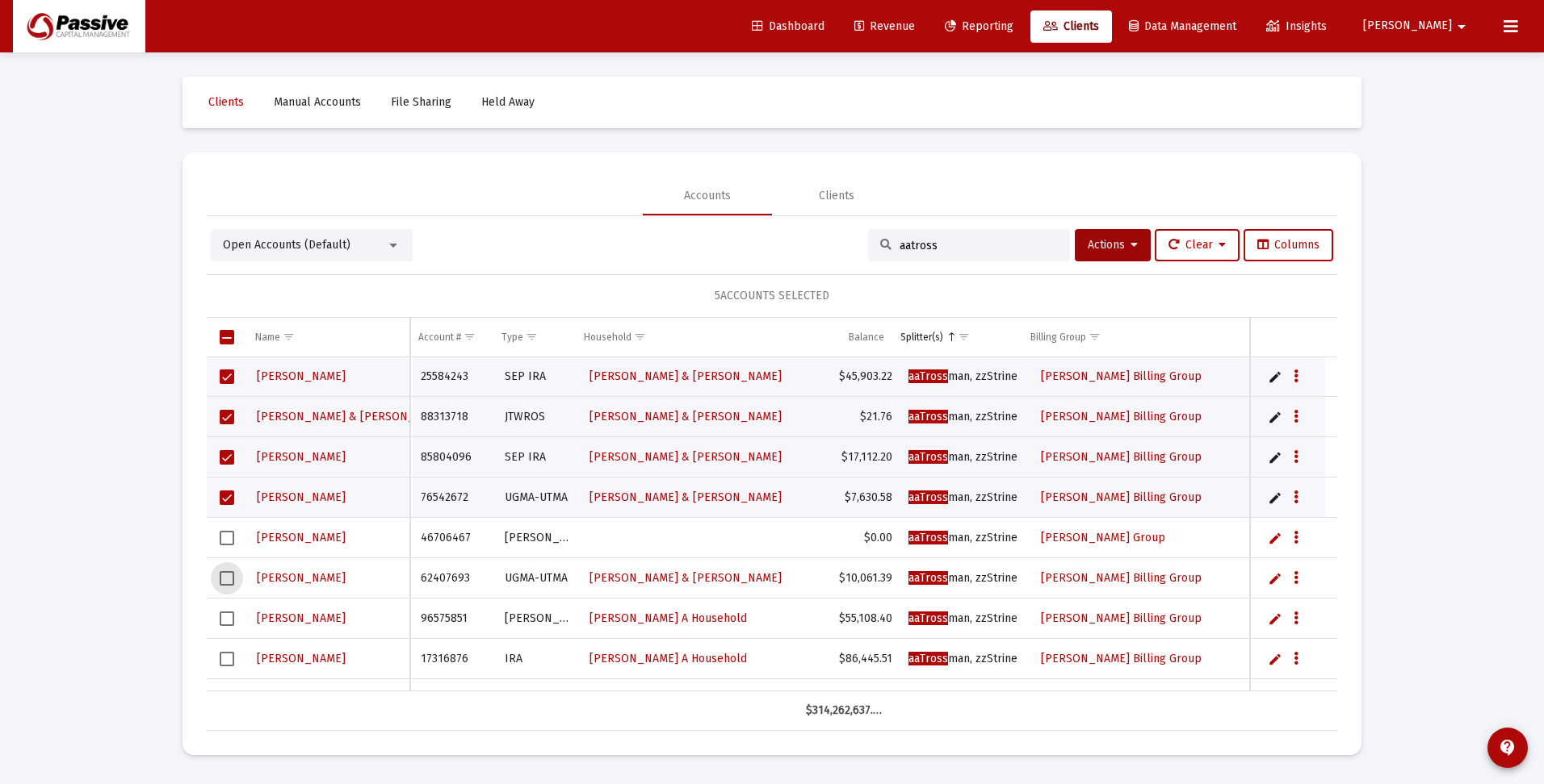
click at [229, 577] on span "Select row" at bounding box center [227, 578] width 14 height 14
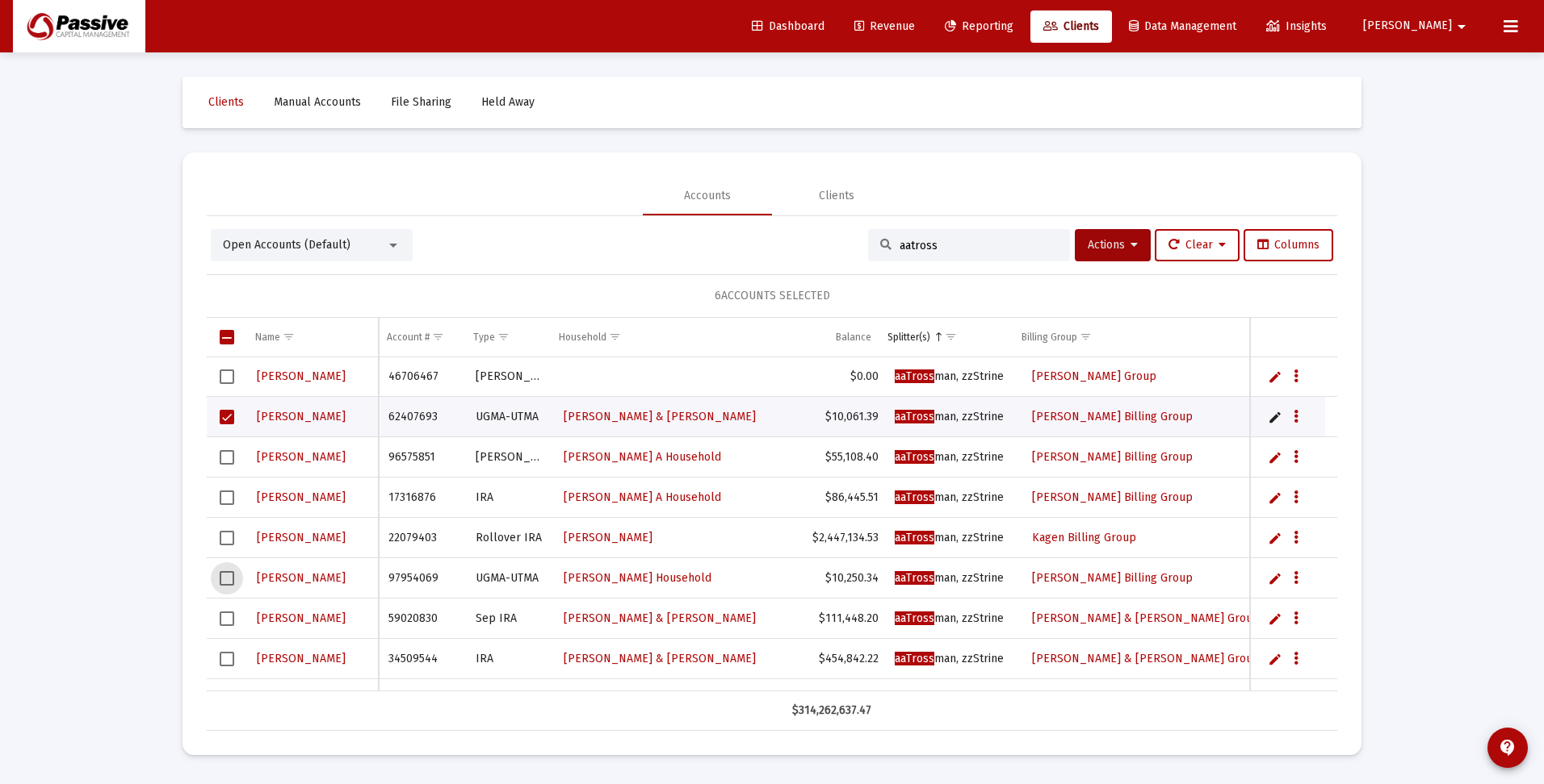
click at [230, 580] on span "Select row" at bounding box center [227, 578] width 14 height 14
click at [1098, 249] on span "Actions" at bounding box center [1113, 245] width 50 height 13
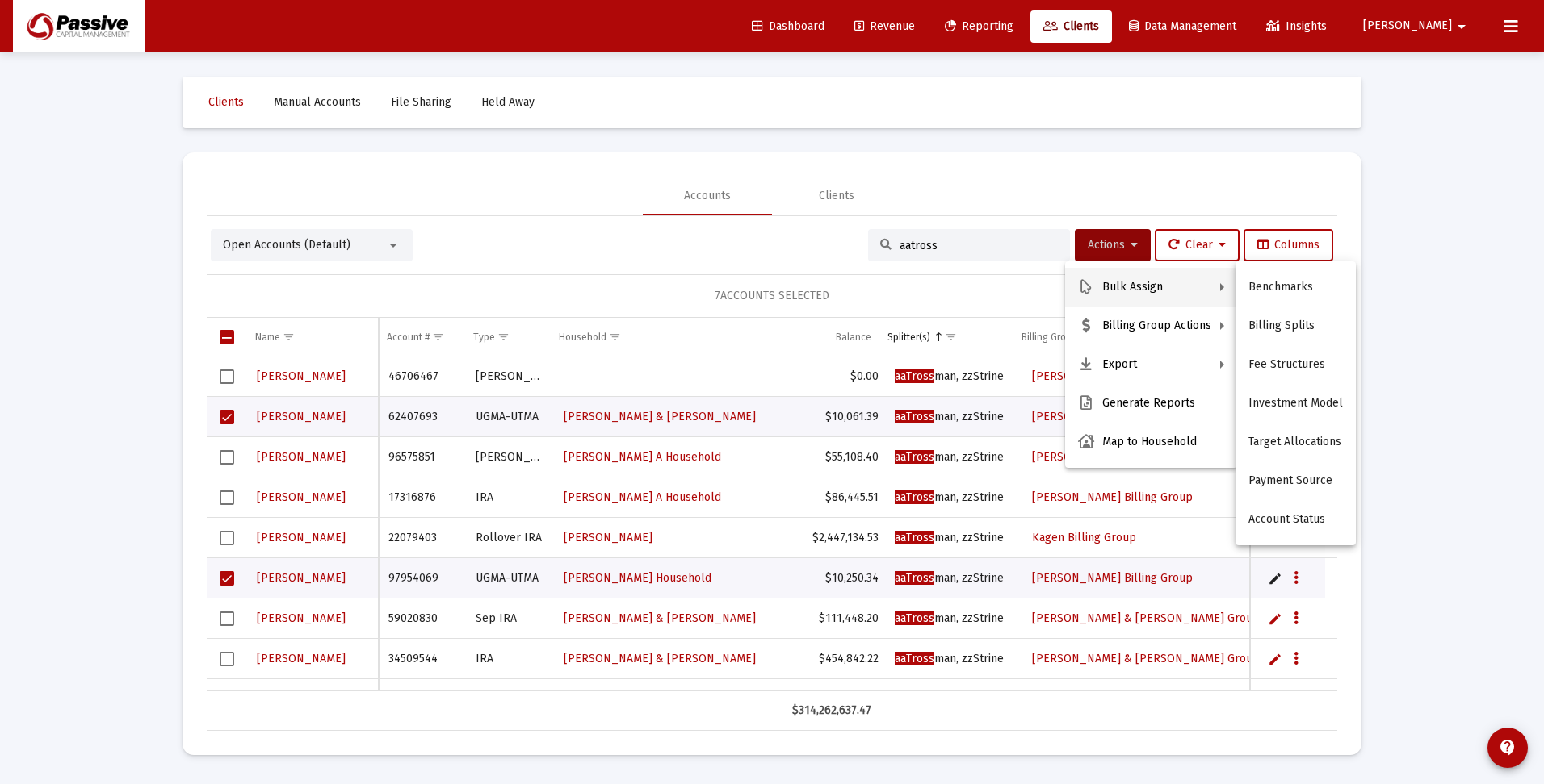
click at [1108, 281] on button "Bulk Assign" at bounding box center [1150, 287] width 172 height 38
drag, startPoint x: 1275, startPoint y: 330, endPoint x: 1273, endPoint y: 319, distance: 11.2
click at [1272, 319] on button "Billing Splits" at bounding box center [1294, 326] width 120 height 38
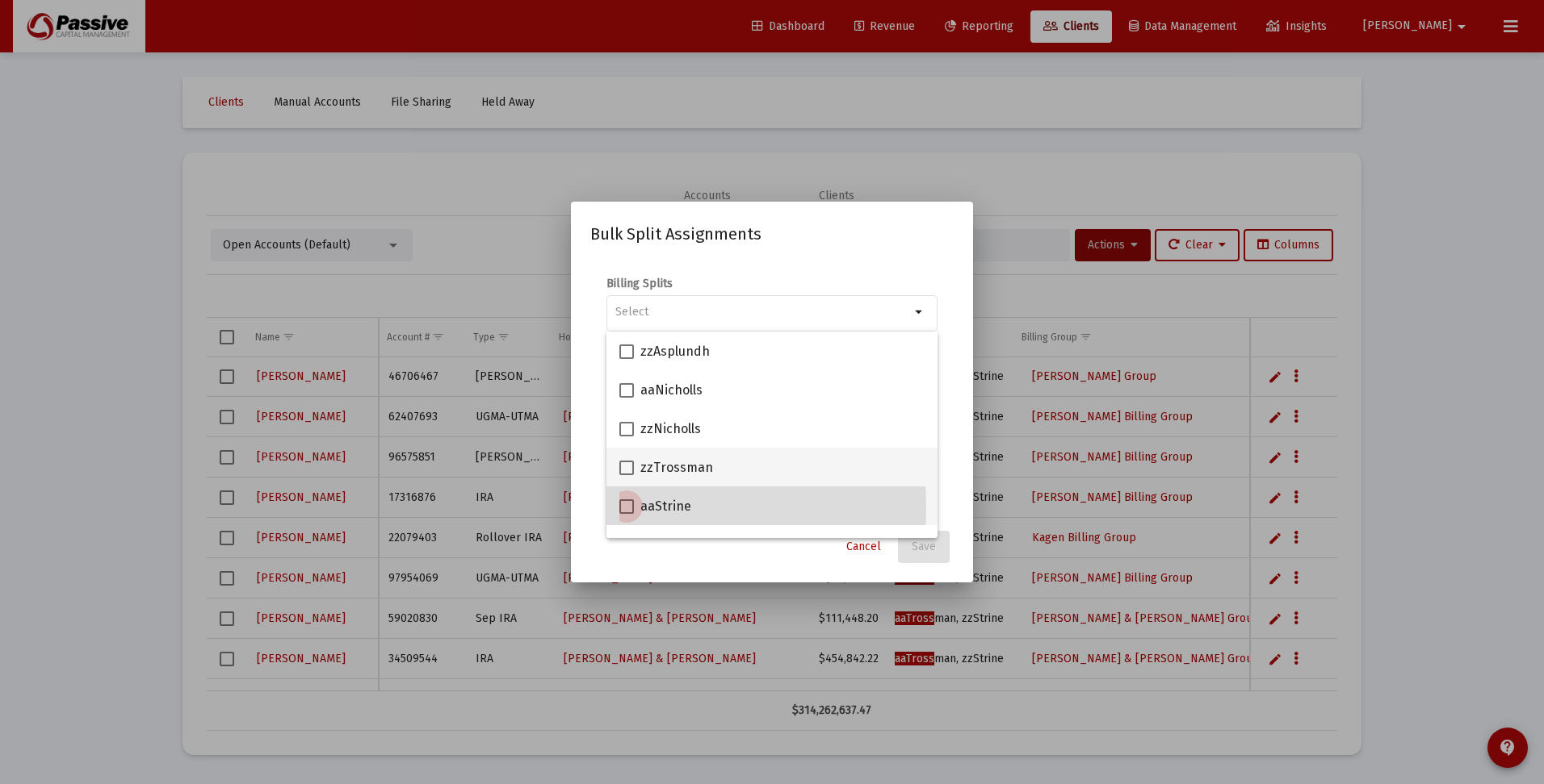
drag, startPoint x: 626, startPoint y: 507, endPoint x: 629, endPoint y: 485, distance: 22.2
click at [626, 505] on span at bounding box center [626, 506] width 14 height 14
click at [626, 514] on input "aaStrine" at bounding box center [626, 514] width 1 height 1
checkbox input "true"
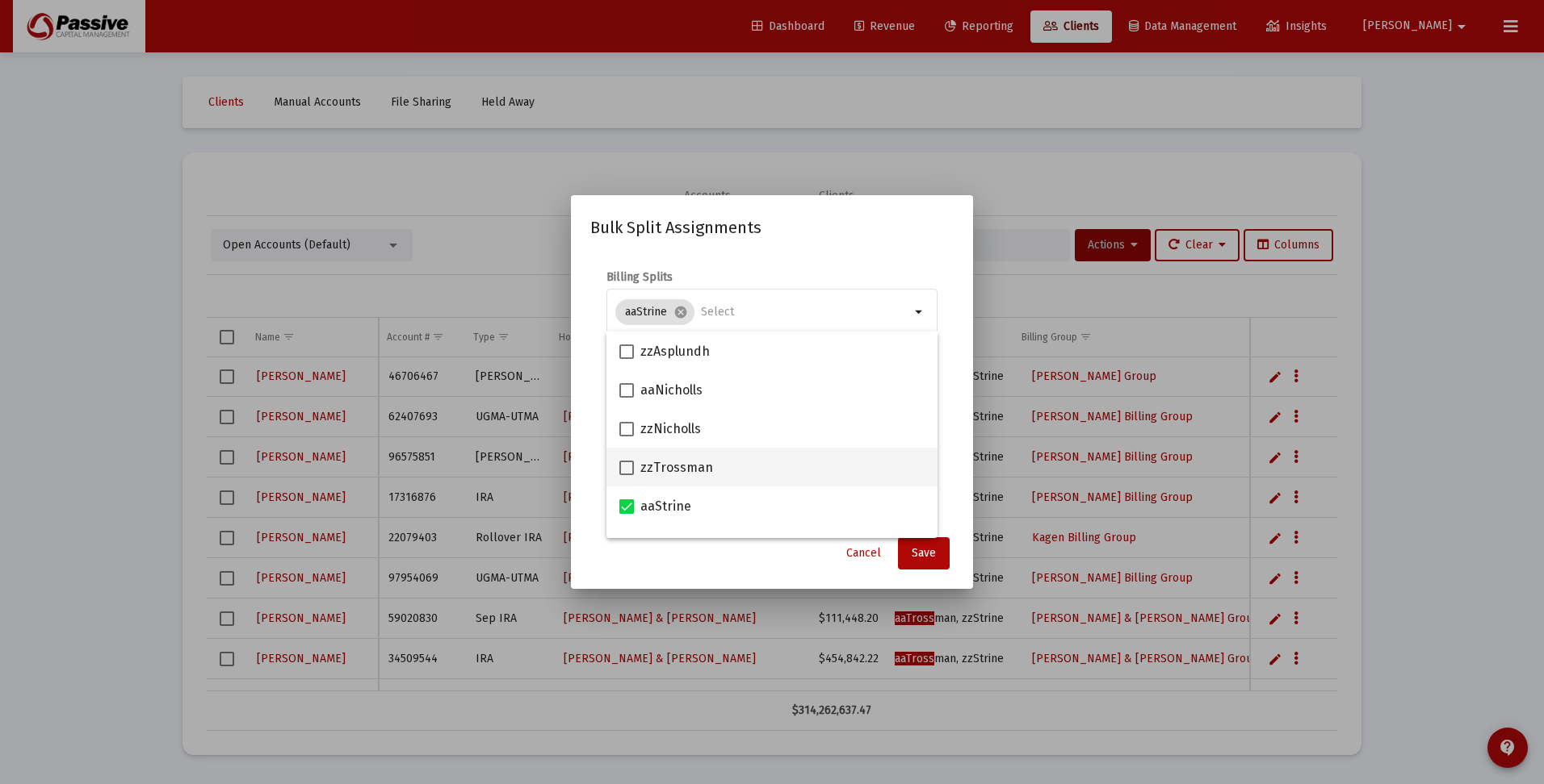
click at [622, 467] on span at bounding box center [626, 467] width 14 height 14
click at [626, 475] on input "zzTrossman" at bounding box center [626, 475] width 1 height 1
checkbox input "true"
click at [917, 552] on span "Save" at bounding box center [923, 553] width 24 height 13
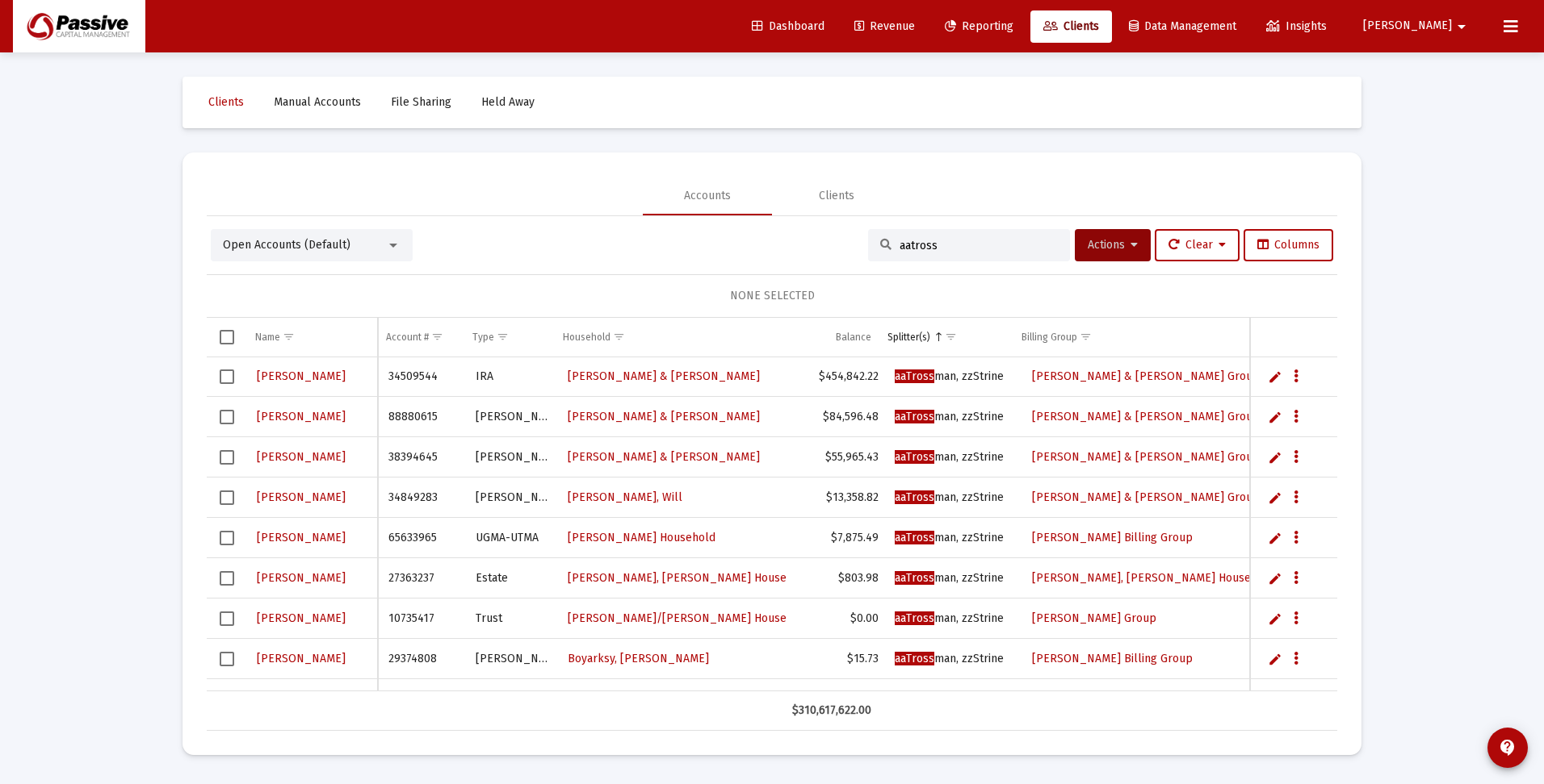
click at [226, 656] on span "Select row" at bounding box center [227, 658] width 14 height 14
click at [230, 616] on span "Select row" at bounding box center [227, 618] width 14 height 14
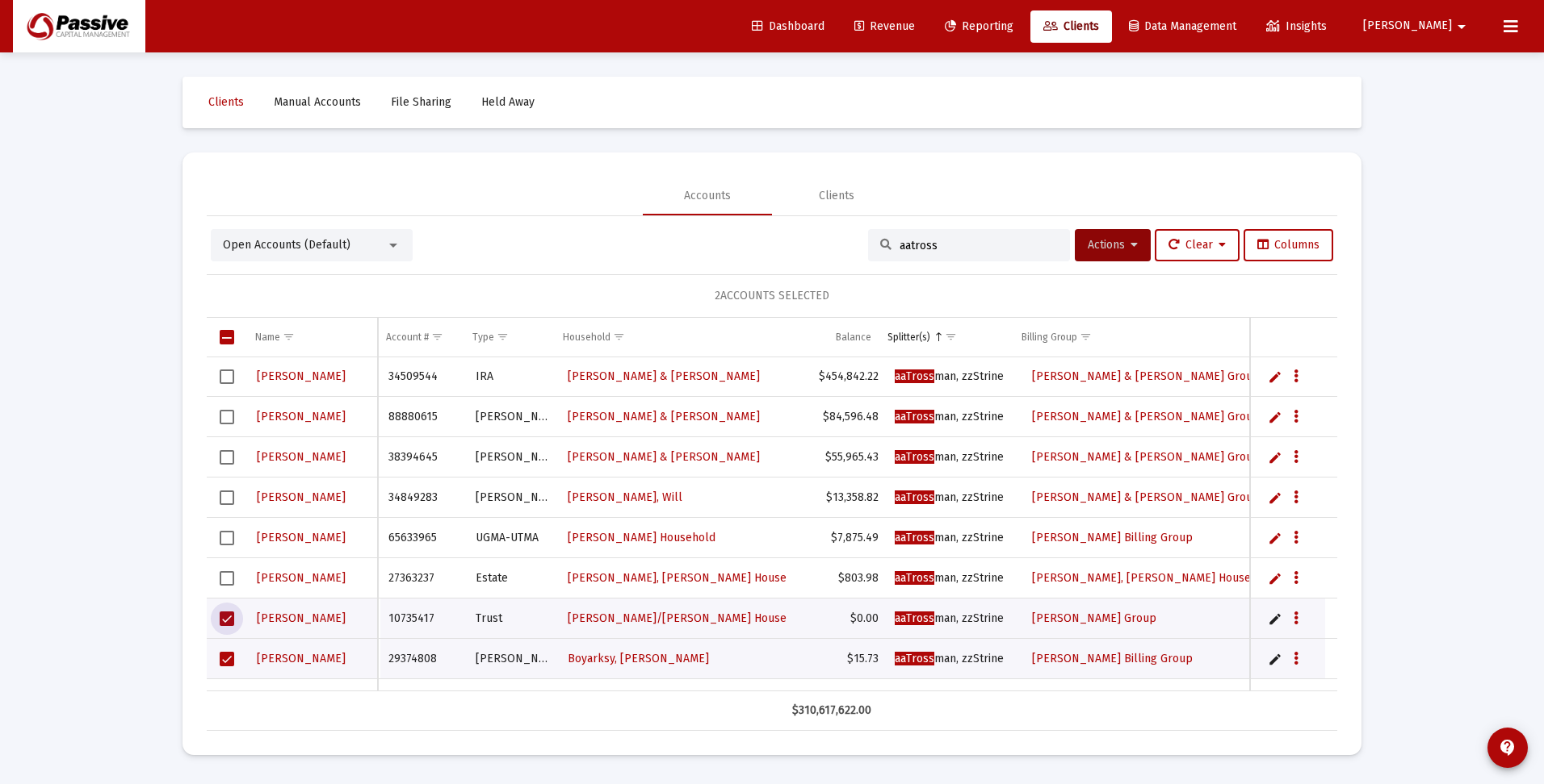
click at [227, 576] on span "Select row" at bounding box center [227, 578] width 14 height 14
click at [227, 537] on span "Select row" at bounding box center [227, 537] width 14 height 14
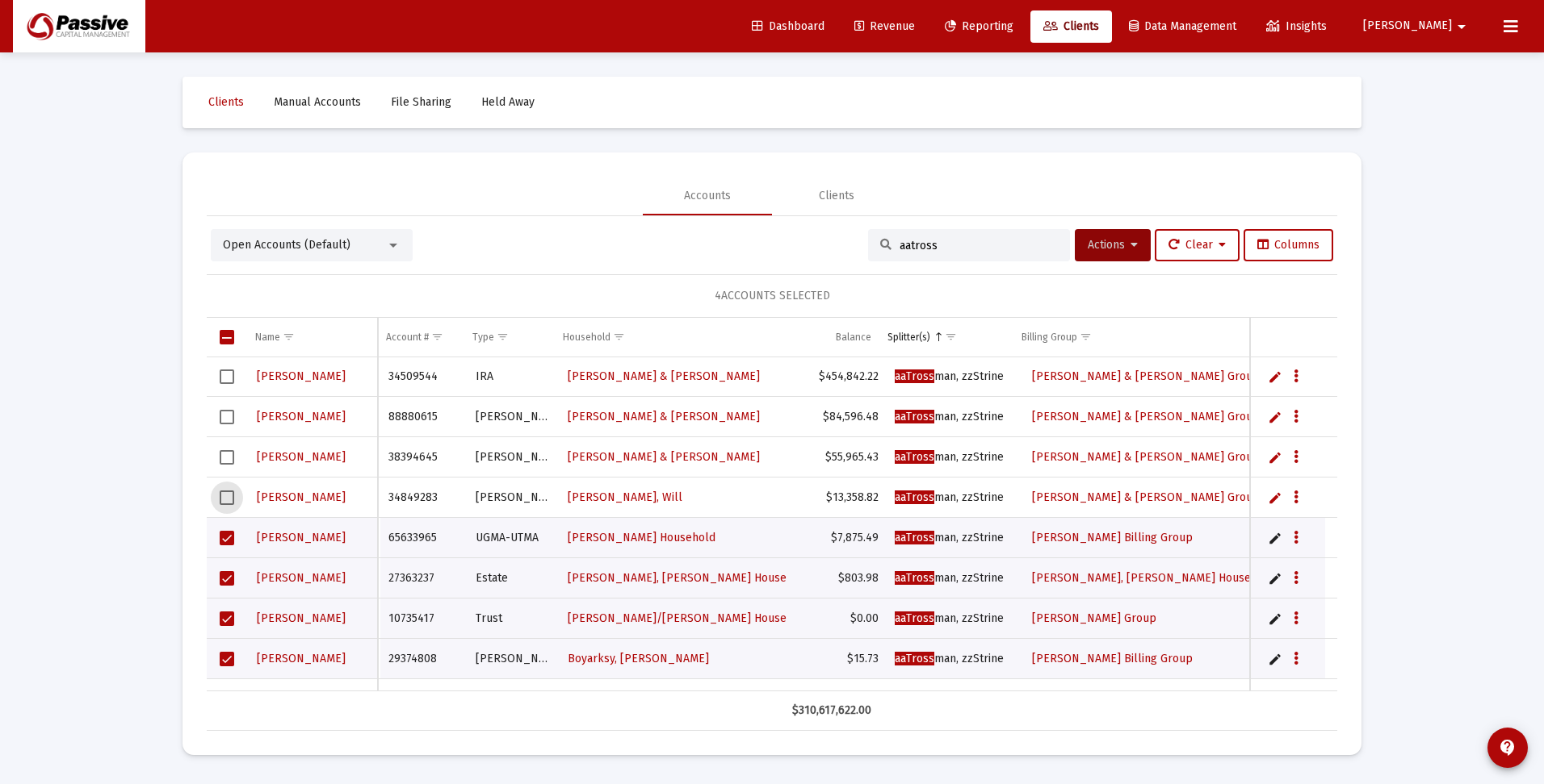
click at [227, 495] on span "Select row" at bounding box center [227, 497] width 14 height 14
click at [1100, 249] on span "Actions" at bounding box center [1113, 245] width 50 height 13
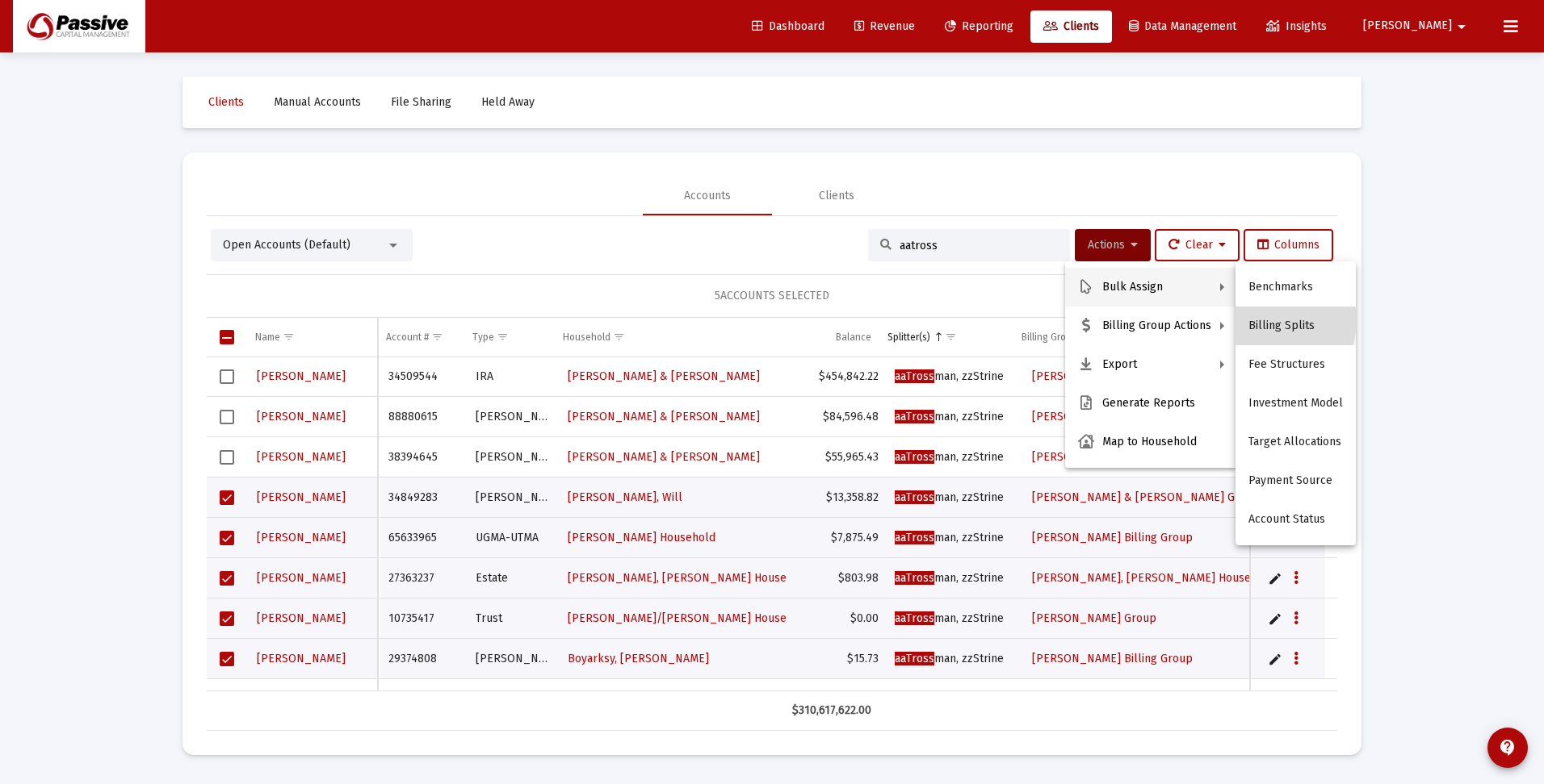
click at [1268, 321] on button "Billing Splits" at bounding box center [1294, 326] width 120 height 38
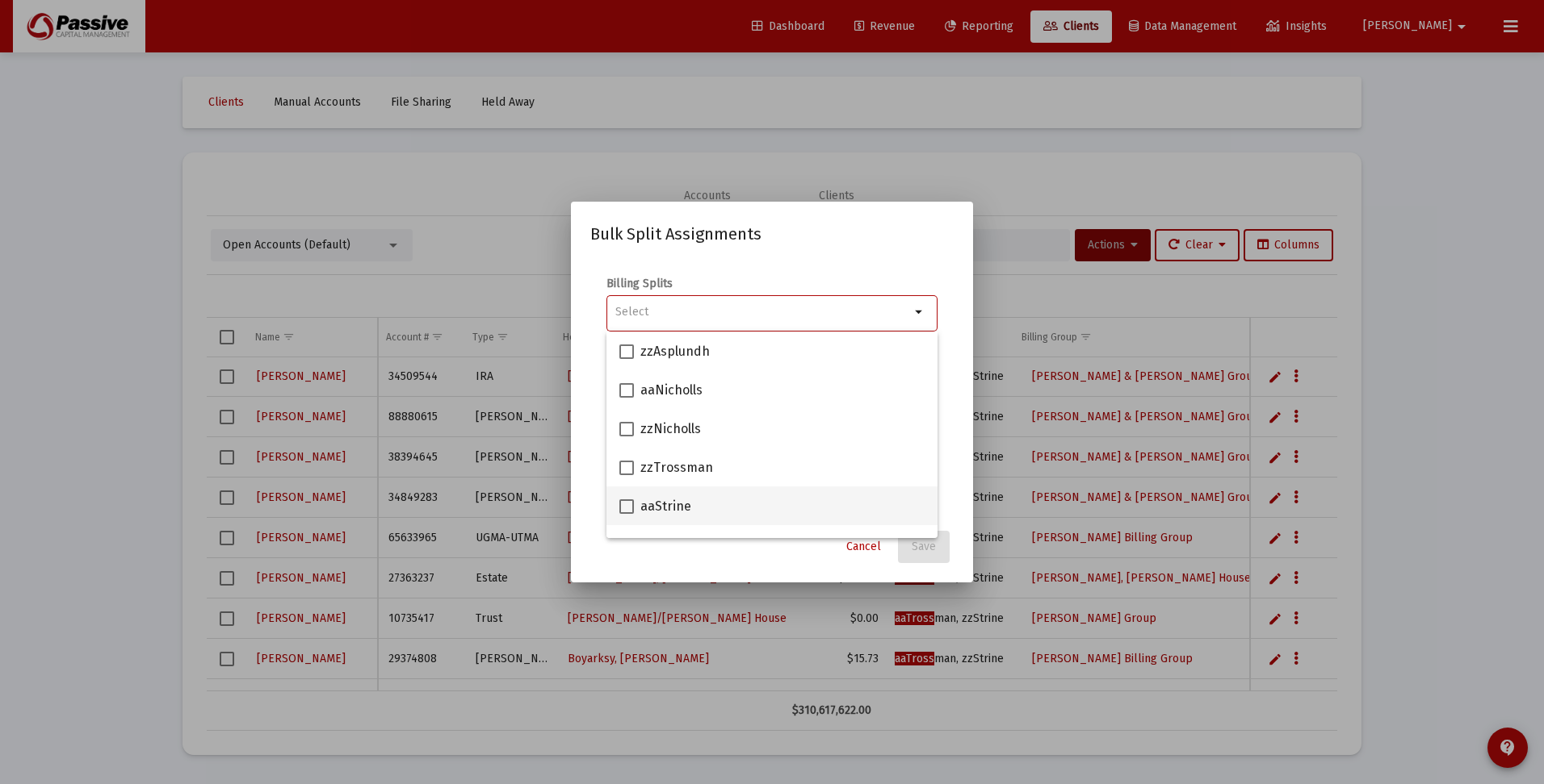
click at [624, 507] on span at bounding box center [626, 506] width 14 height 14
click at [626, 514] on input "aaStrine" at bounding box center [626, 514] width 1 height 1
checkbox input "true"
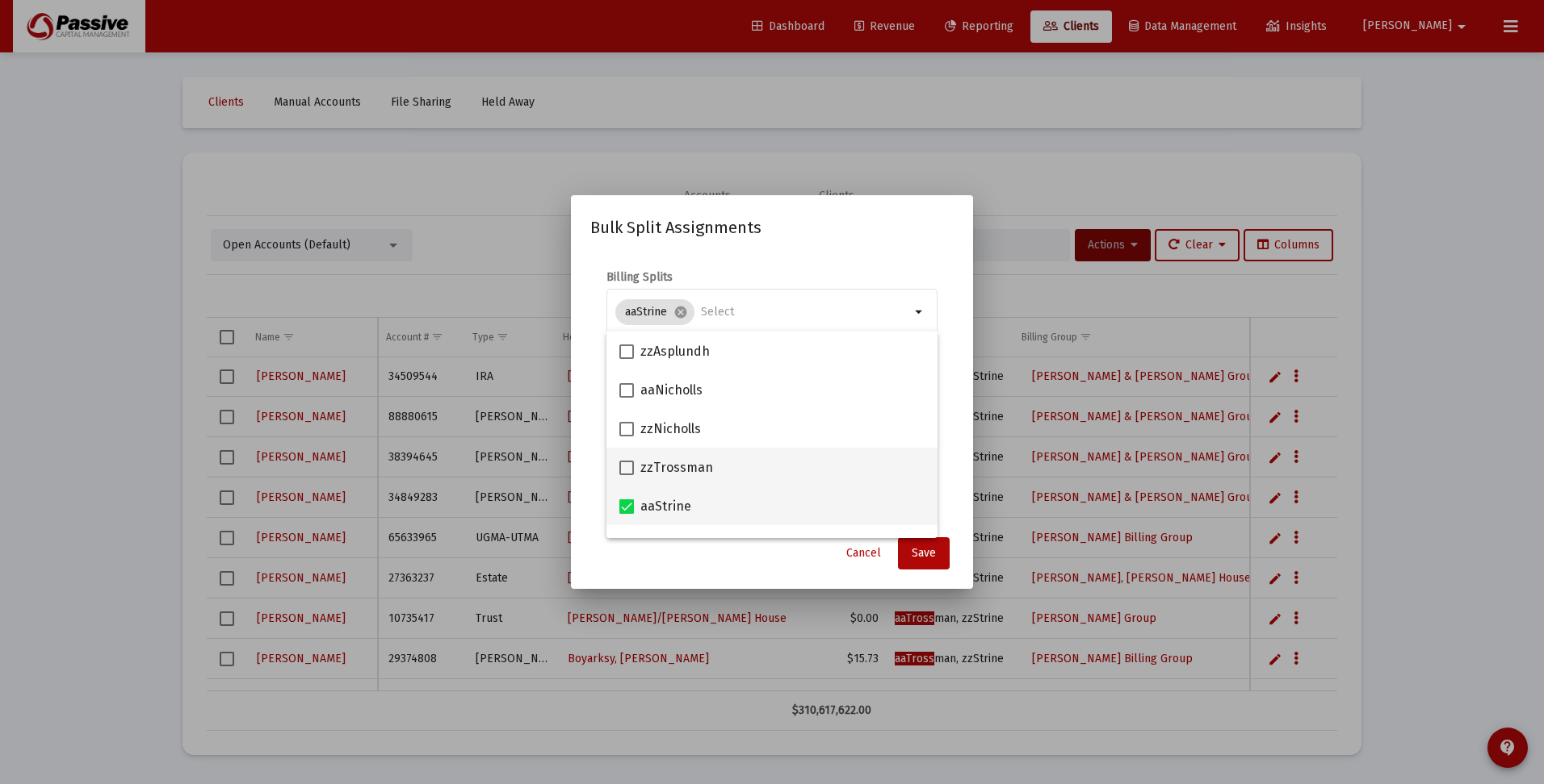
drag, startPoint x: 627, startPoint y: 467, endPoint x: 685, endPoint y: 487, distance: 61.4
click at [628, 467] on span at bounding box center [626, 467] width 14 height 14
click at [626, 475] on input "zzTrossman" at bounding box center [626, 475] width 1 height 1
checkbox input "true"
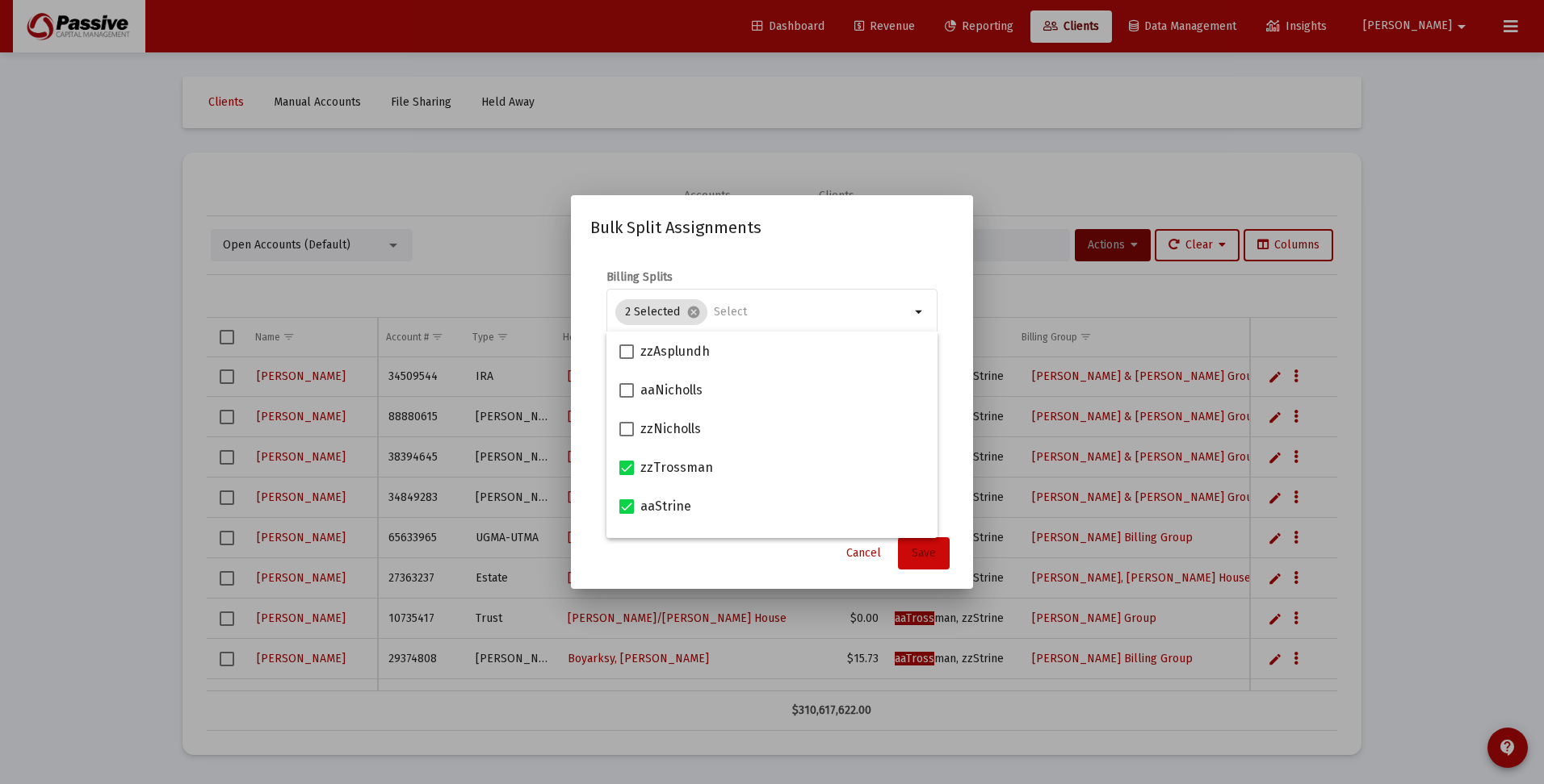
click at [927, 551] on span "Save" at bounding box center [923, 553] width 24 height 13
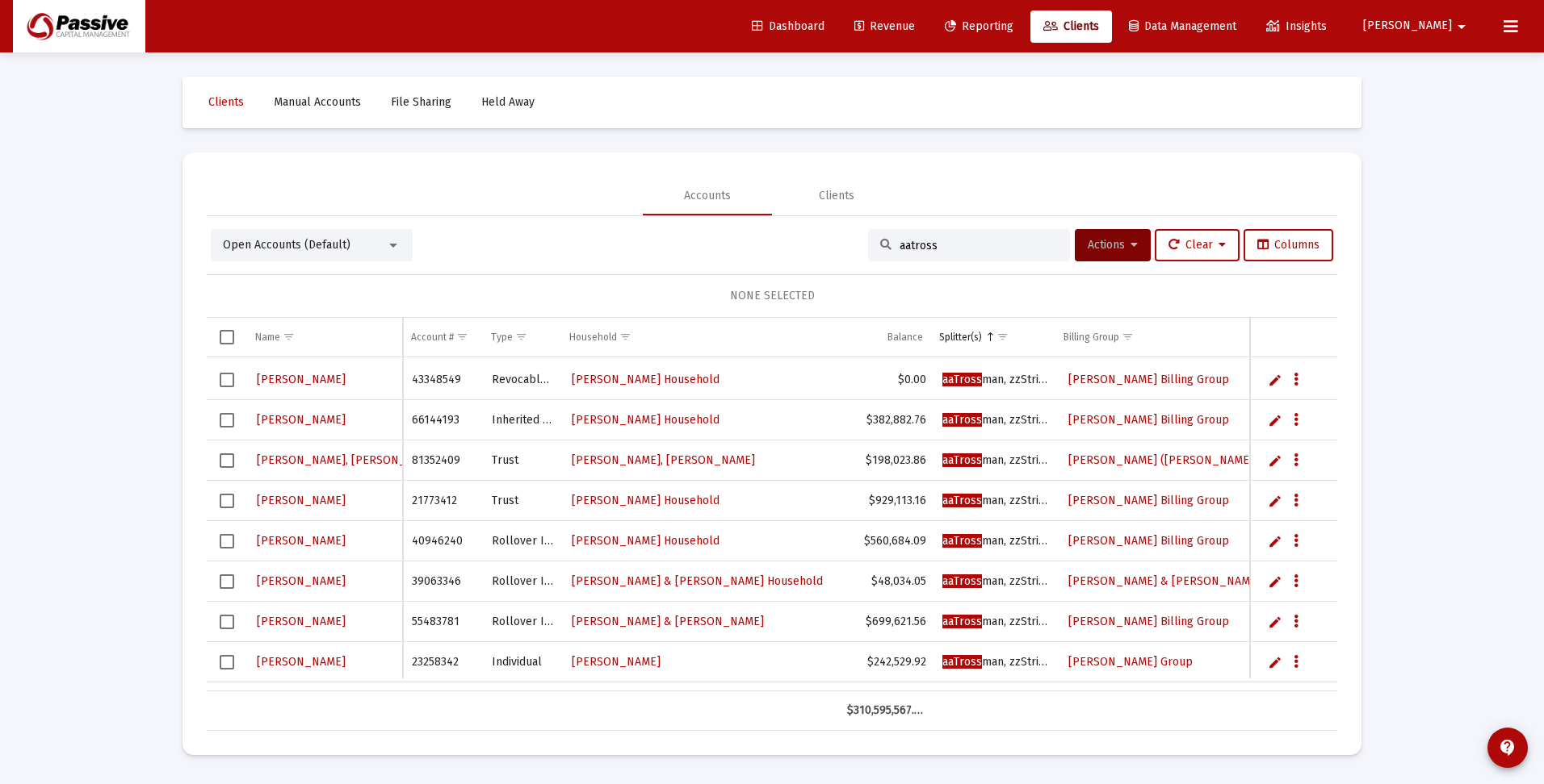
scroll to position [968, 0]
